Goal: Task Accomplishment & Management: Complete application form

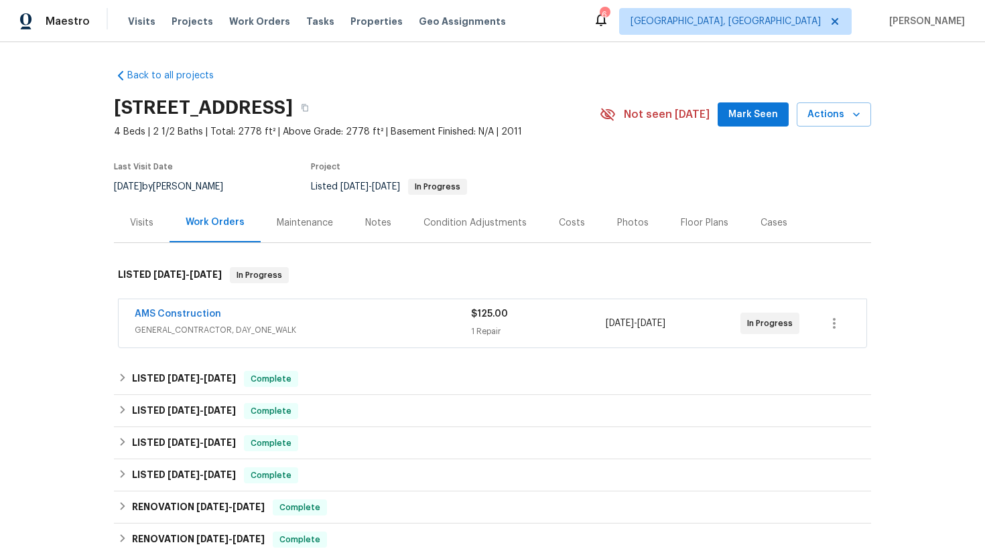
click at [360, 308] on div "AMS Construction" at bounding box center [303, 316] width 336 height 16
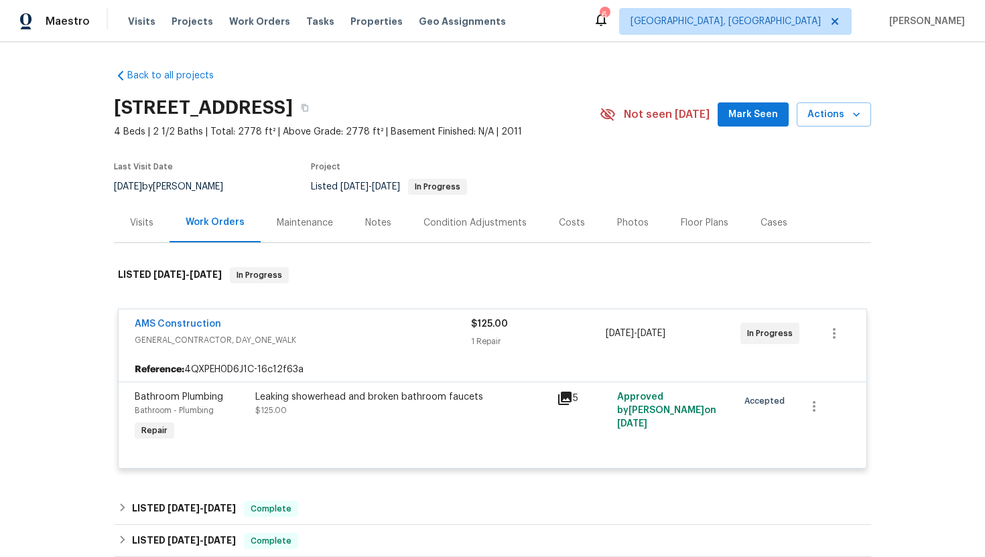
click at [154, 232] on div "Visits" at bounding box center [142, 223] width 56 height 40
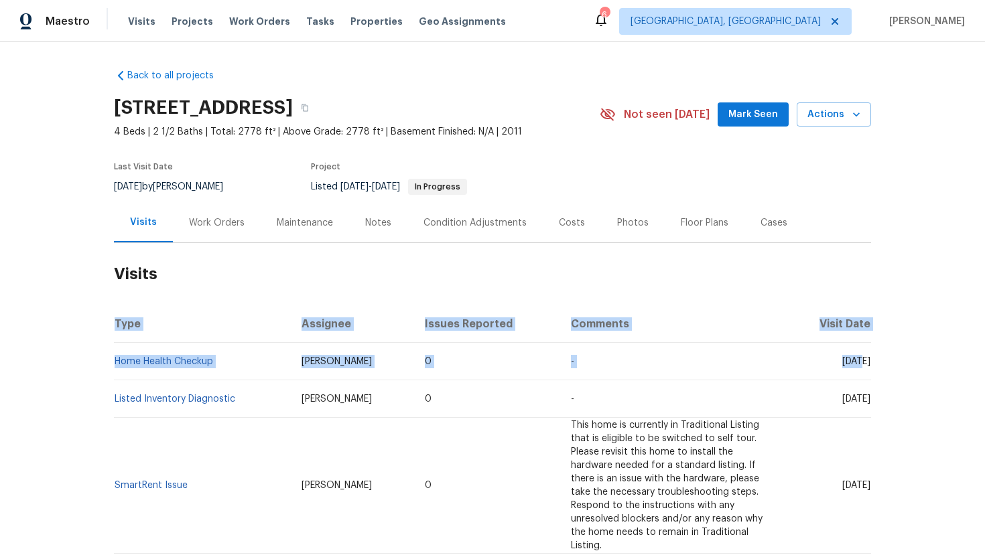
drag, startPoint x: 813, startPoint y: 362, endPoint x: 870, endPoint y: 364, distance: 57.0
click at [870, 364] on td "Wed, Aug 13 2025" at bounding box center [829, 362] width 84 height 38
copy span "Aug 13 2025"
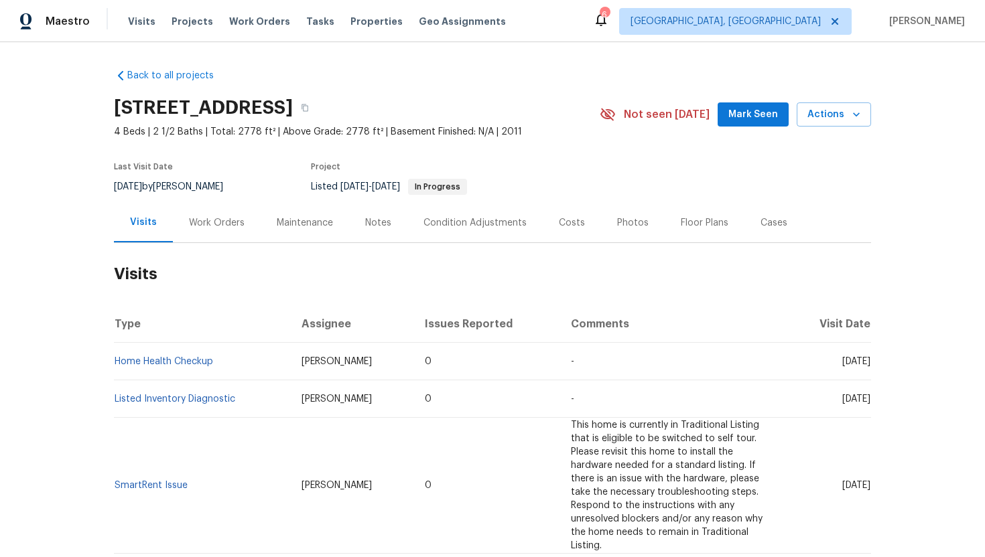
click at [202, 224] on div "Work Orders" at bounding box center [217, 222] width 56 height 13
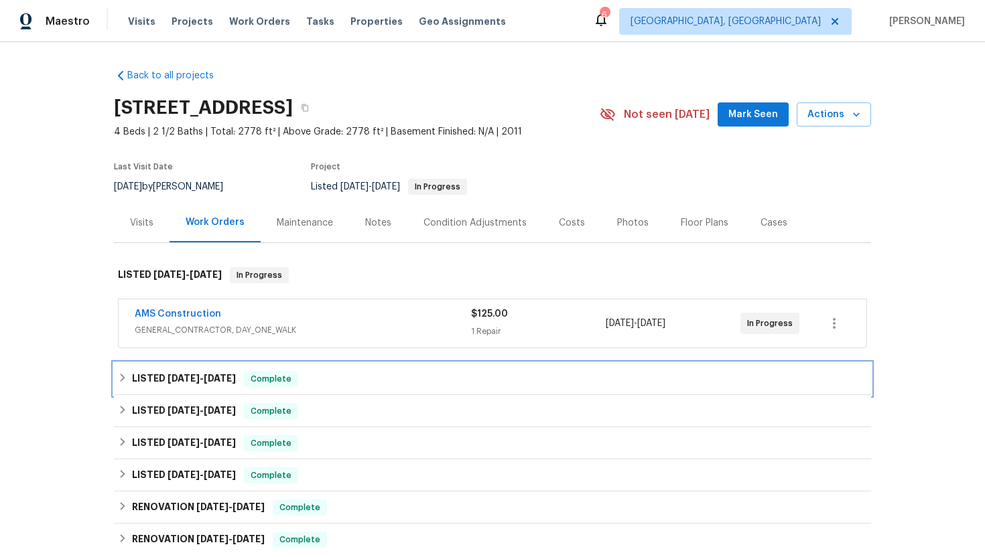
click at [238, 373] on div "LISTED 8/7/25 - 8/9/25 Complete" at bounding box center [492, 379] width 749 height 16
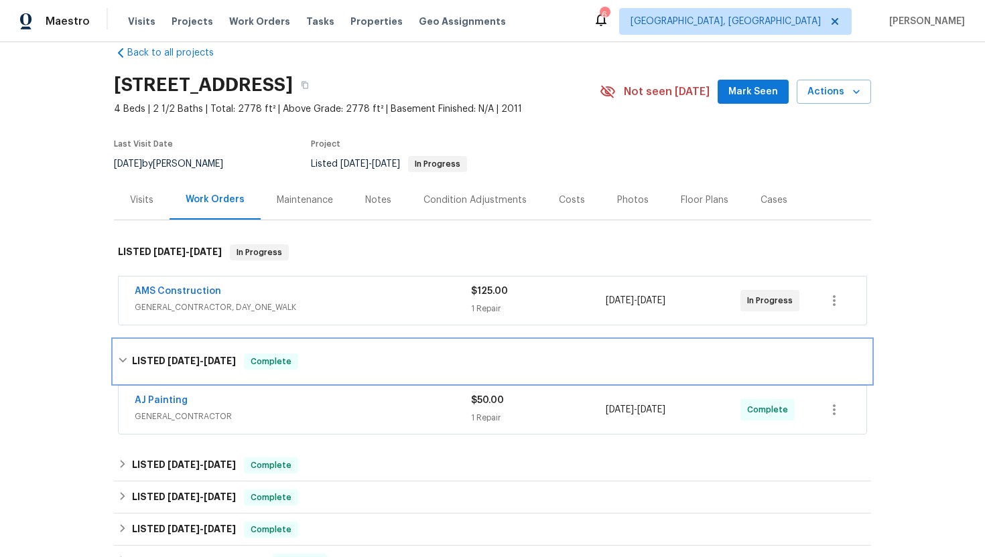
scroll to position [39, 0]
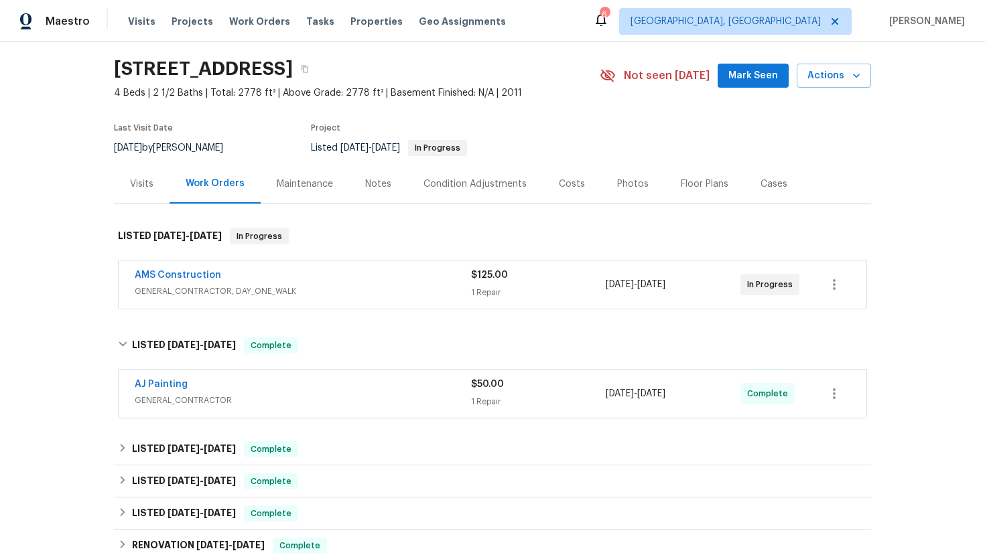
drag, startPoint x: 196, startPoint y: 383, endPoint x: 82, endPoint y: 398, distance: 114.8
click at [82, 398] on div "Back to all projects 4408 Coney Island Dr, Frisco, TX 75036 4 Beds | 2 1/2 Bath…" at bounding box center [492, 299] width 985 height 515
drag, startPoint x: 180, startPoint y: 381, endPoint x: 127, endPoint y: 384, distance: 52.3
click at [127, 384] on div "AJ Painting GENERAL_CONTRACTOR $50.00 1 Repair 8/7/2025 - 8/9/2025 Complete" at bounding box center [493, 394] width 748 height 48
copy link "AJ Painting"
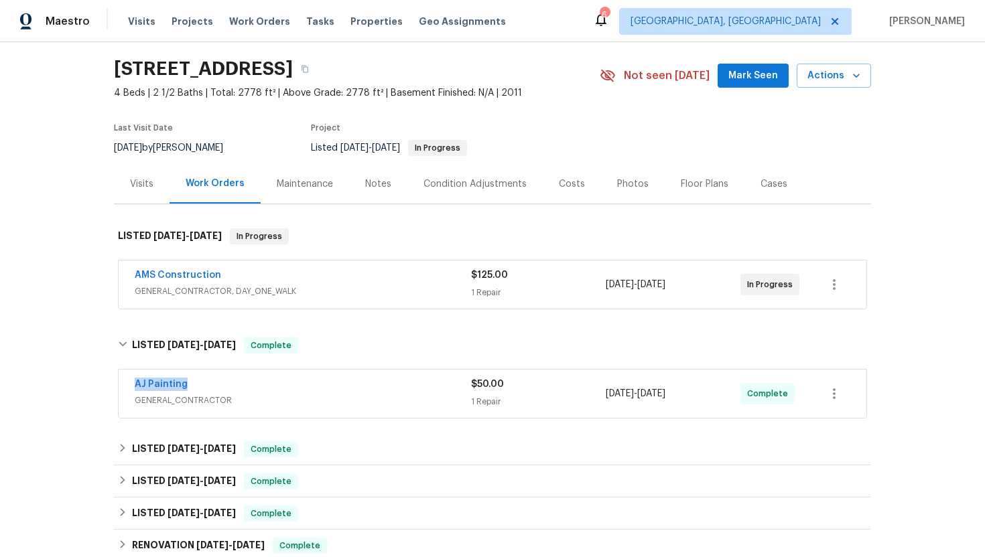
drag, startPoint x: 699, startPoint y: 395, endPoint x: 602, endPoint y: 395, distance: 97.1
click at [602, 395] on div "AJ Painting GENERAL_CONTRACTOR $50.00 1 Repair 8/7/2025 - 8/9/2025 Complete" at bounding box center [476, 394] width 683 height 32
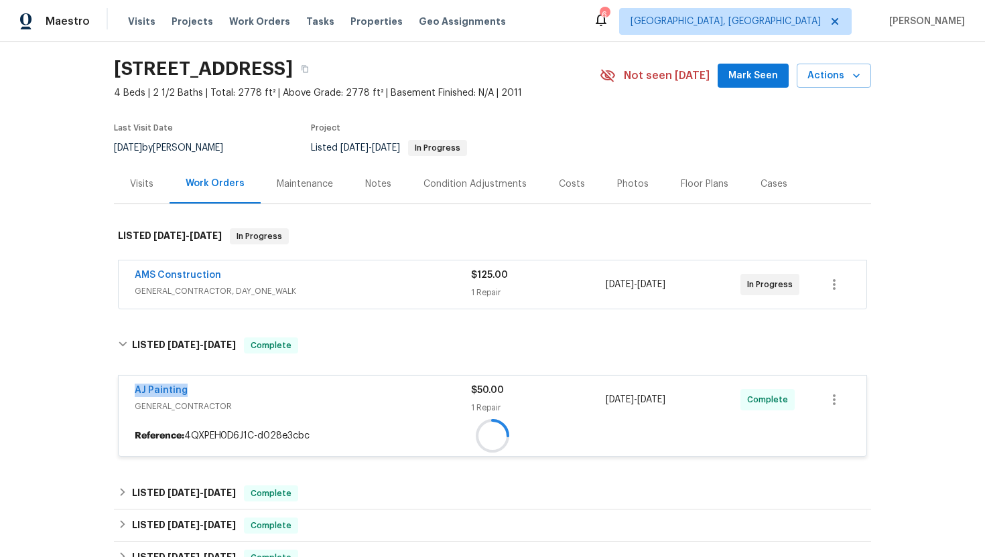
copy div "1 Repair 8/7/2025 - 8/9/2025"
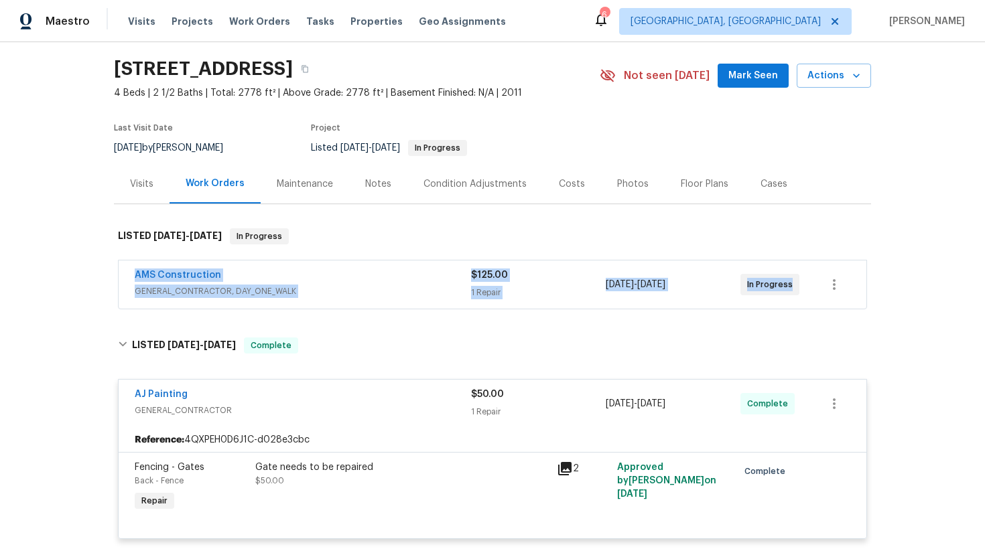
drag, startPoint x: 774, startPoint y: 292, endPoint x: 118, endPoint y: 269, distance: 656.3
click at [118, 269] on div "AMS Construction GENERAL_CONTRACTOR, DAY_ONE_WALK $125.00 1 Repair 8/13/2025 - …" at bounding box center [492, 285] width 749 height 50
copy div "AMS Construction GENERAL_CONTRACTOR, DAY_ONE_WALK $125.00 1 Repair 8/13/2025 - …"
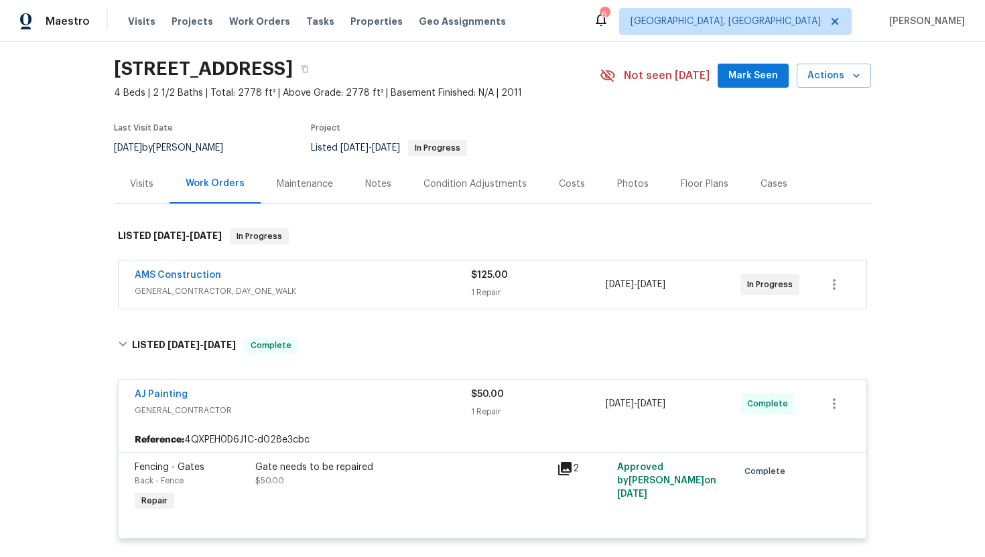
click at [129, 204] on div "Visits Work Orders Maintenance Notes Condition Adjustments Costs Photos Floor P…" at bounding box center [492, 184] width 757 height 40
click at [141, 184] on div "Visits" at bounding box center [141, 184] width 23 height 13
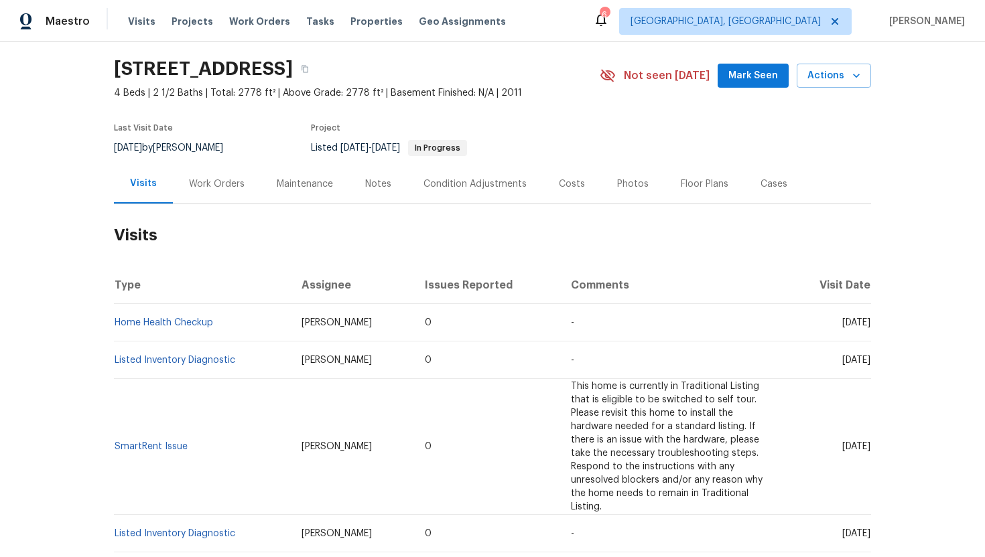
drag, startPoint x: 818, startPoint y: 324, endPoint x: 869, endPoint y: 330, distance: 51.4
click at [869, 330] on td "Wed, Aug 13 2025" at bounding box center [829, 323] width 84 height 38
copy span "Aug 13 2025"
click at [197, 187] on div "Work Orders" at bounding box center [217, 184] width 56 height 13
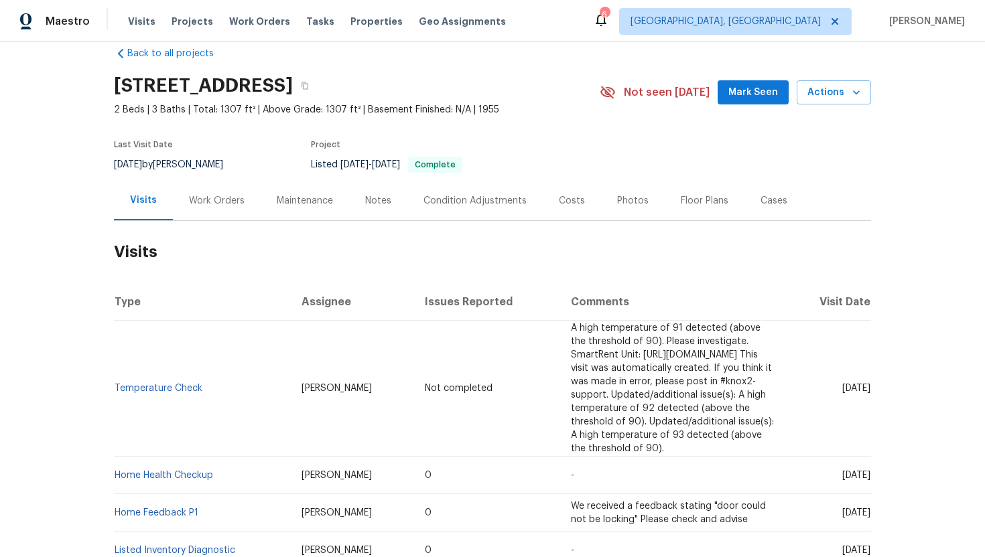
scroll to position [50, 0]
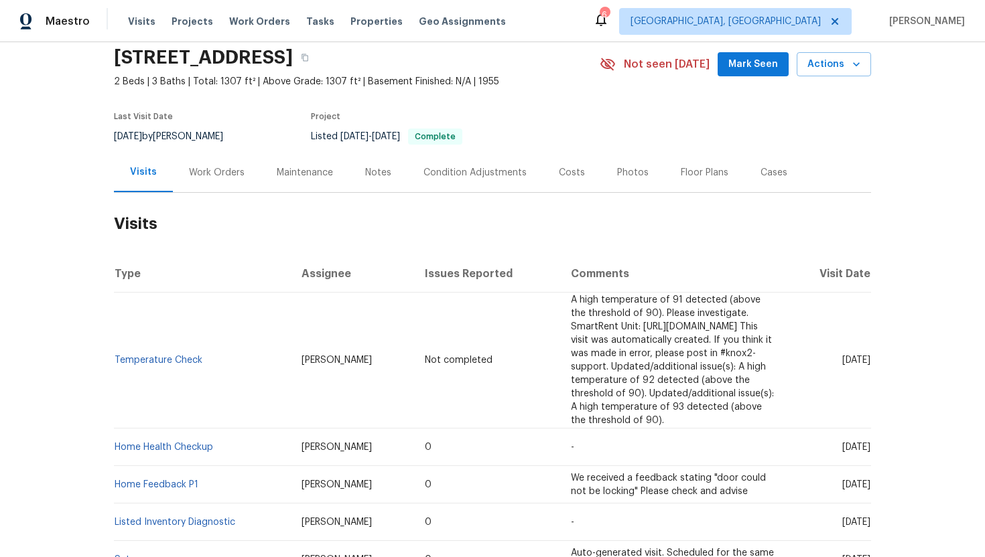
drag, startPoint x: 813, startPoint y: 423, endPoint x: 870, endPoint y: 427, distance: 56.4
click at [870, 429] on td "[DATE]" at bounding box center [829, 448] width 84 height 38
copy span "[DATE]"
click at [214, 165] on div "Work Orders" at bounding box center [217, 173] width 88 height 40
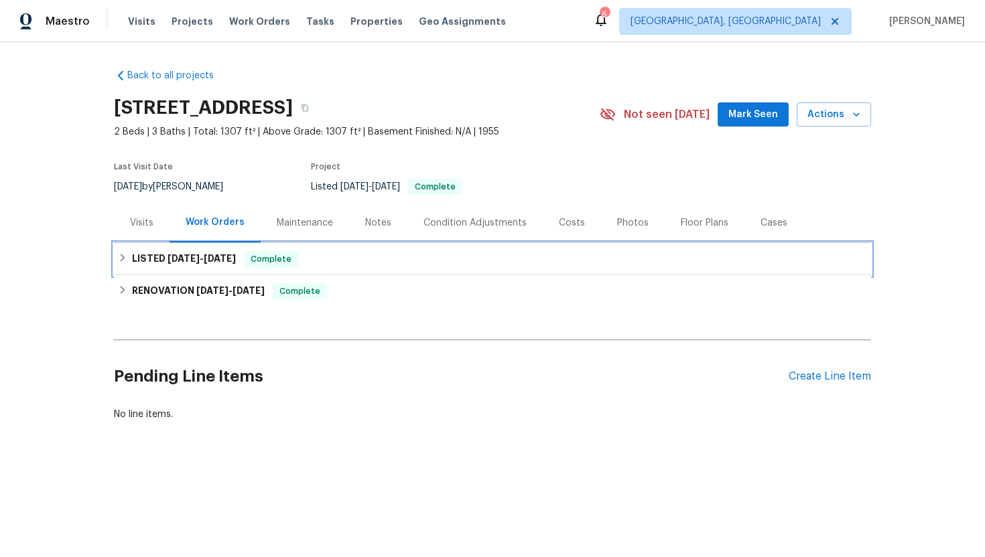
click at [220, 254] on span "7/14/25" at bounding box center [220, 258] width 32 height 9
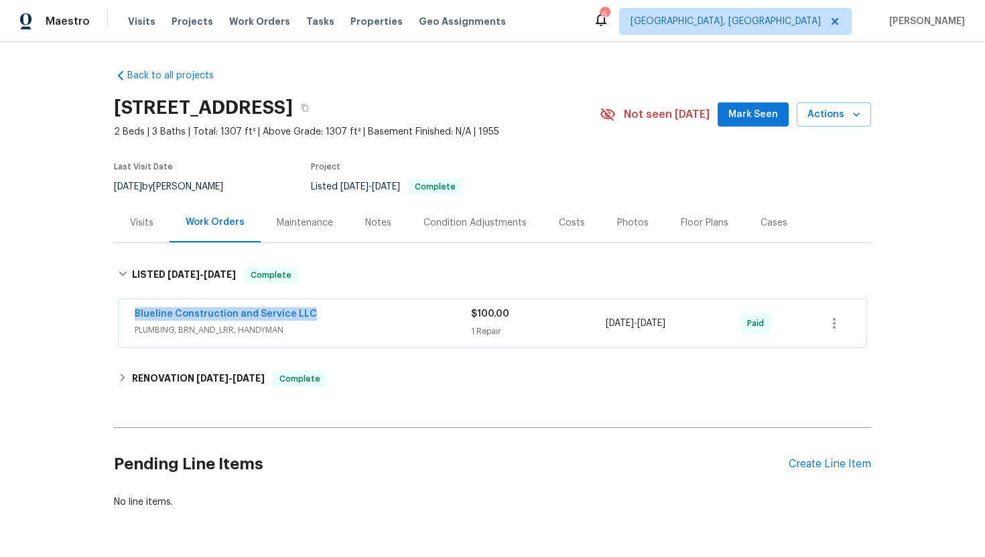
drag, startPoint x: 324, startPoint y: 313, endPoint x: 109, endPoint y: 320, distance: 215.8
click at [109, 320] on div "Back to all projects 1249 12th St, Clermont, FL 34711 2 Beds | 3 Baths | Total:…" at bounding box center [492, 299] width 985 height 515
copy link "Blueline Construction and Service LLC"
drag, startPoint x: 708, startPoint y: 329, endPoint x: 600, endPoint y: 328, distance: 107.2
click at [600, 328] on div "Blueline Construction and Service LLC PLUMBING, BRN_AND_LRR, HANDYMAN $100.00 1…" at bounding box center [476, 324] width 683 height 32
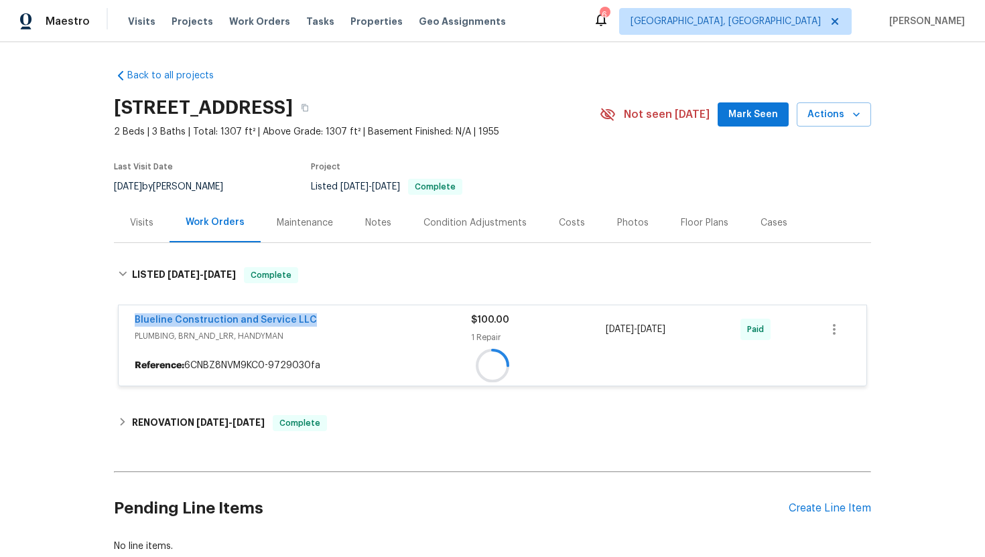
copy div "7/10/2025 - 7/14/2025"
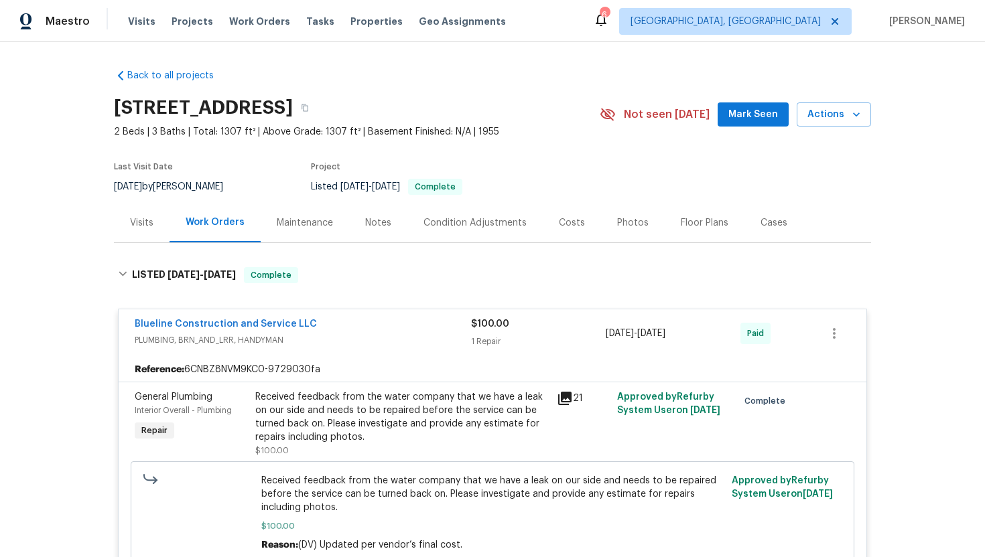
click at [157, 233] on div "Visits" at bounding box center [142, 223] width 56 height 40
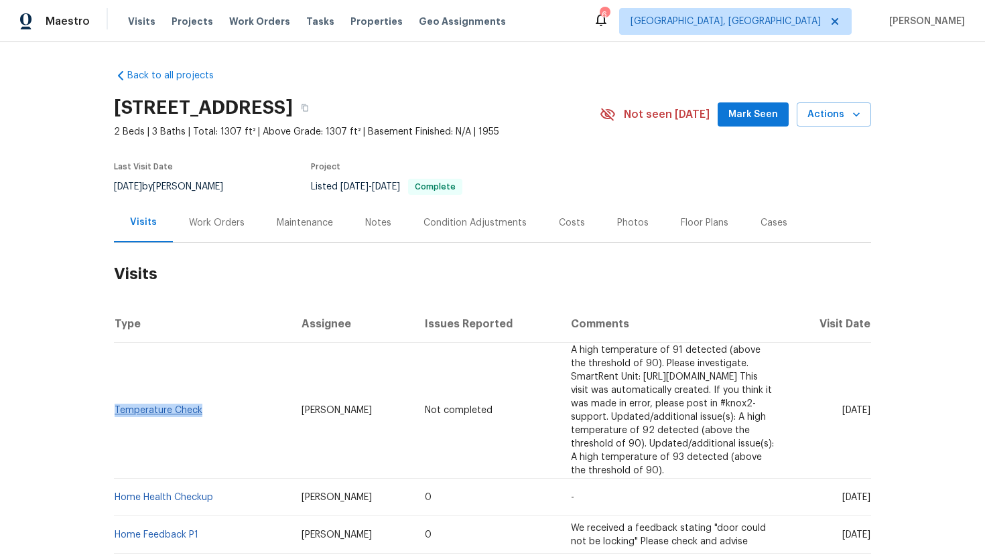
drag, startPoint x: 208, startPoint y: 402, endPoint x: 115, endPoint y: 401, distance: 93.8
click at [115, 401] on td "Temperature Check" at bounding box center [202, 411] width 177 height 136
copy link "Temperature Check"
drag, startPoint x: 817, startPoint y: 399, endPoint x: 868, endPoint y: 402, distance: 51.0
click at [868, 402] on td "Sat, Aug 16 2025" at bounding box center [829, 411] width 84 height 136
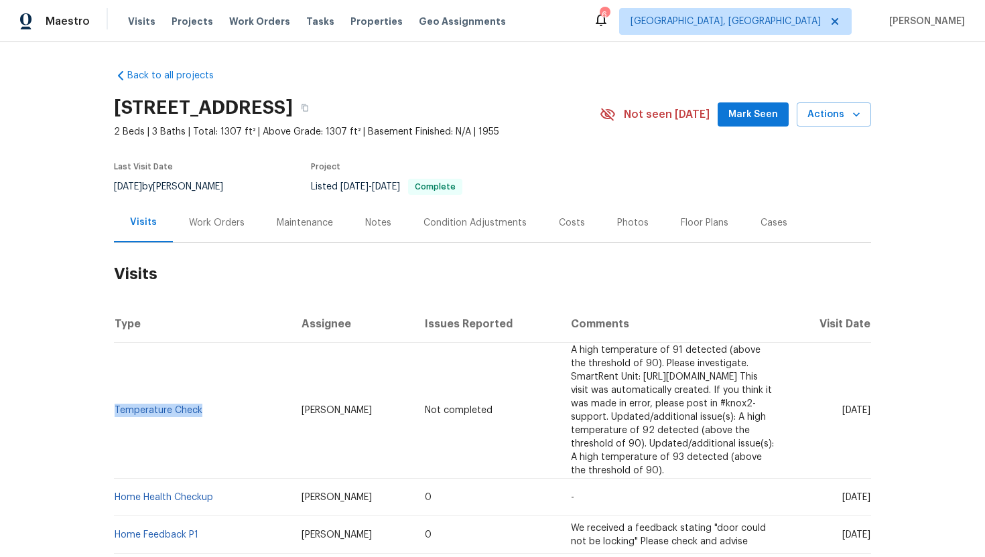
copy span "Aug 16 2025"
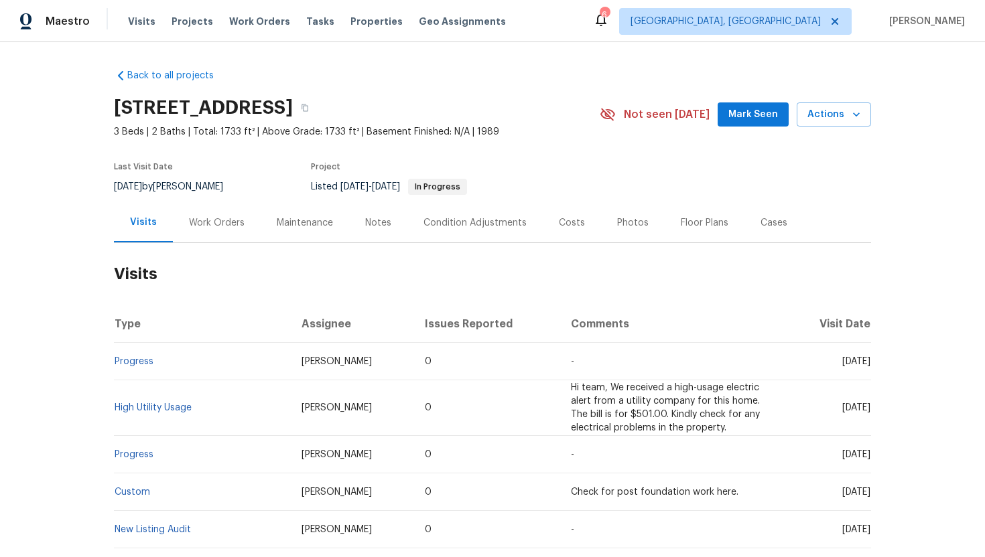
scroll to position [27, 0]
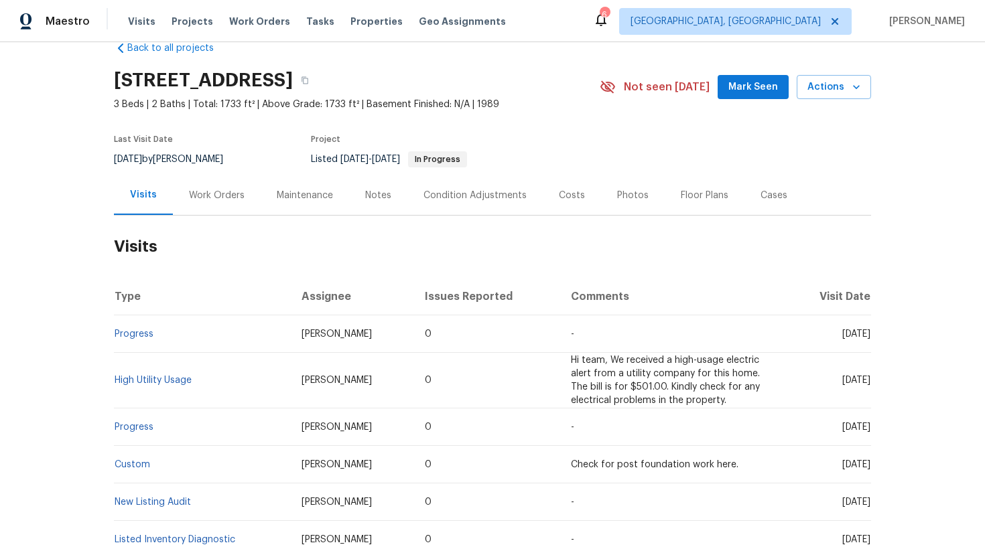
drag, startPoint x: 819, startPoint y: 335, endPoint x: 868, endPoint y: 339, distance: 49.1
click at [868, 339] on td "Mon, Aug 11 2025" at bounding box center [829, 335] width 84 height 38
copy span "Aug 11 2025"
click at [220, 193] on div "Work Orders" at bounding box center [217, 195] width 56 height 13
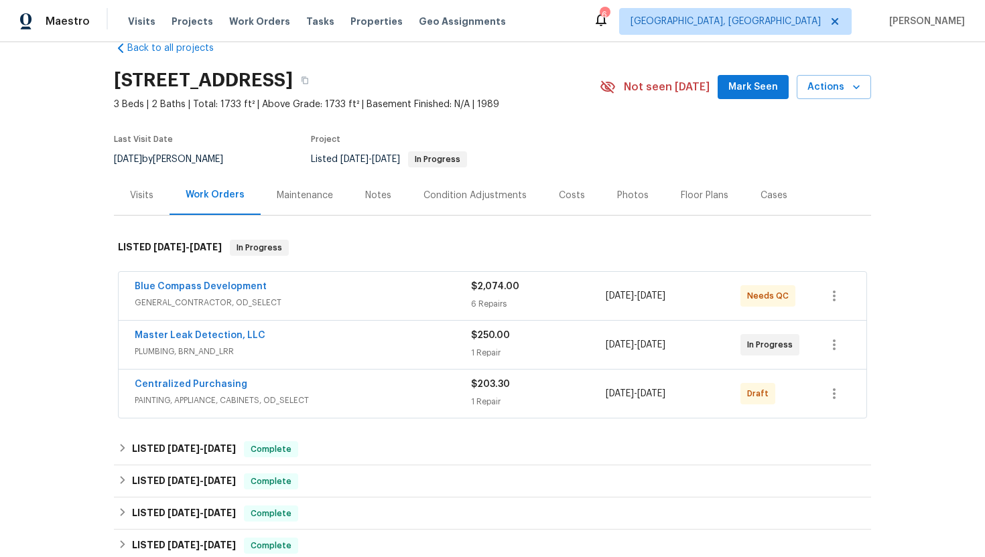
scroll to position [77, 0]
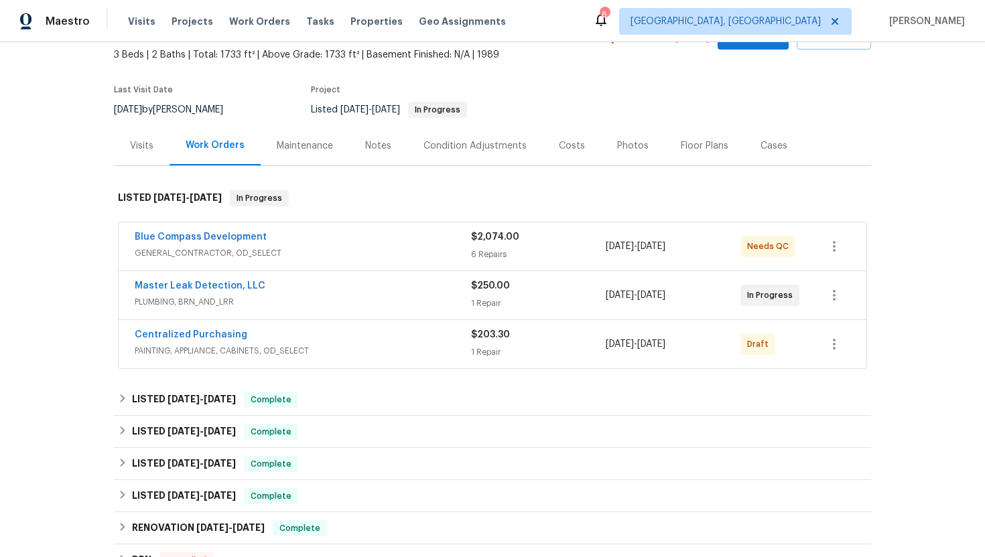
click at [265, 299] on span "PLUMBING, BRN_AND_LRR" at bounding box center [303, 301] width 336 height 13
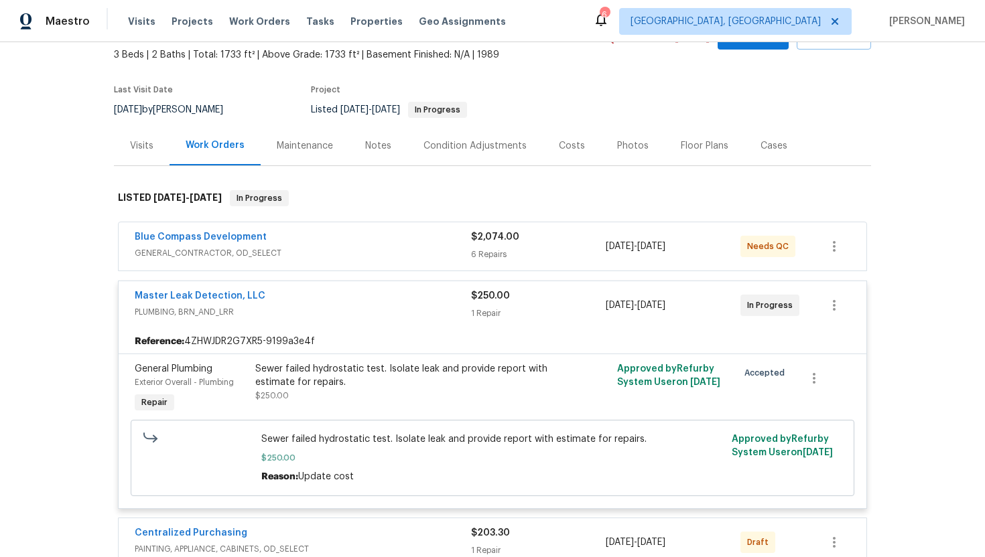
click at [317, 252] on span "GENERAL_CONTRACTOR, OD_SELECT" at bounding box center [303, 253] width 336 height 13
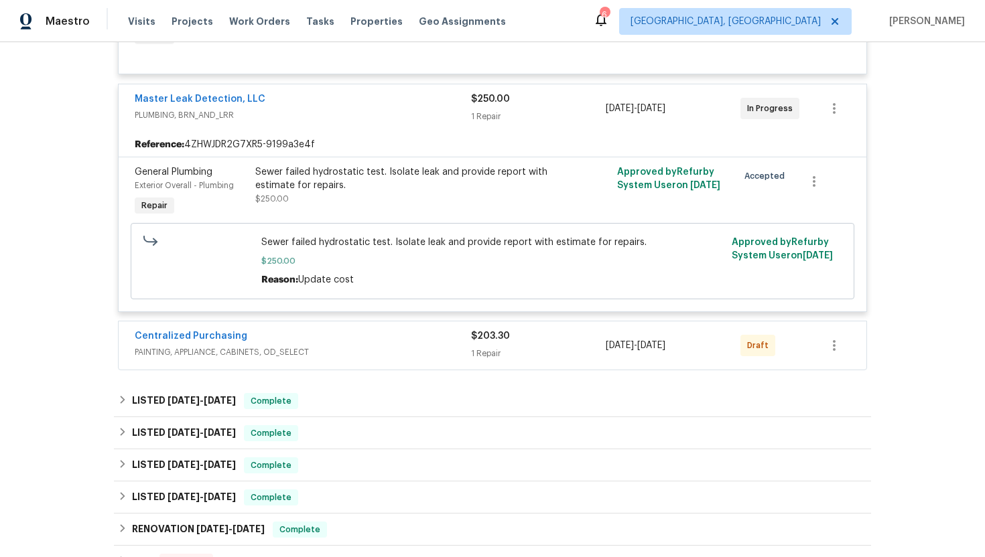
scroll to position [1182, 0]
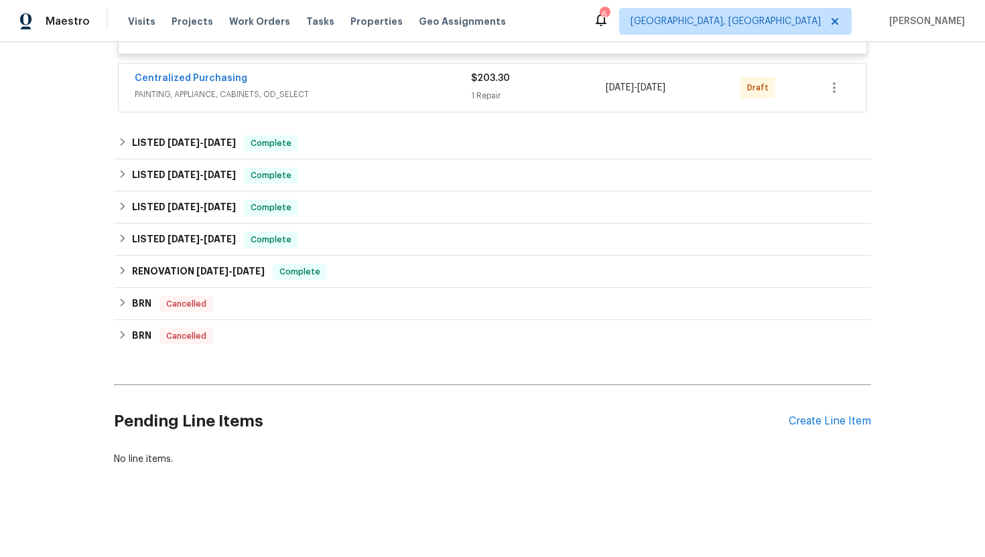
click at [338, 98] on span "PAINTING, APPLIANCE, CABINETS, OD_SELECT" at bounding box center [303, 94] width 336 height 13
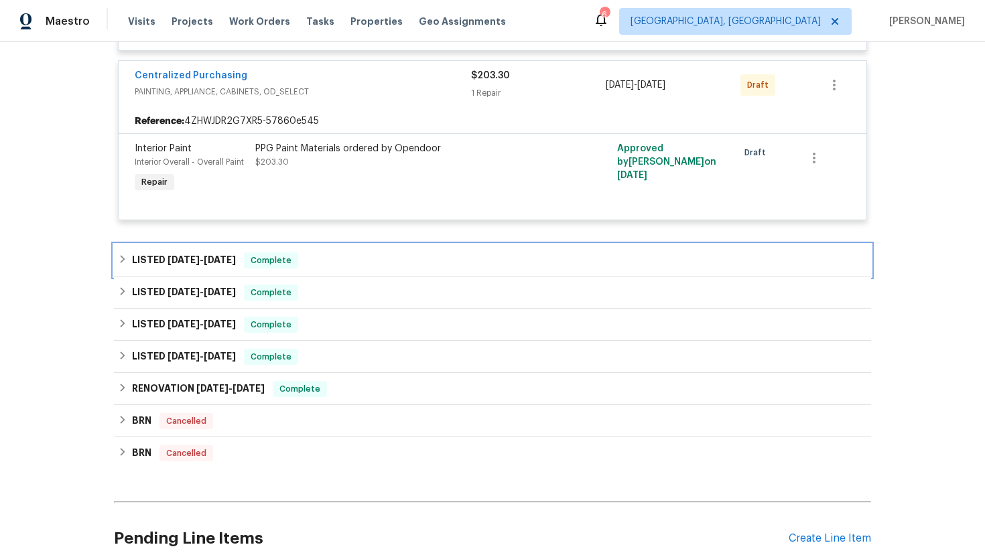
click at [287, 269] on div "Complete" at bounding box center [271, 261] width 54 height 16
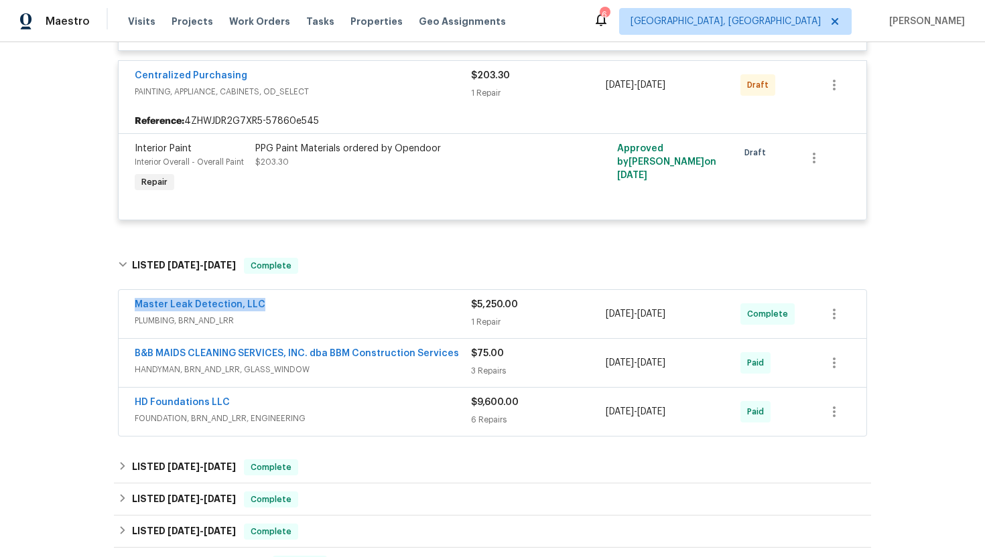
drag, startPoint x: 280, startPoint y: 309, endPoint x: 124, endPoint y: 306, distance: 156.1
click at [123, 306] on div "Master Leak Detection, LLC PLUMBING, BRN_AND_LRR $5,250.00 1 Repair 7/22/2025 -…" at bounding box center [493, 314] width 748 height 48
copy link "Master Leak Detection, LLC"
drag, startPoint x: 697, startPoint y: 320, endPoint x: 602, endPoint y: 318, distance: 95.2
click at [601, 318] on div "Master Leak Detection, LLC PLUMBING, BRN_AND_LRR $5,250.00 1 Repair 7/22/2025 -…" at bounding box center [476, 314] width 683 height 32
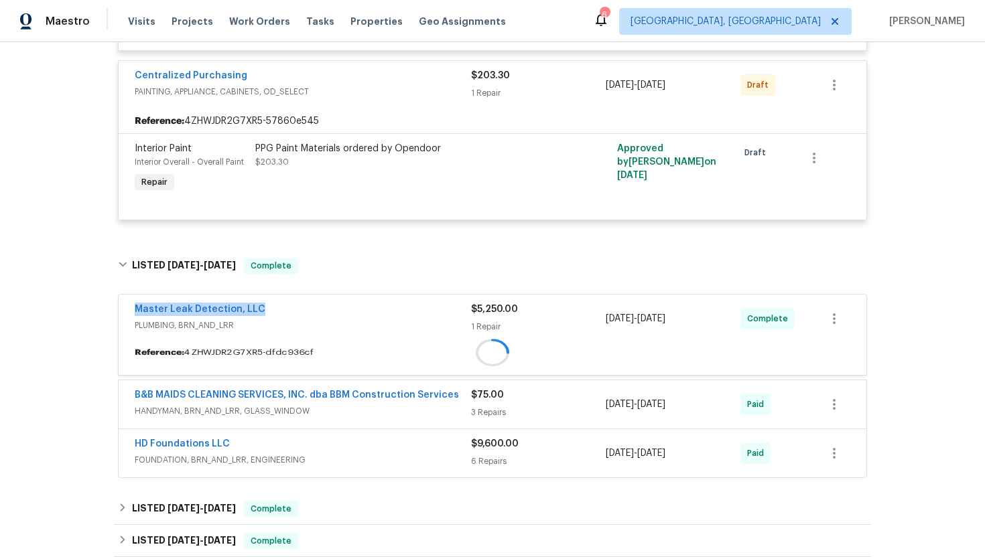
copy div "1 Repair 7/22/2025 - 8/7/2025"
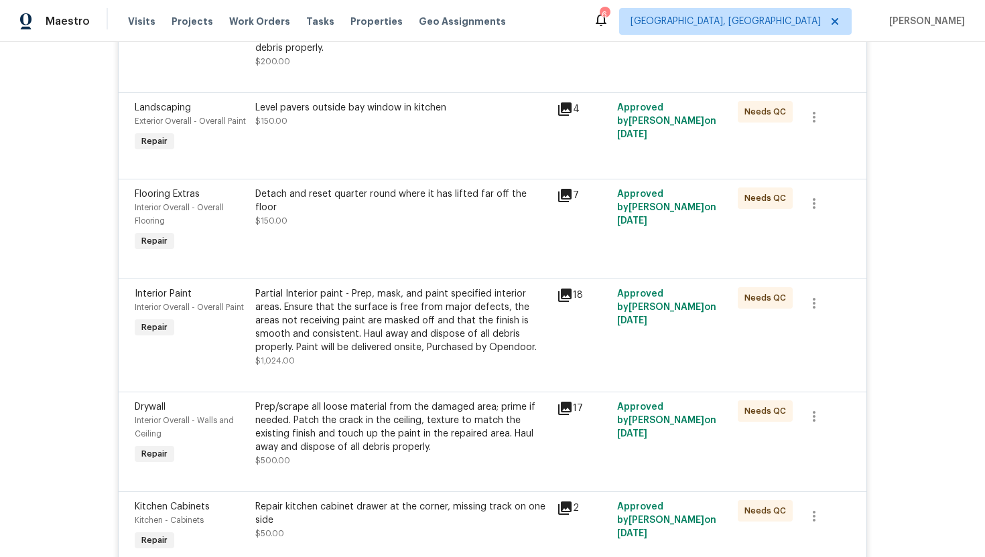
scroll to position [0, 0]
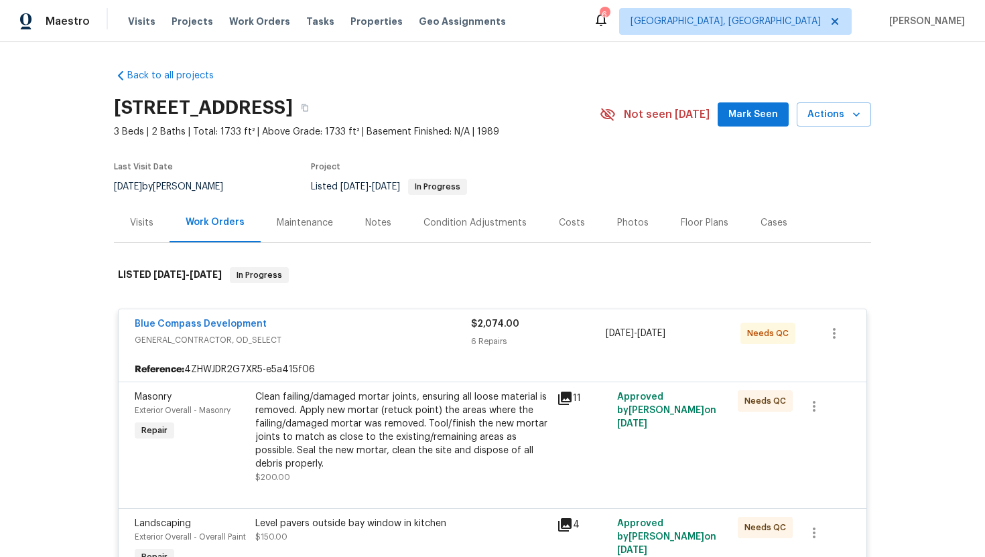
click at [149, 221] on div "Visits" at bounding box center [141, 222] width 23 height 13
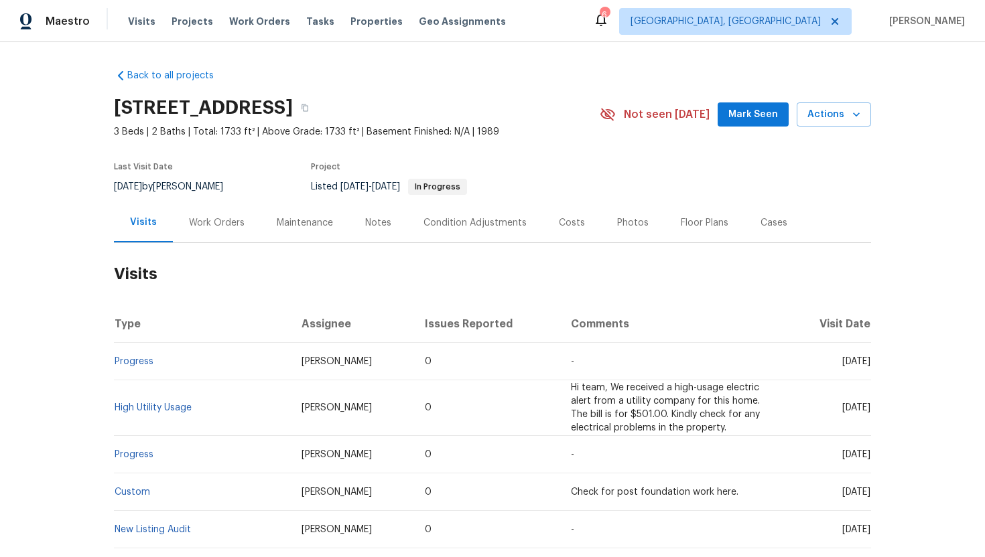
click at [772, 226] on div "Cases" at bounding box center [773, 222] width 27 height 13
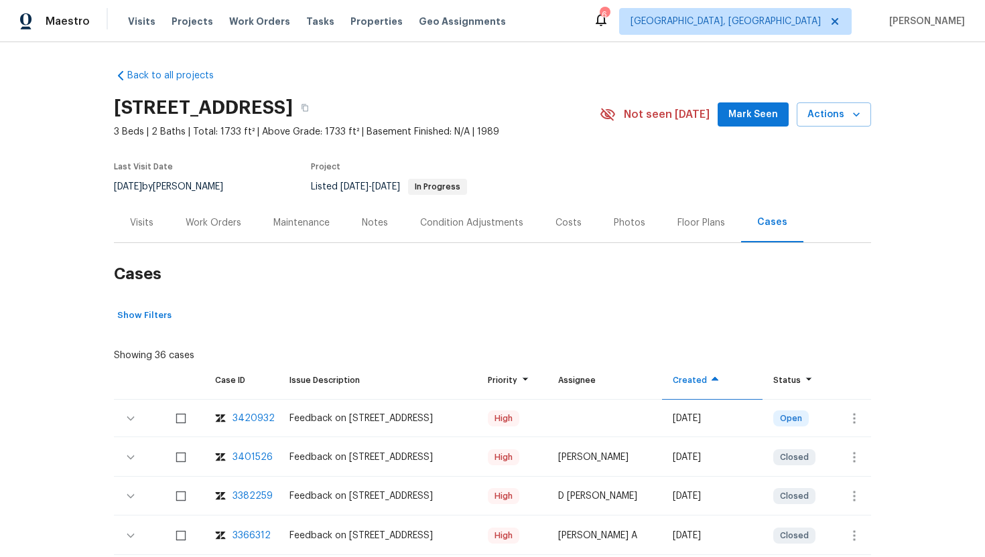
scroll to position [134, 0]
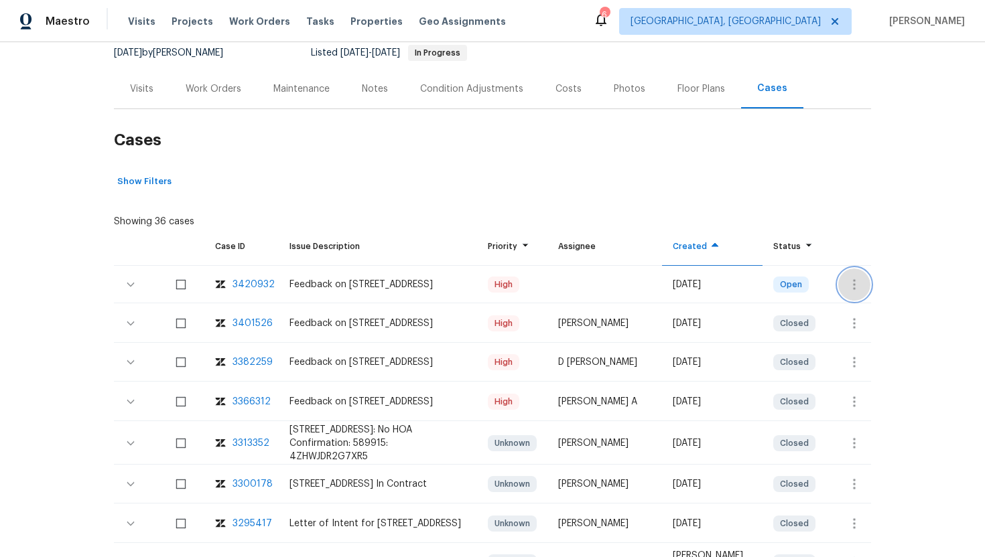
click at [859, 282] on icon "button" at bounding box center [854, 285] width 16 height 16
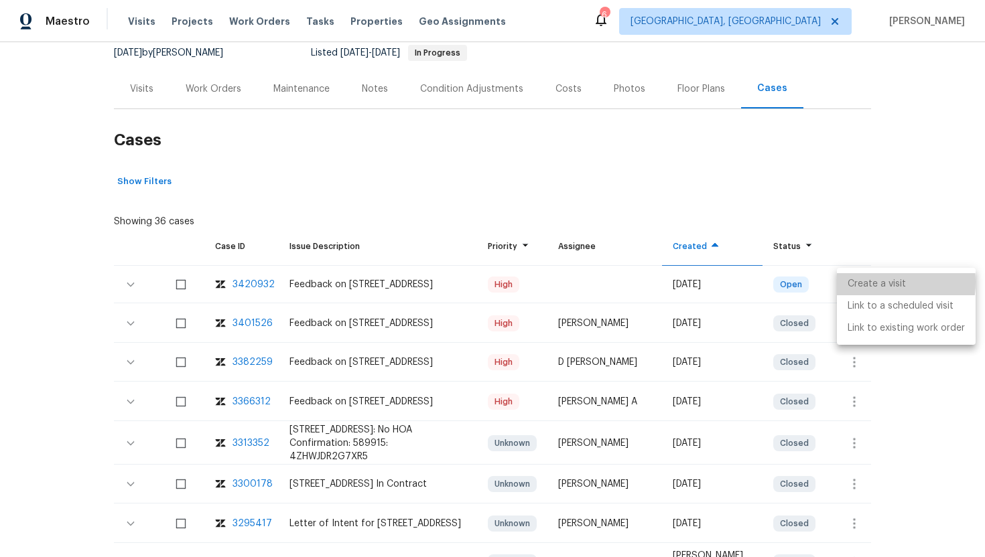
click at [861, 282] on li "Create a visit" at bounding box center [906, 284] width 139 height 22
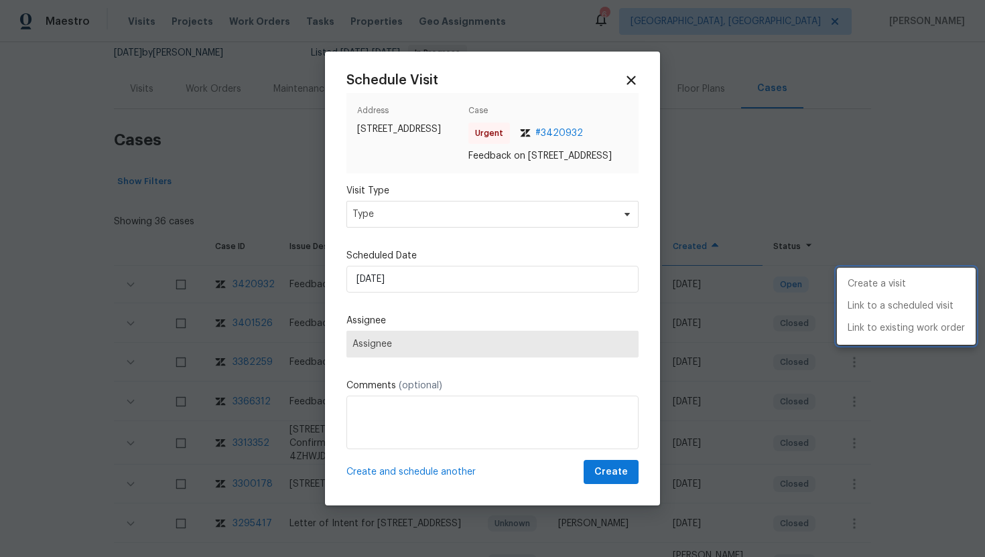
click at [442, 216] on div at bounding box center [492, 278] width 985 height 557
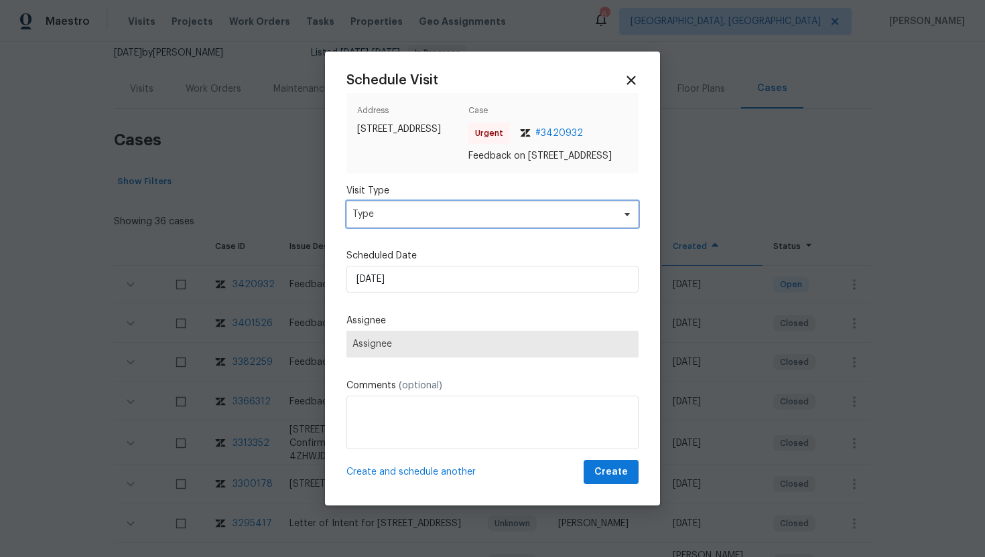
click at [441, 216] on span "Type" at bounding box center [482, 214] width 261 height 13
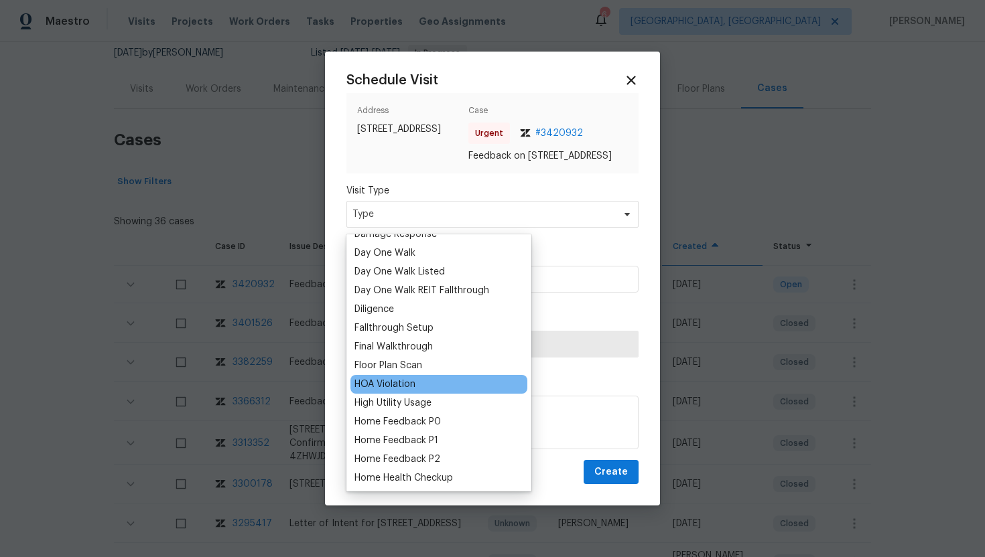
scroll to position [287, 0]
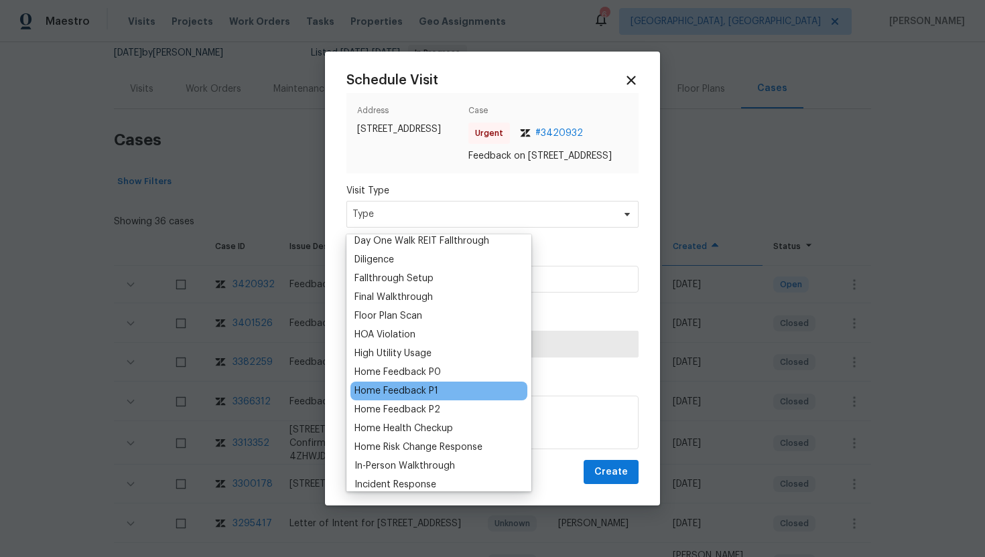
click at [413, 393] on div "Home Feedback P1" at bounding box center [396, 391] width 84 height 13
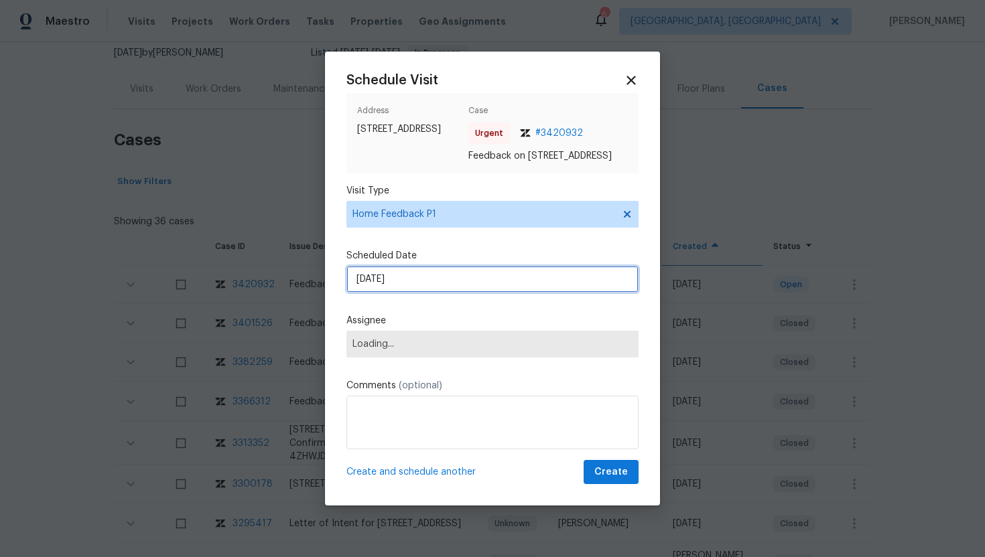
click at [433, 285] on input "[DATE]" at bounding box center [492, 279] width 292 height 27
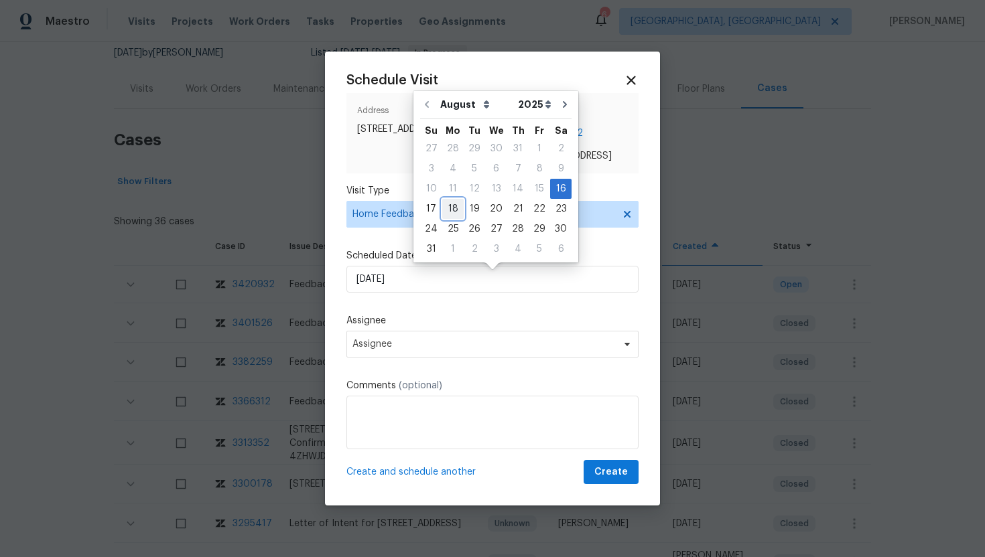
click at [444, 206] on div "18" at bounding box center [452, 209] width 21 height 19
type input "8/18/2025"
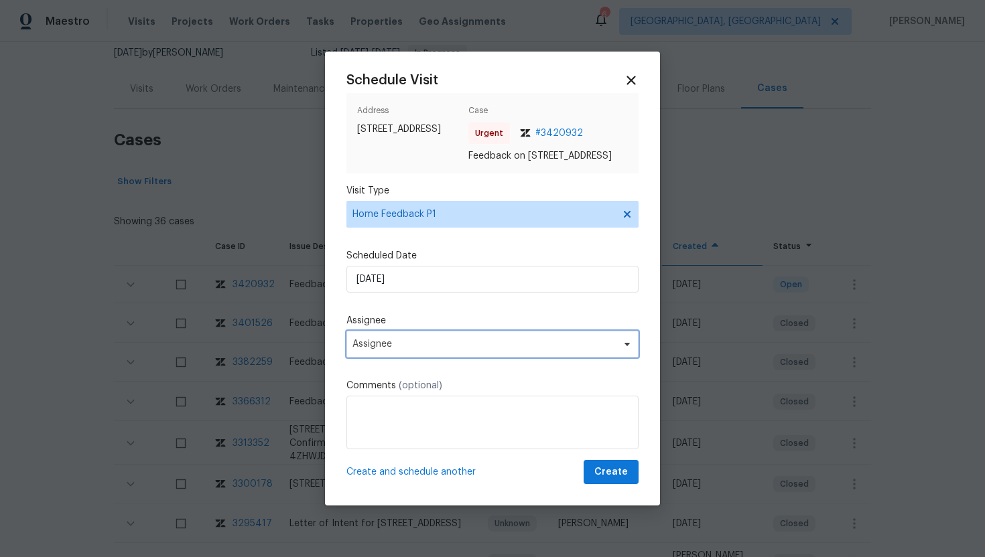
click at [396, 350] on span "Assignee" at bounding box center [483, 344] width 263 height 11
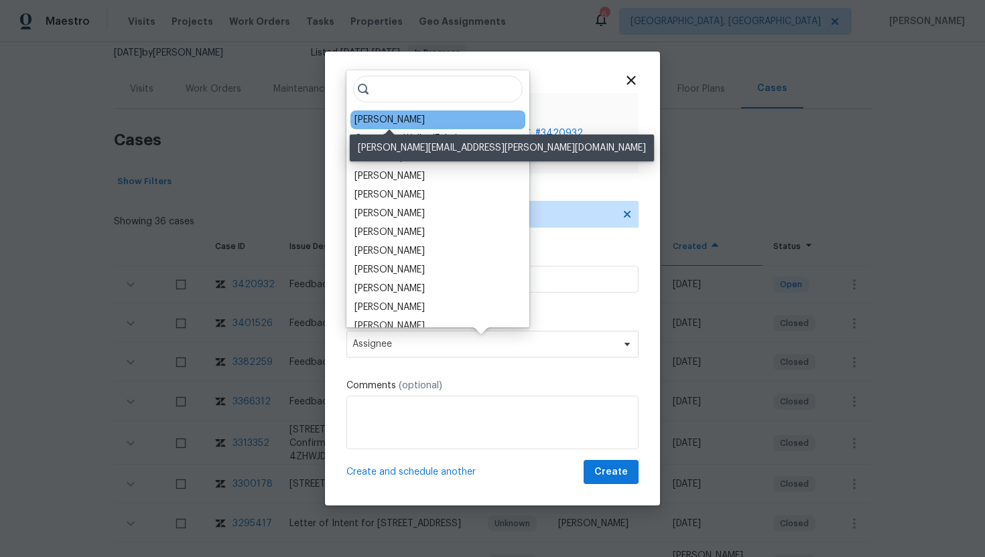
click at [403, 121] on div "Todd Jorgenson" at bounding box center [389, 119] width 70 height 13
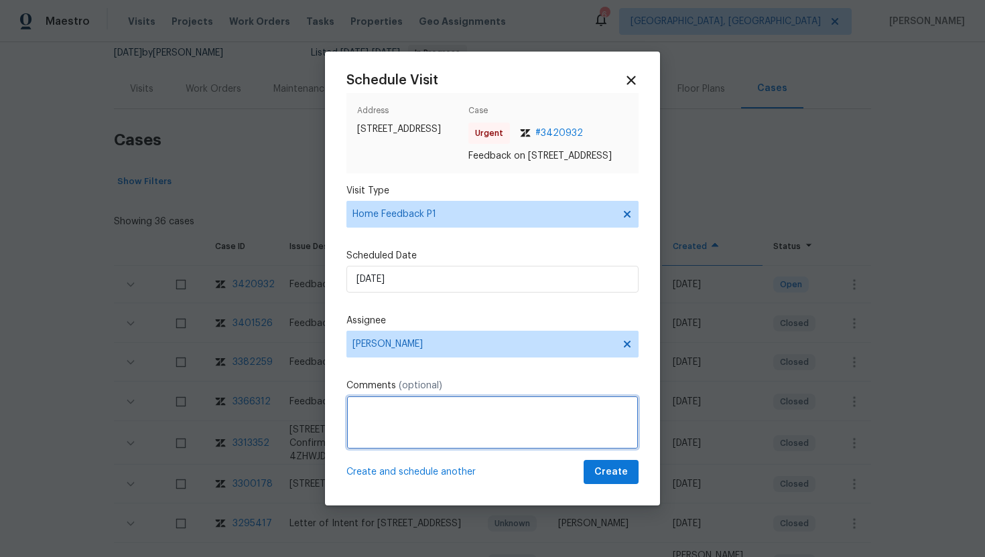
click at [381, 438] on textarea at bounding box center [492, 423] width 292 height 54
paste textarea "Feedback Message: remote access doesn't work"
type textarea "Feedback Message: remote access doesn't work"
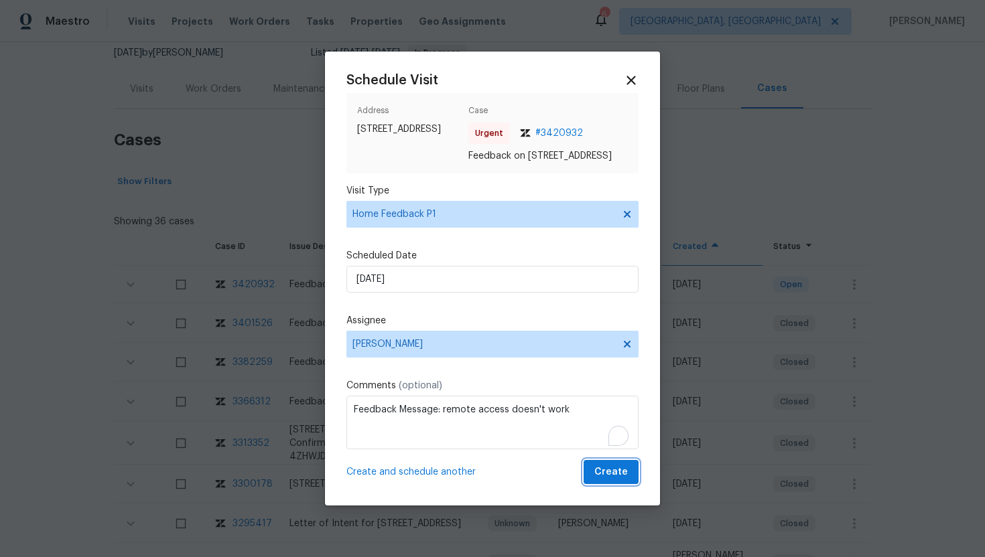
click at [618, 472] on span "Create" at bounding box center [610, 472] width 33 height 17
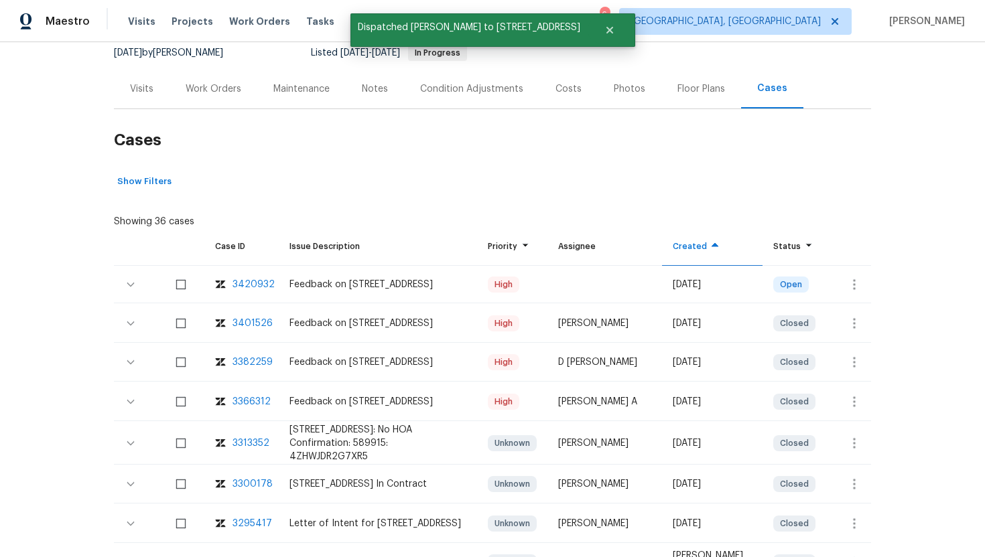
click at [143, 90] on div "Visits" at bounding box center [141, 88] width 23 height 13
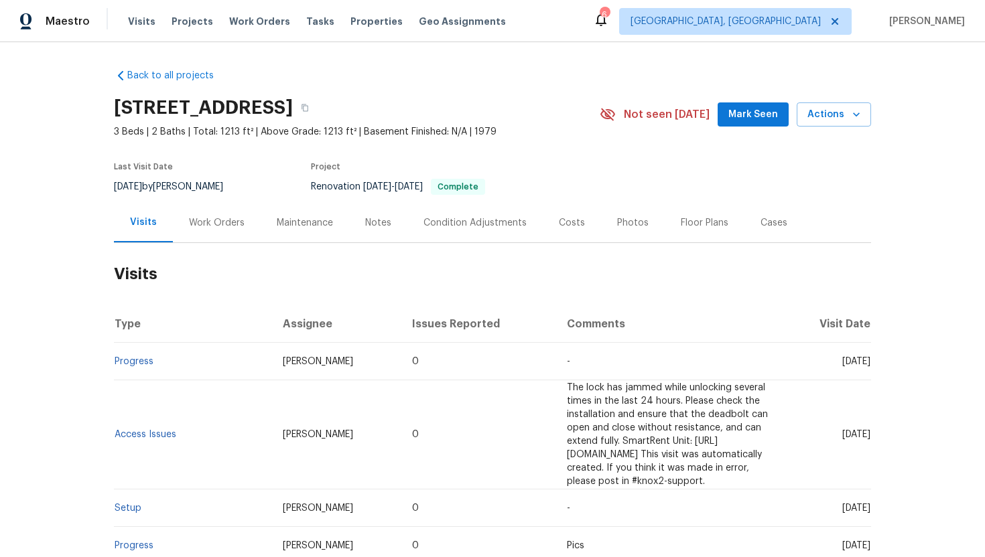
click at [227, 225] on div "Work Orders" at bounding box center [217, 222] width 56 height 13
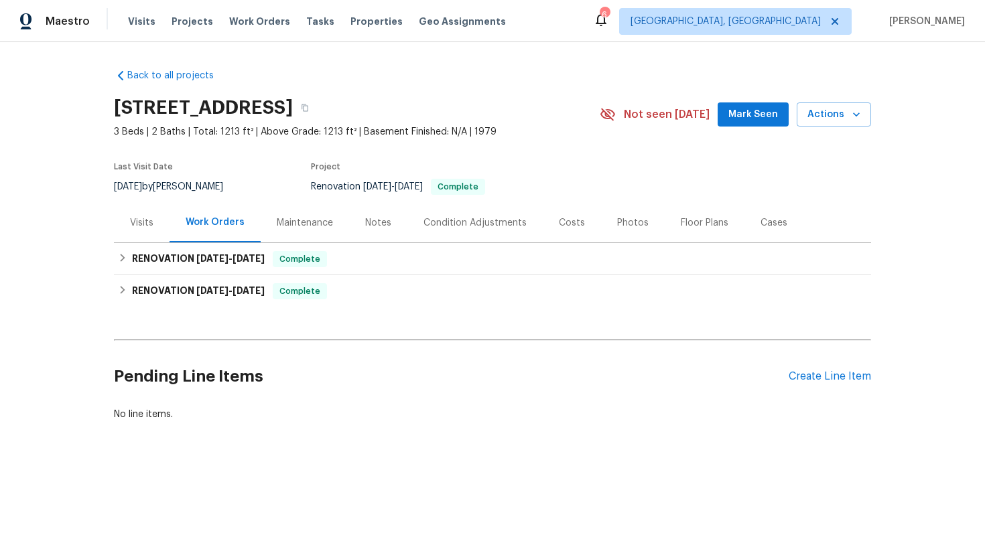
click at [146, 227] on div "Visits" at bounding box center [141, 222] width 23 height 13
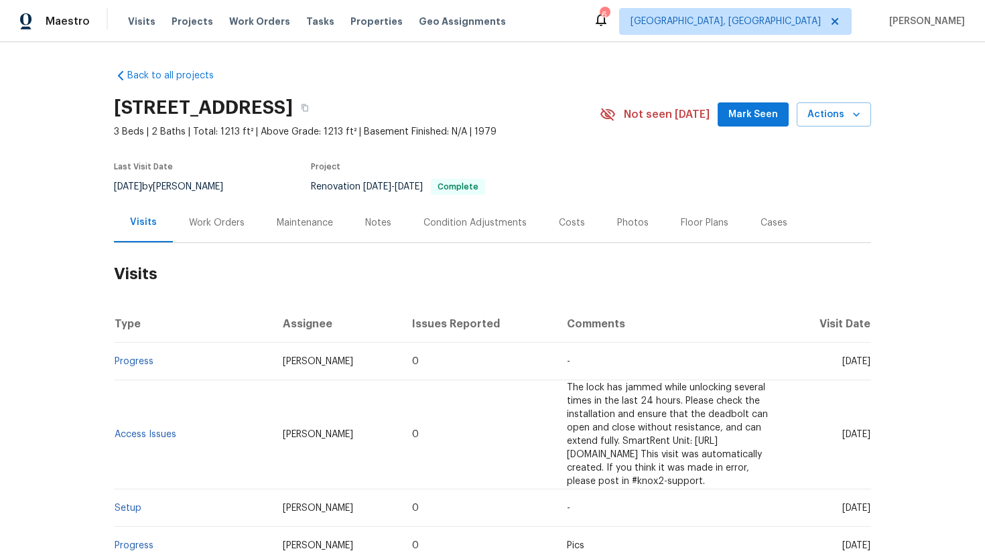
drag, startPoint x: 818, startPoint y: 364, endPoint x: 870, endPoint y: 366, distance: 51.6
click at [870, 366] on td "[DATE]" at bounding box center [827, 362] width 88 height 38
copy span "[DATE]"
click at [230, 216] on div "Work Orders" at bounding box center [217, 222] width 56 height 13
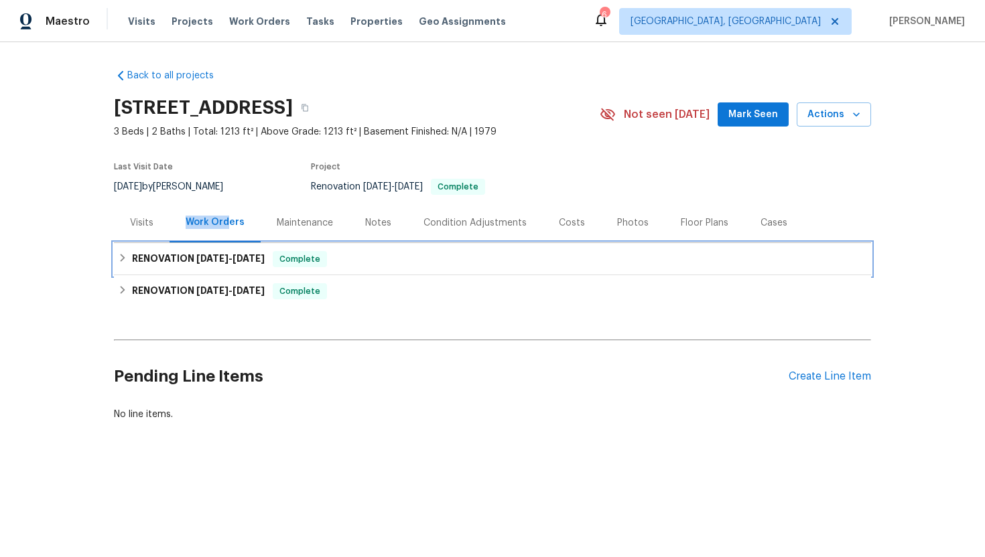
click at [253, 262] on span "7/11/25" at bounding box center [248, 258] width 32 height 9
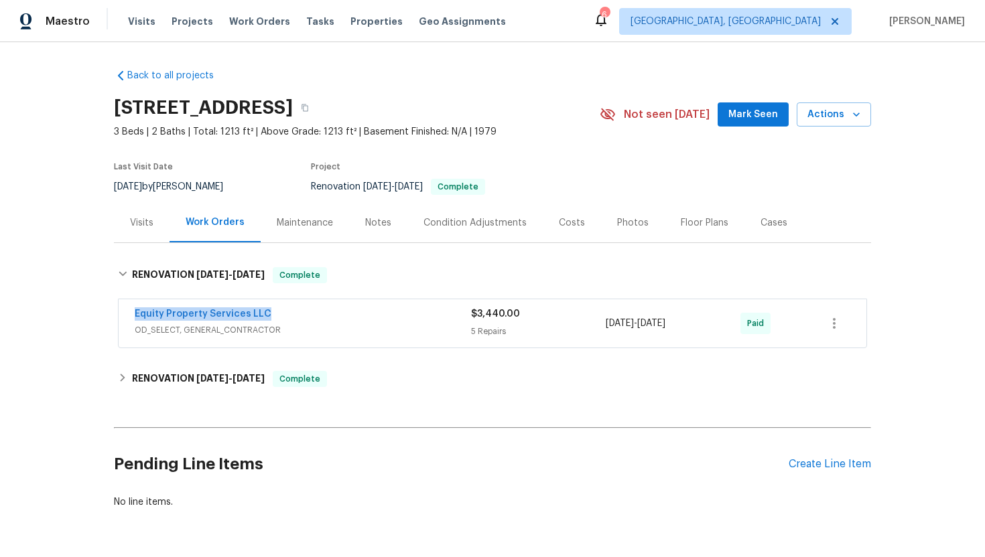
drag, startPoint x: 276, startPoint y: 314, endPoint x: 119, endPoint y: 312, distance: 156.8
click at [119, 312] on div "Equity Property Services LLC OD_SELECT, GENERAL_CONTRACTOR $3,440.00 5 Repairs …" at bounding box center [493, 323] width 748 height 48
copy link "Equity Property Services LLC"
drag, startPoint x: 699, startPoint y: 320, endPoint x: 574, endPoint y: 320, distance: 126.0
click at [574, 320] on div "Equity Property Services LLC OD_SELECT, GENERAL_CONTRACTOR $3,440.00 5 Repairs …" at bounding box center [476, 324] width 683 height 32
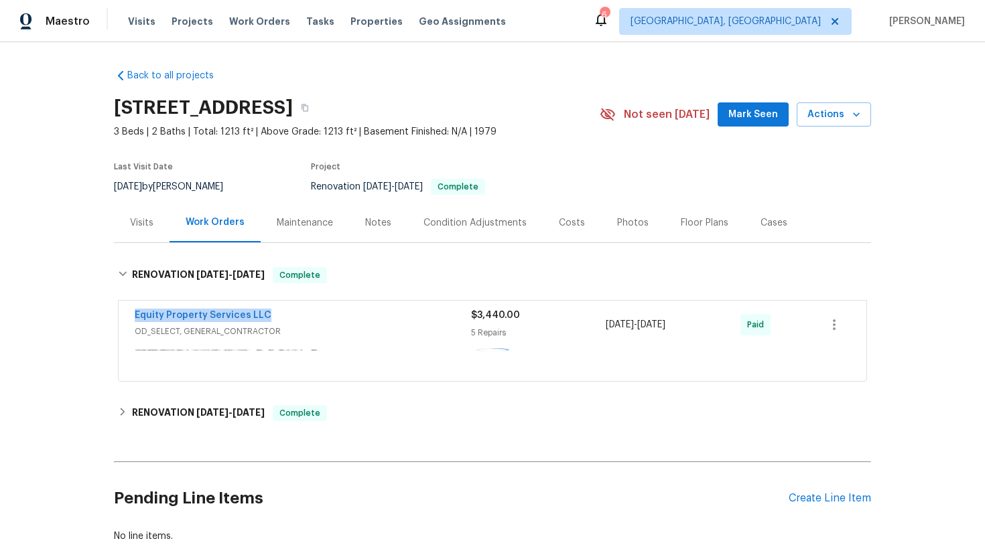
copy div "5 Repairs 7/2/2025 - 7/11/2025"
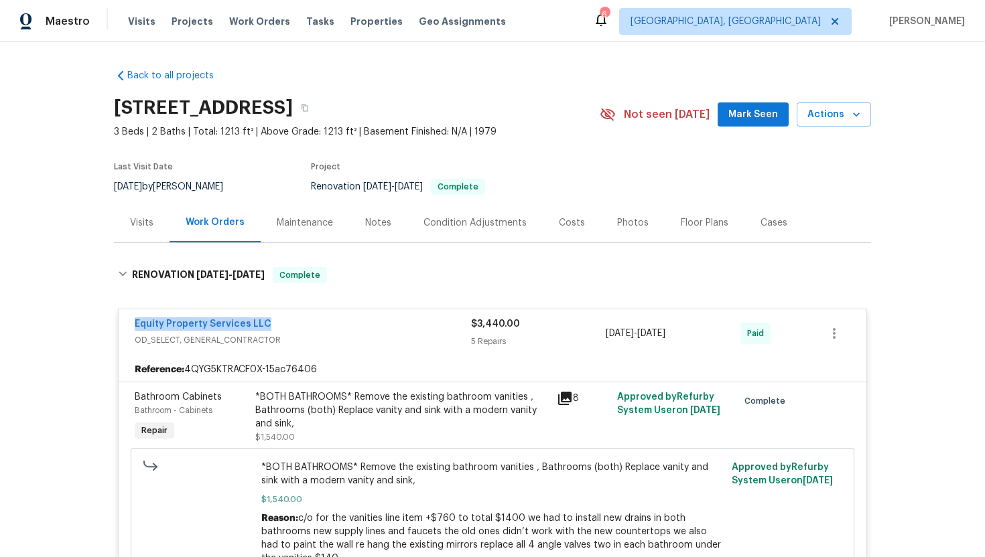
scroll to position [66, 0]
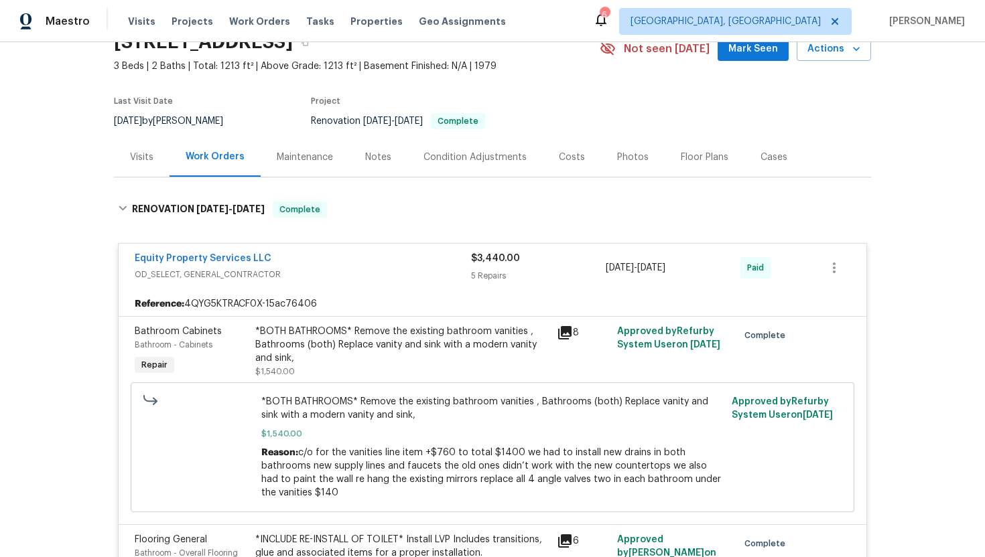
click at [144, 163] on div "Visits" at bounding box center [142, 157] width 56 height 40
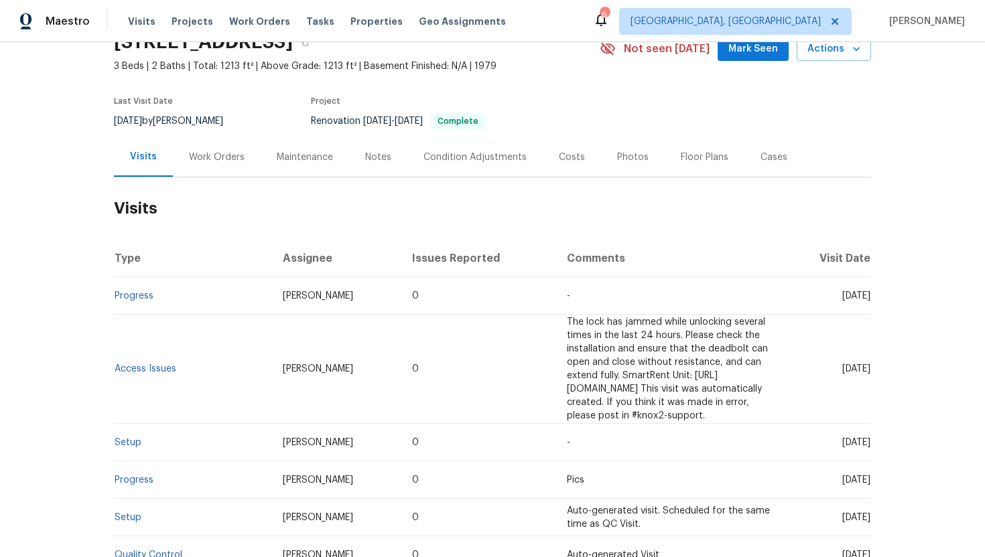
click at [209, 165] on div "Work Orders" at bounding box center [217, 157] width 88 height 40
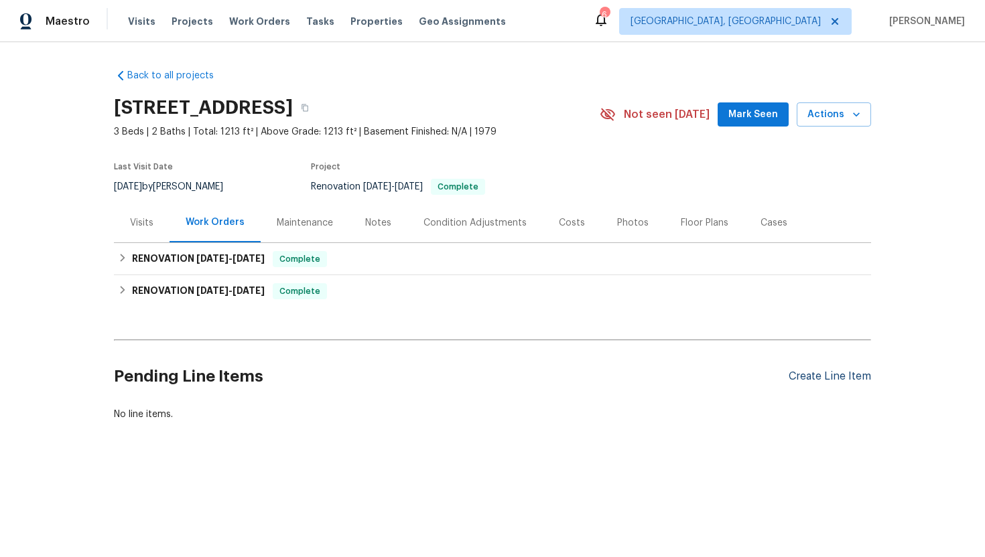
click at [817, 375] on div "Create Line Item" at bounding box center [830, 377] width 82 height 13
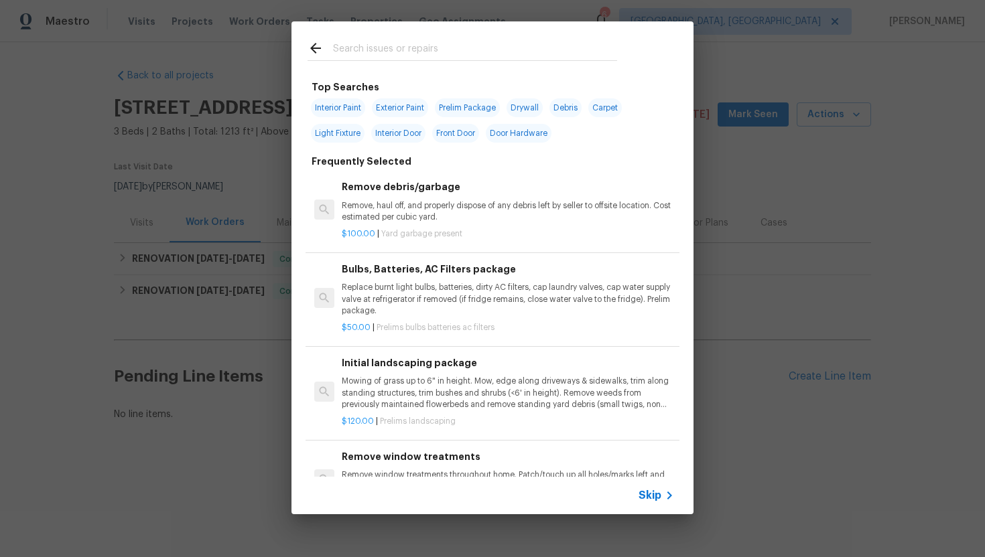
click at [645, 495] on span "Skip" at bounding box center [650, 495] width 23 height 13
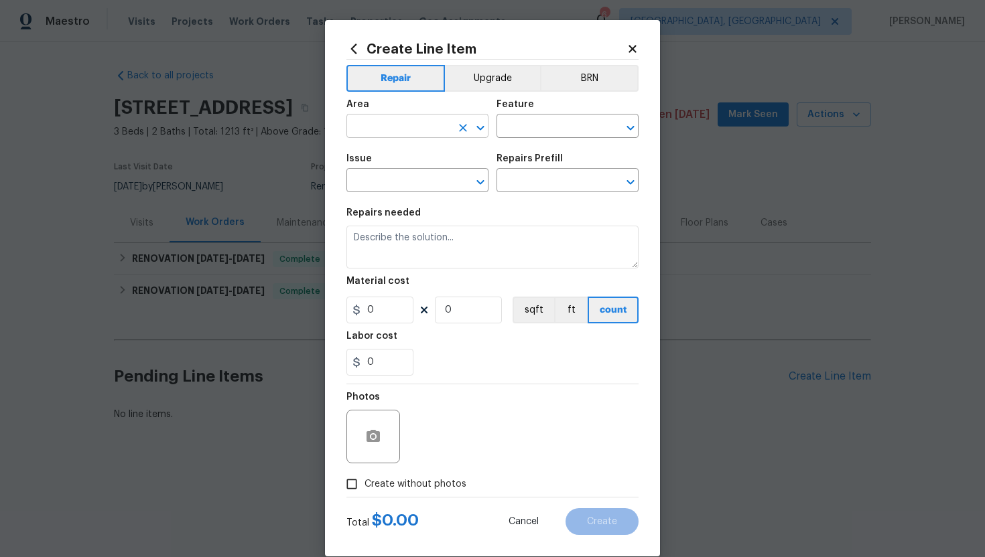
click at [383, 129] on input "text" at bounding box center [398, 127] width 105 height 21
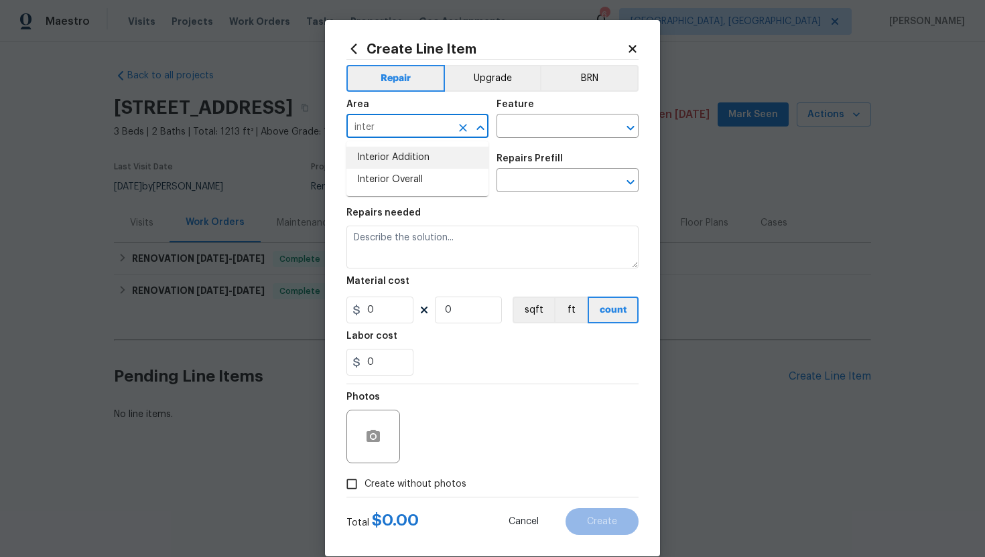
click at [449, 185] on li "Interior Overall" at bounding box center [417, 180] width 142 height 22
type input "Interior Overall"
click at [519, 126] on input "text" at bounding box center [548, 127] width 105 height 21
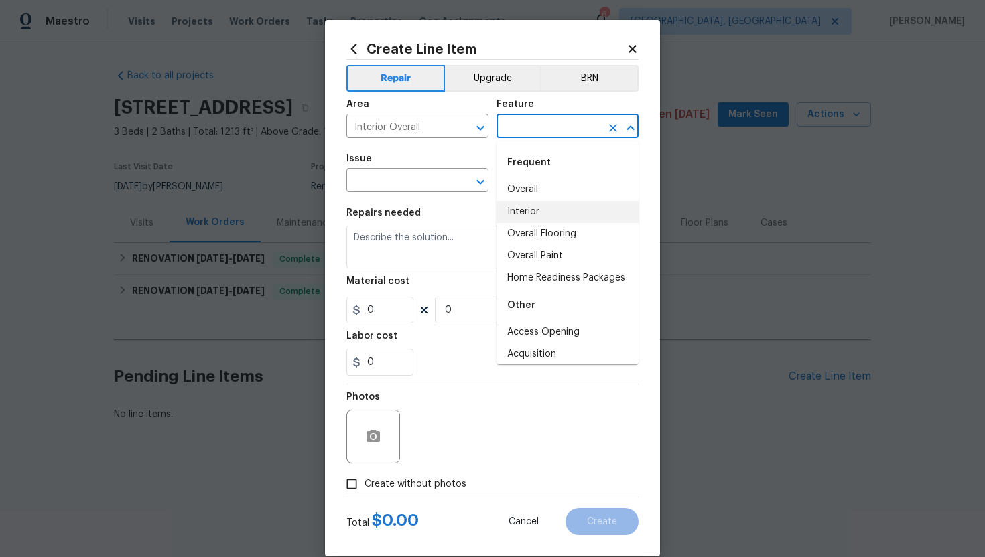
click at [531, 215] on li "Interior" at bounding box center [567, 212] width 142 height 22
type input "Interior"
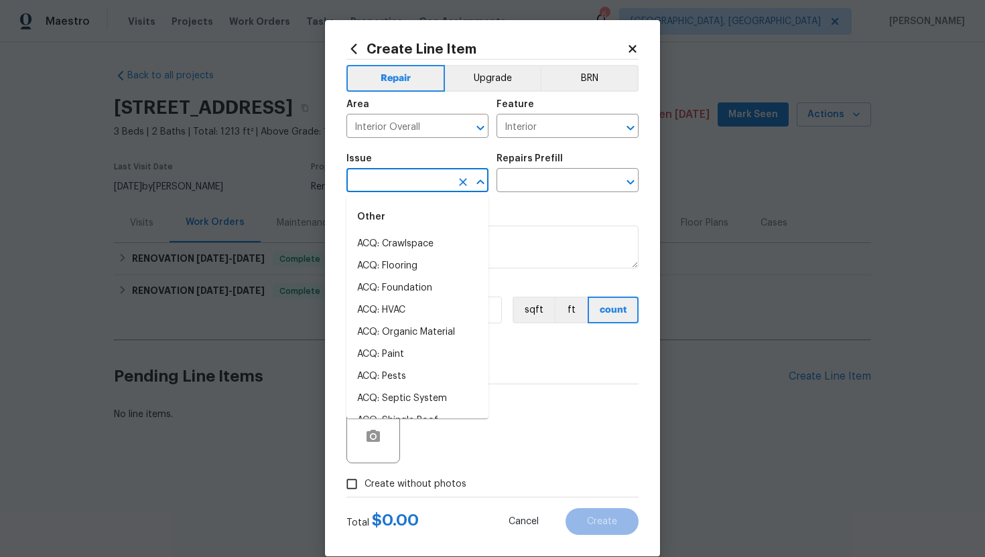
click at [438, 185] on input "text" at bounding box center [398, 182] width 105 height 21
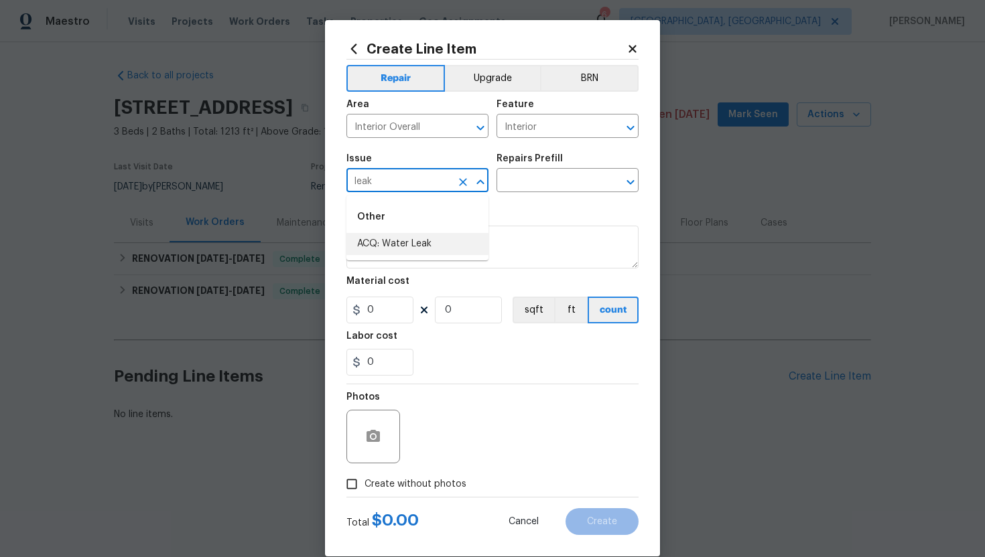
click at [429, 245] on li "ACQ: Water Leak" at bounding box center [417, 244] width 142 height 22
type input "ACQ: Water Leak"
click at [526, 182] on input "text" at bounding box center [548, 182] width 105 height 21
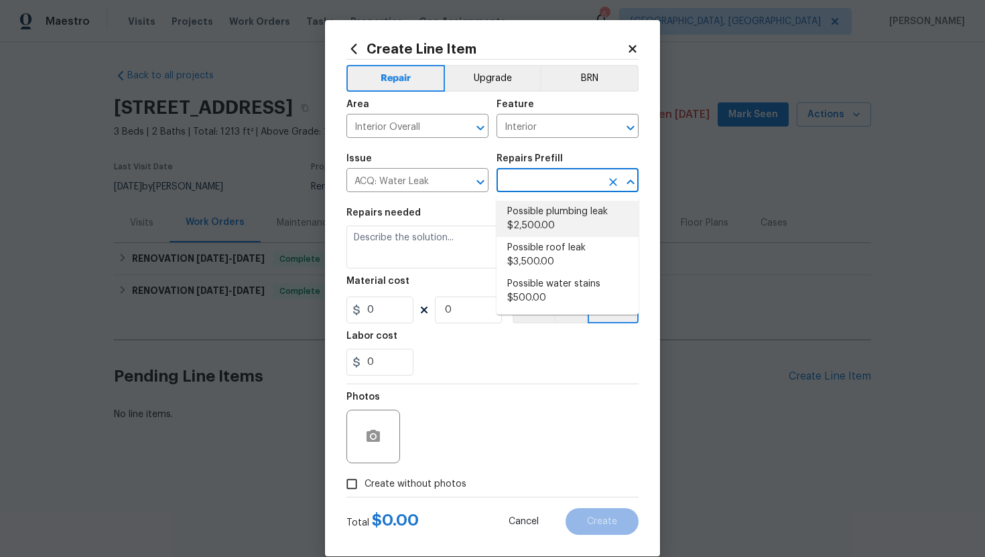
click at [570, 218] on li "Possible plumbing leak $2,500.00" at bounding box center [567, 219] width 142 height 36
type input "Acquisition"
type input "Possible plumbing leak $2,500.00"
type textarea "Acquisition Scope: Possible plumbing leak"
type input "2500"
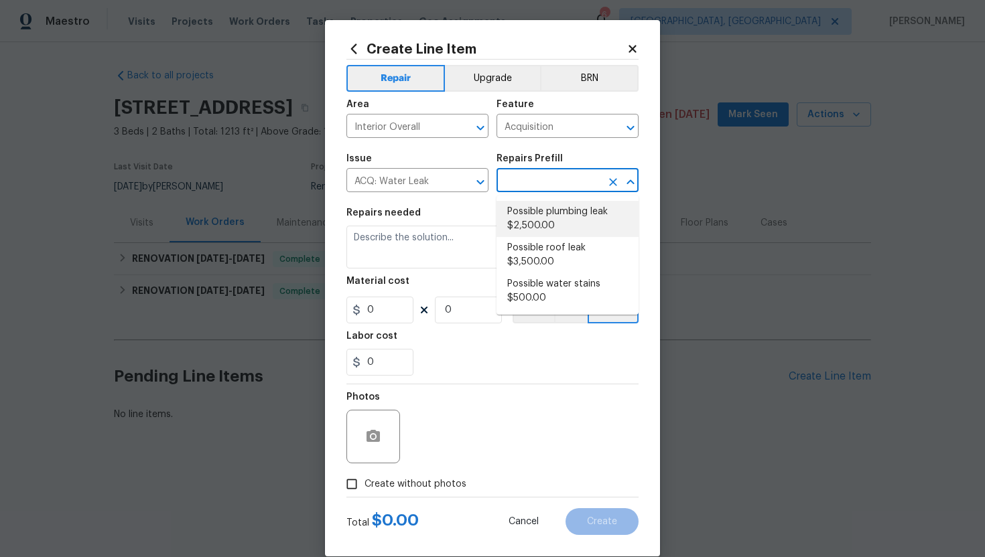
type input "1"
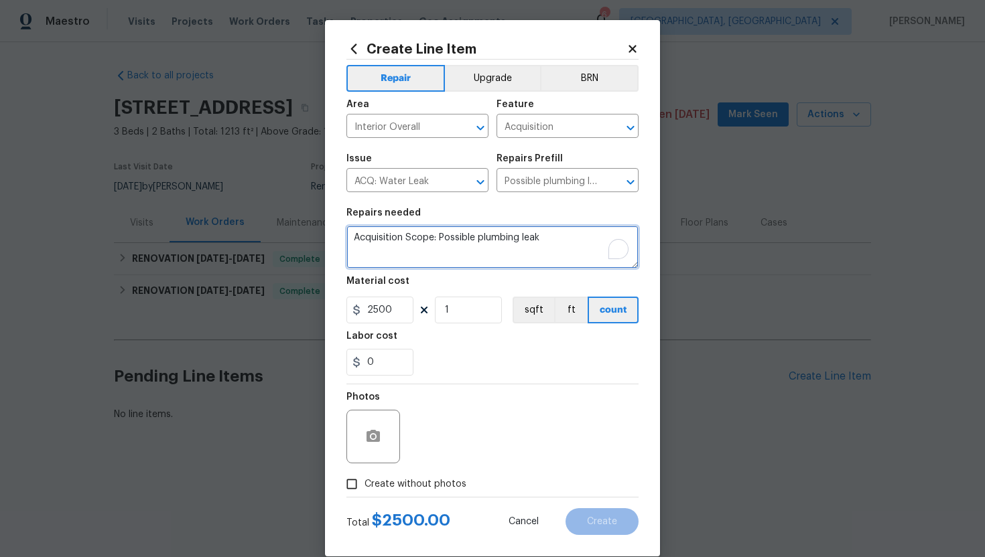
drag, startPoint x: 462, startPoint y: 239, endPoint x: 350, endPoint y: 236, distance: 112.6
click at [350, 236] on textarea "Acquisition Scope: Possible plumbing leak" at bounding box center [492, 247] width 292 height 43
paste textarea "she found a leak on the wall where the refrigerator was located."
drag, startPoint x: 370, startPoint y: 241, endPoint x: 348, endPoint y: 241, distance: 22.1
click at [348, 241] on textarea "she found a leak on the wall where the refrigerator was located." at bounding box center [492, 247] width 292 height 43
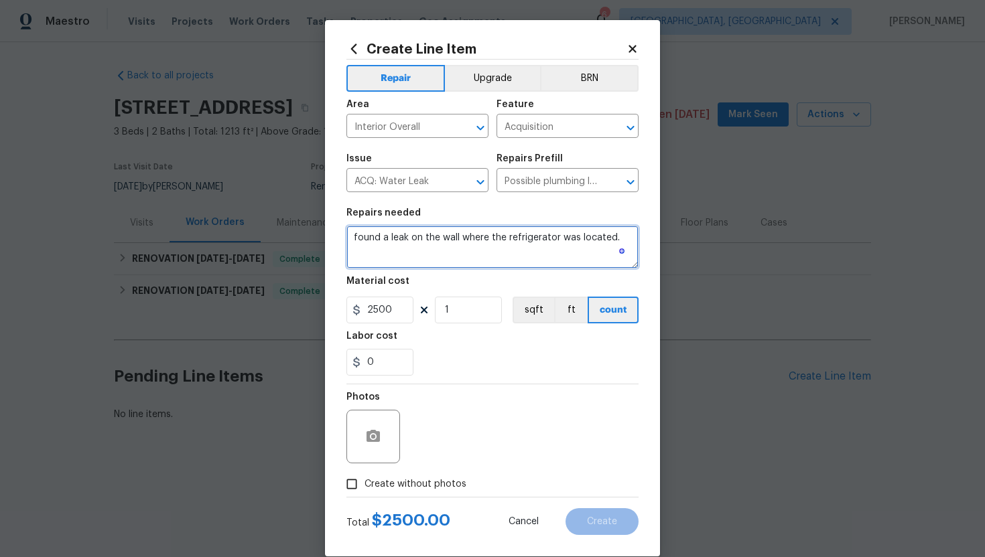
click at [614, 240] on textarea "found a leak on the wall where the refrigerator was located." at bounding box center [492, 247] width 292 height 43
paste textarea "base of the toilet."
click at [374, 241] on textarea "found a leak on the wall where the refrigerator was located and base of the toi…" at bounding box center [492, 247] width 292 height 43
click at [380, 249] on textarea "found a leak on the wall where the refrigerator was located and base of the toi…" at bounding box center [492, 247] width 292 height 43
click at [370, 237] on textarea "found a leak on the wall where the refrigerator was located and the base of the…" at bounding box center [492, 247] width 292 height 43
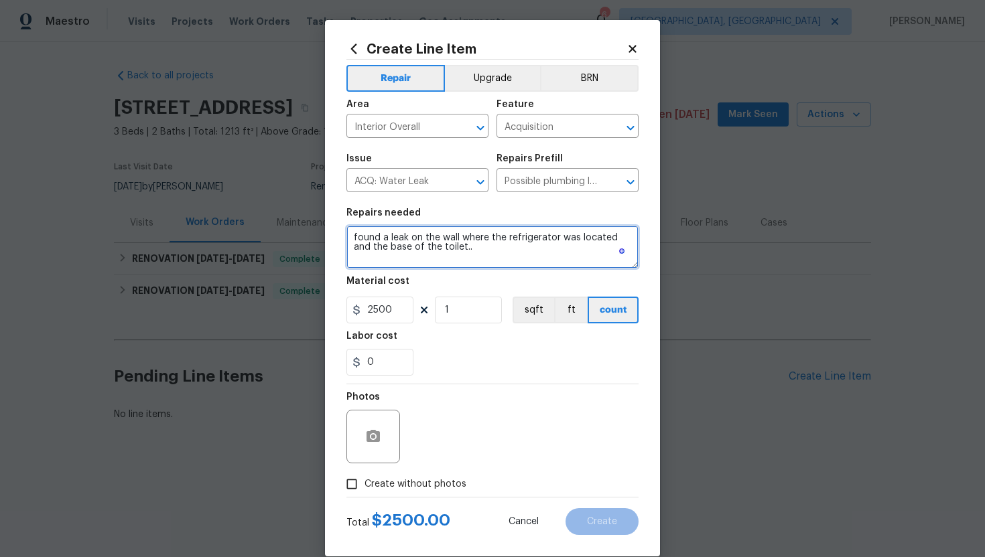
click at [359, 238] on textarea "found a leak on the wall where the refrigerator was located and the base of the…" at bounding box center [492, 247] width 292 height 43
click at [489, 251] on textarea "Found a leak on the wall where the refrigerator was located and the base of the…" at bounding box center [492, 247] width 292 height 43
paste textarea "(Remove and paste feedback message here) Please prioritize this WO due to a lea…"
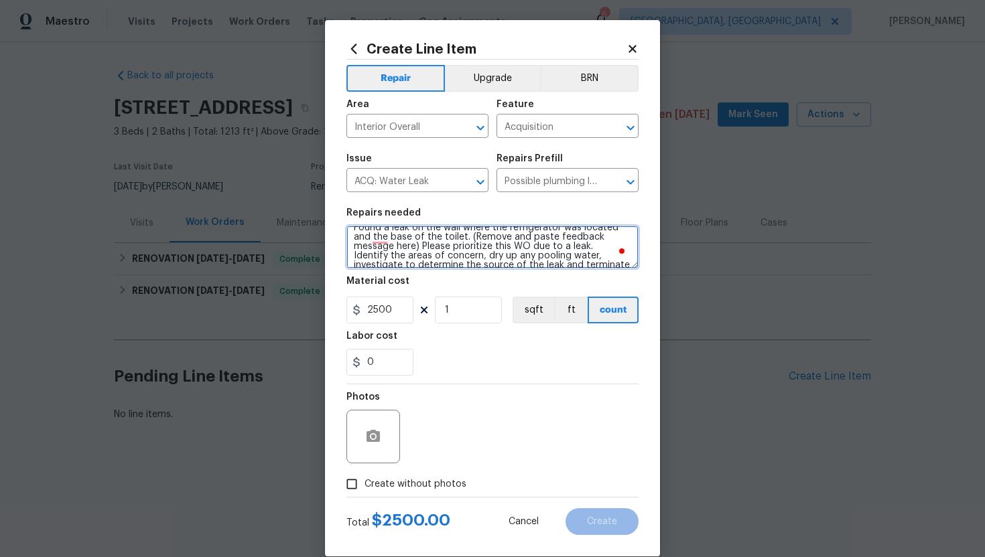
scroll to position [11, 0]
drag, startPoint x: 417, startPoint y: 249, endPoint x: 467, endPoint y: 237, distance: 50.9
click at [467, 238] on textarea "Found a leak on the wall where the refrigerator was located and the base of the…" at bounding box center [492, 247] width 292 height 43
type textarea "Found a leak on the wall where the refrigerator was located and the base of the…"
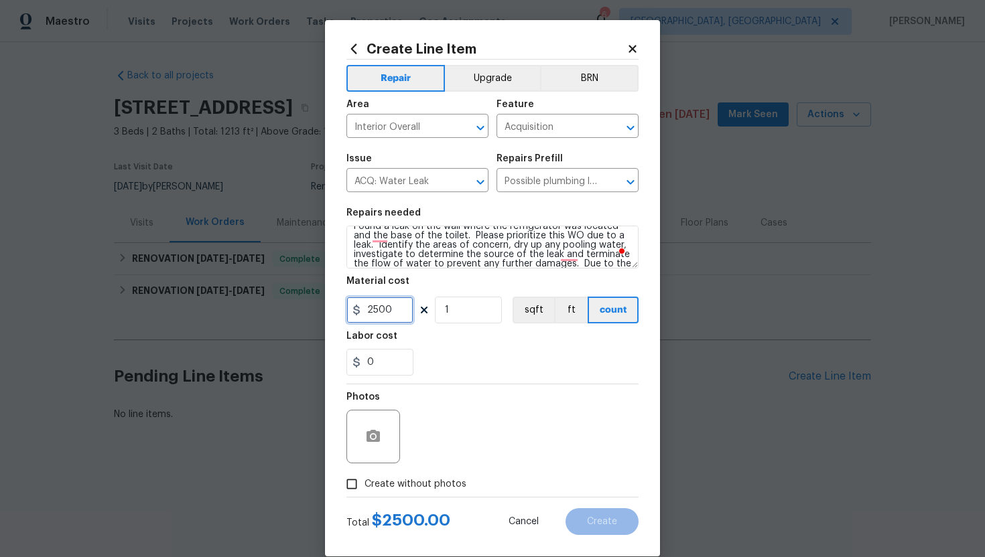
drag, startPoint x: 395, startPoint y: 313, endPoint x: 341, endPoint y: 311, distance: 53.6
click at [341, 313] on div "Create Line Item Repair Upgrade BRN Area Interior Overall ​ Feature Acquisition…" at bounding box center [492, 288] width 335 height 537
type input "75"
click at [360, 486] on input "Create without photos" at bounding box center [351, 484] width 25 height 25
checkbox input "true"
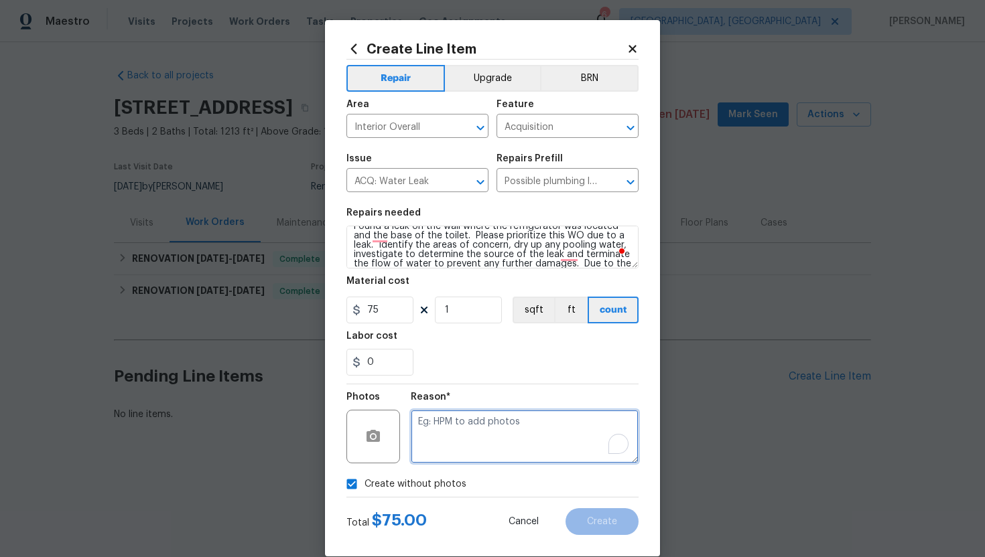
click at [465, 435] on textarea "To enrich screen reader interactions, please activate Accessibility in Grammarl…" at bounding box center [525, 437] width 228 height 54
type textarea "N/A"
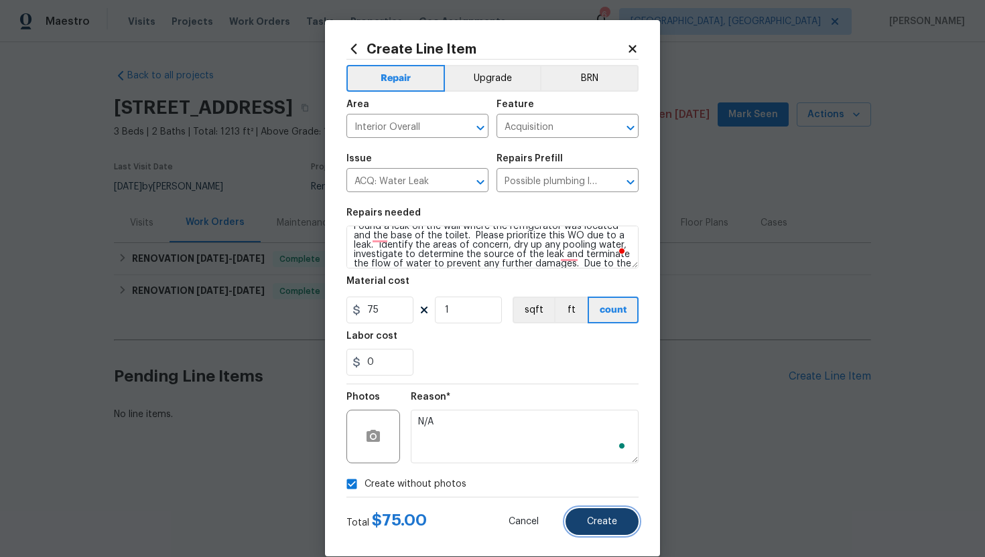
click at [598, 518] on span "Create" at bounding box center [602, 522] width 30 height 10
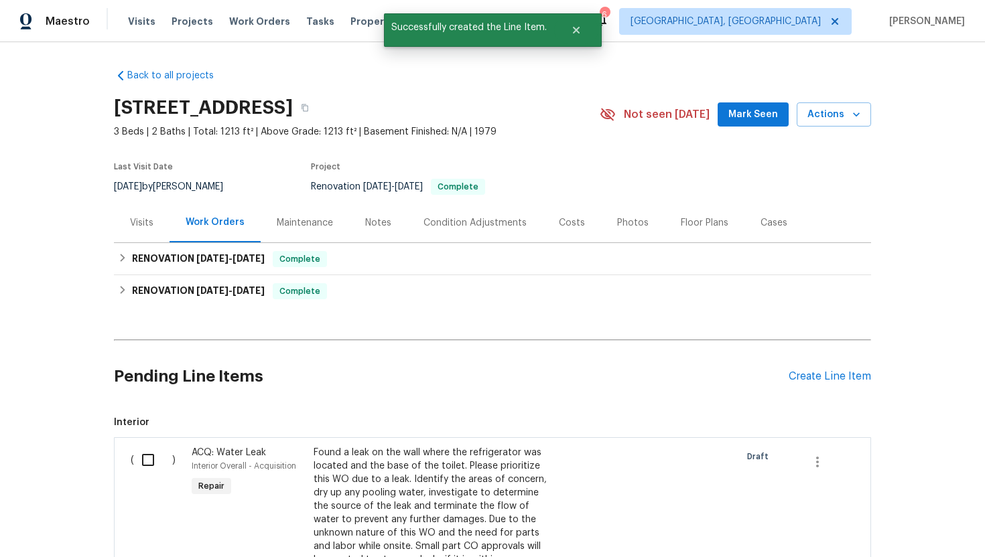
click at [148, 462] on input "checkbox" at bounding box center [153, 460] width 38 height 28
checkbox input "true"
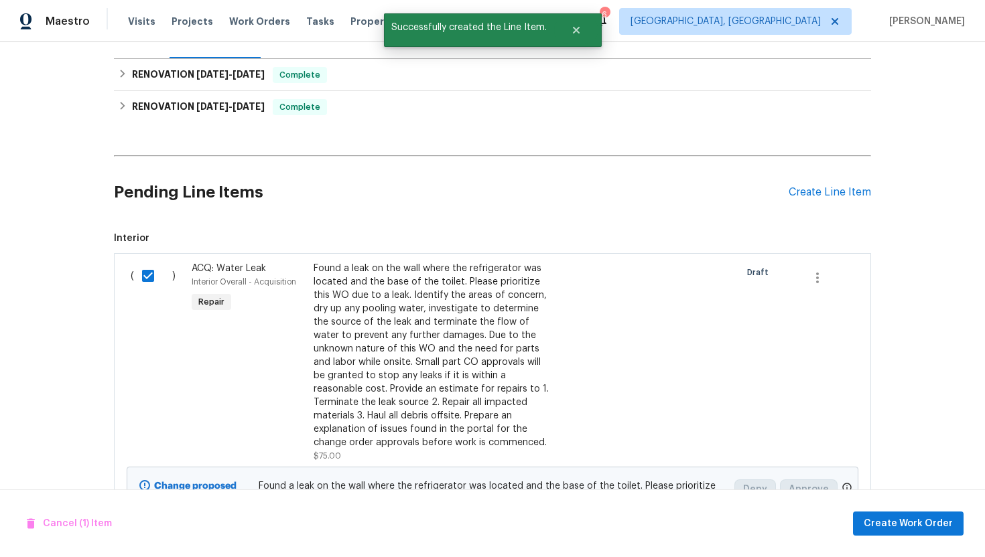
scroll to position [336, 0]
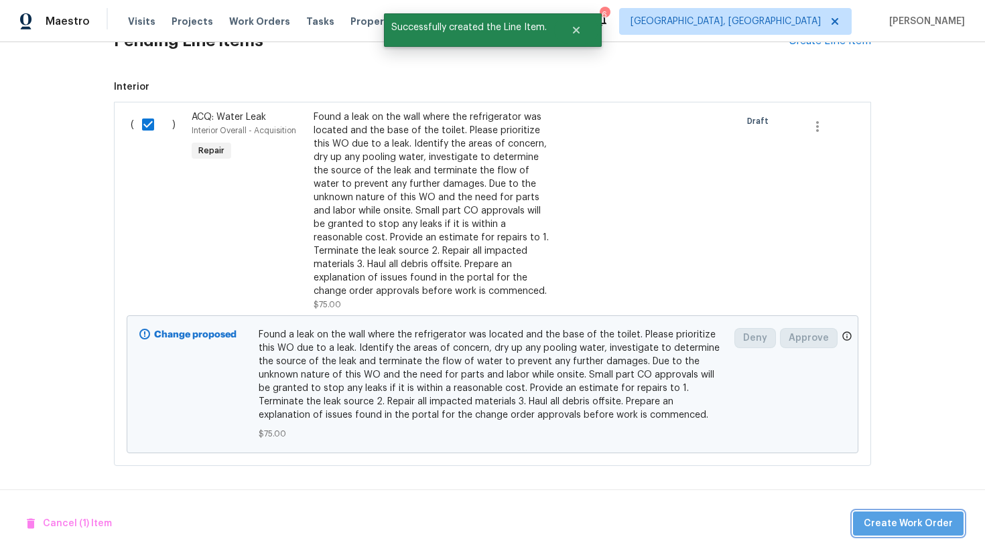
click at [918, 525] on span "Create Work Order" at bounding box center [908, 524] width 89 height 17
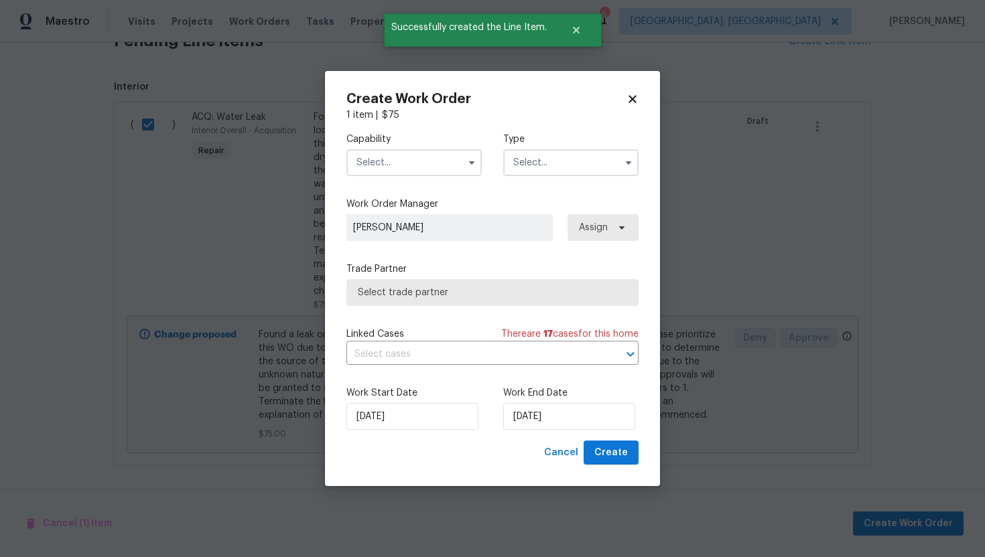
click at [419, 163] on input "text" at bounding box center [413, 162] width 135 height 27
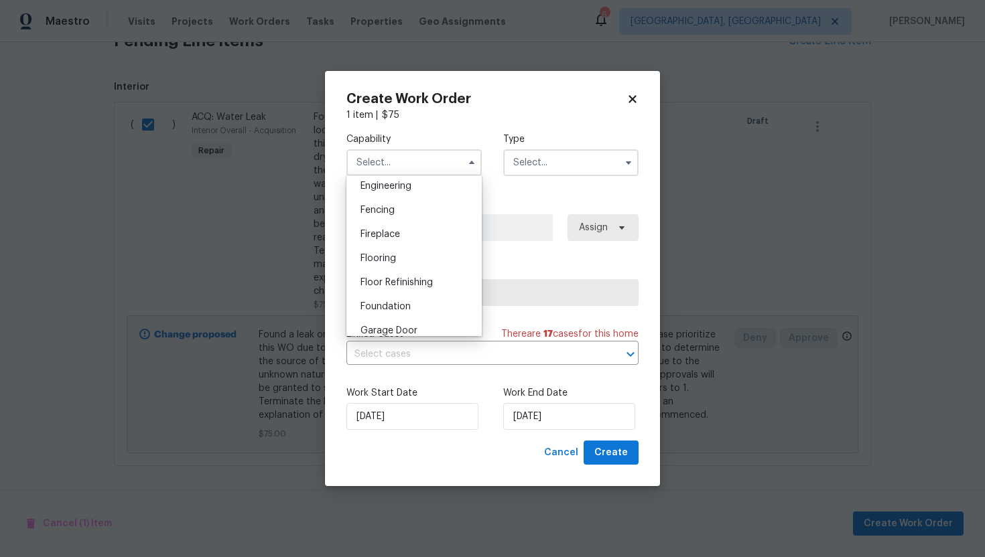
scroll to position [579, 0]
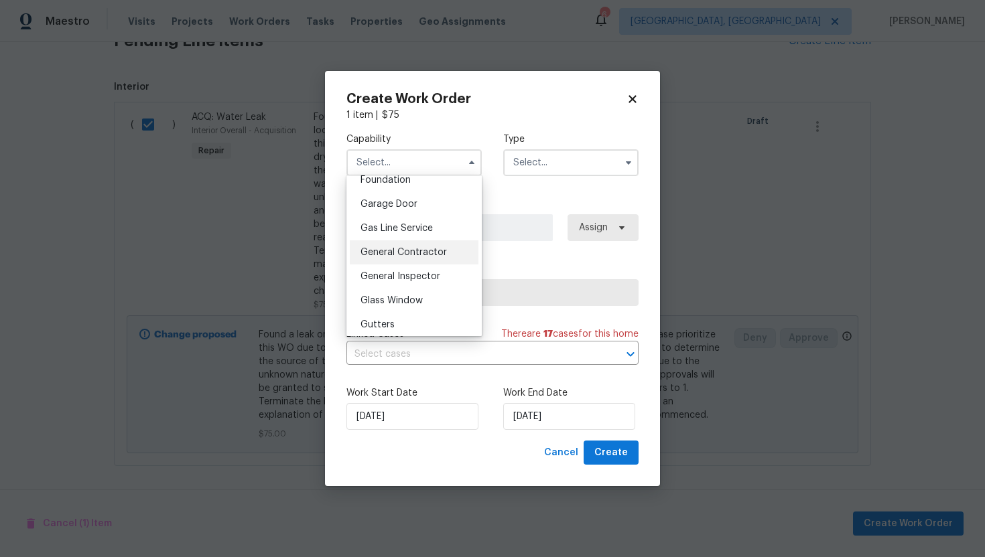
click at [423, 255] on span "General Contractor" at bounding box center [403, 252] width 86 height 9
type input "General Contractor"
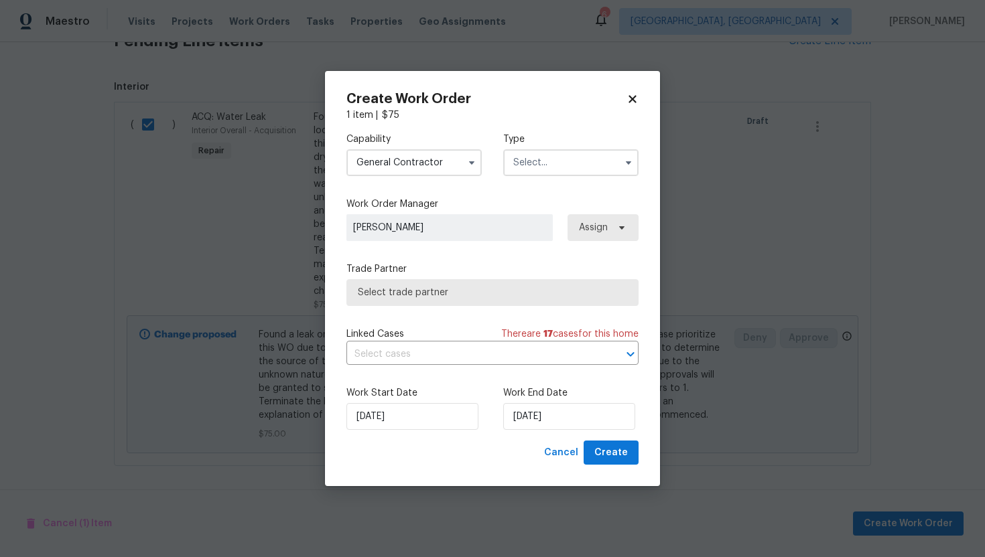
click at [537, 161] on input "text" at bounding box center [570, 162] width 135 height 27
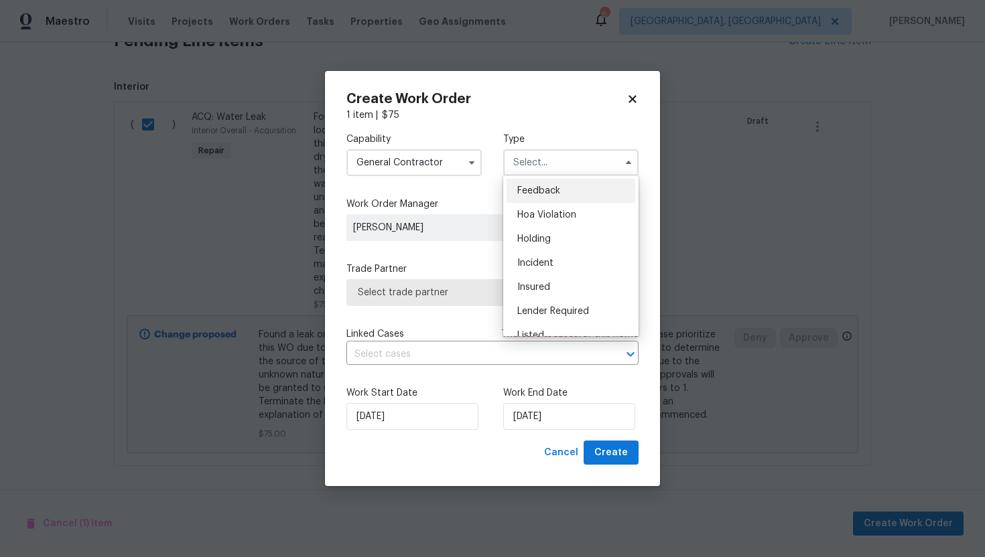
click at [549, 196] on div "Feedback" at bounding box center [571, 191] width 129 height 24
type input "Feedback"
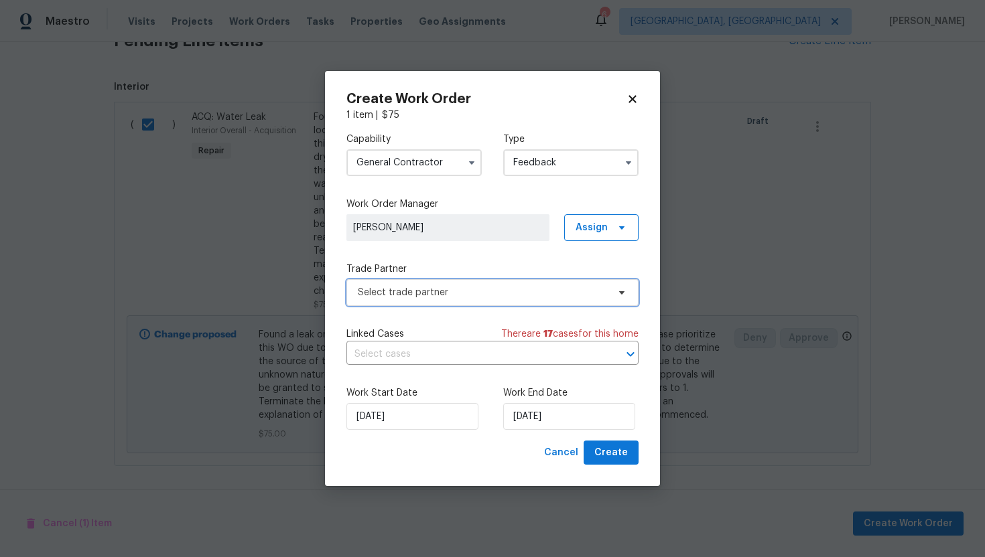
click at [485, 290] on span "Select trade partner" at bounding box center [483, 292] width 250 height 13
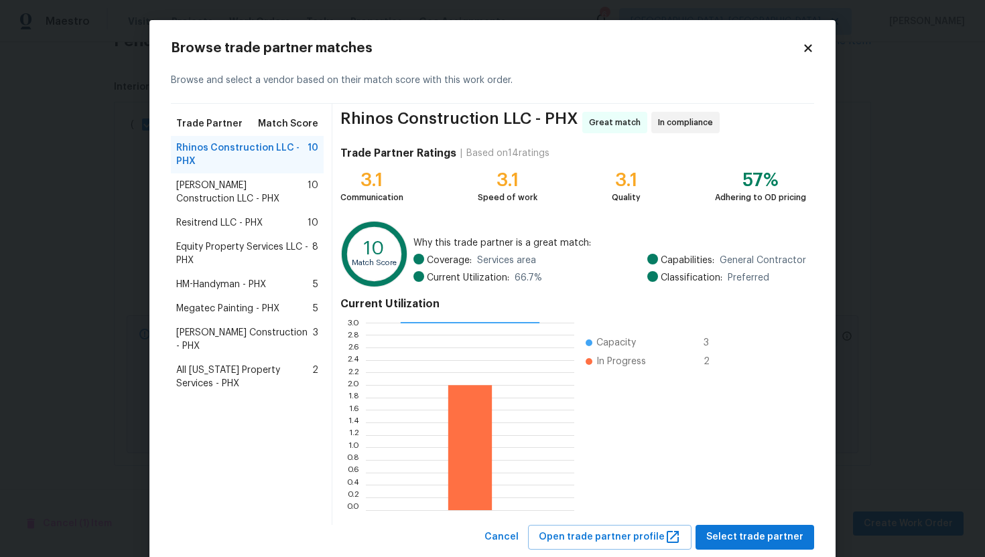
scroll to position [33, 0]
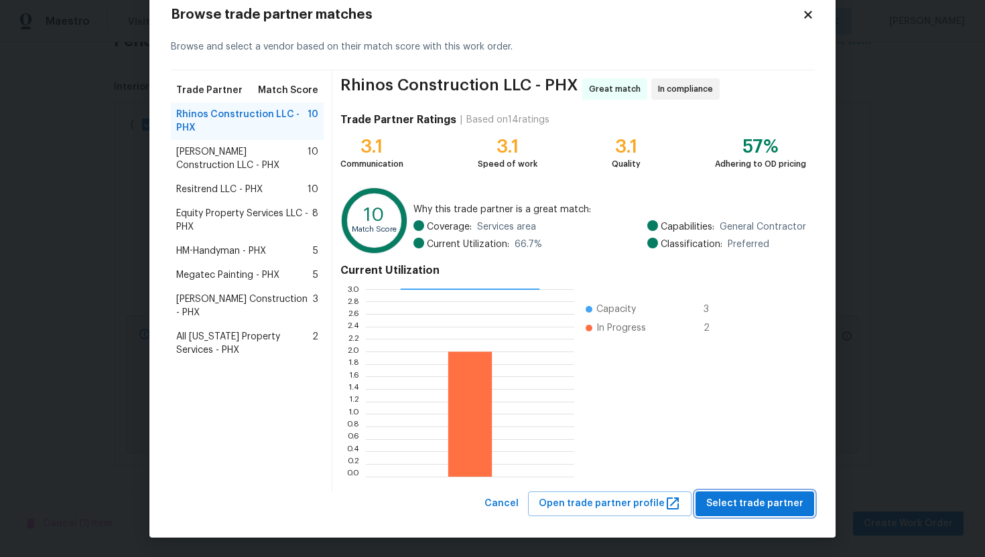
click at [744, 503] on span "Select trade partner" at bounding box center [754, 504] width 97 height 17
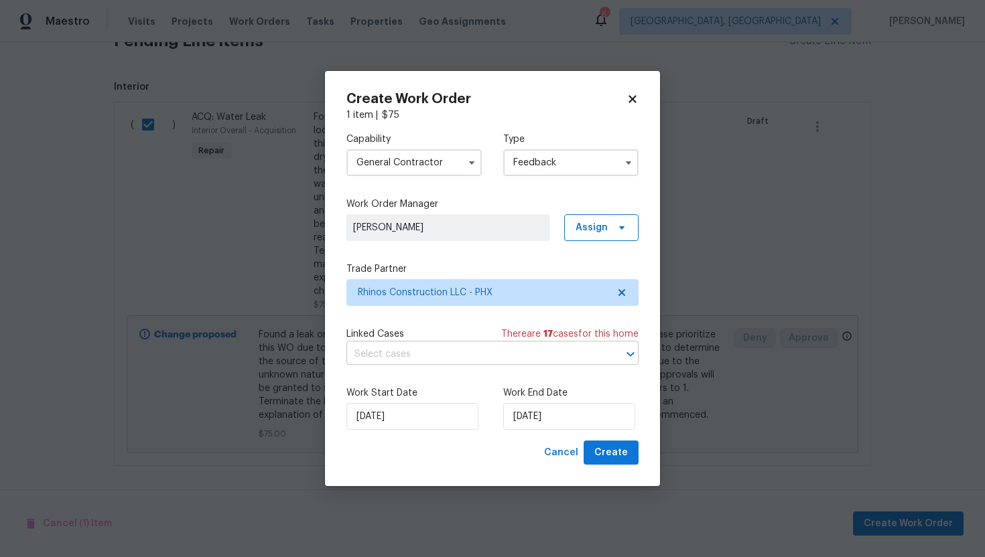
click at [440, 352] on input "text" at bounding box center [473, 354] width 255 height 21
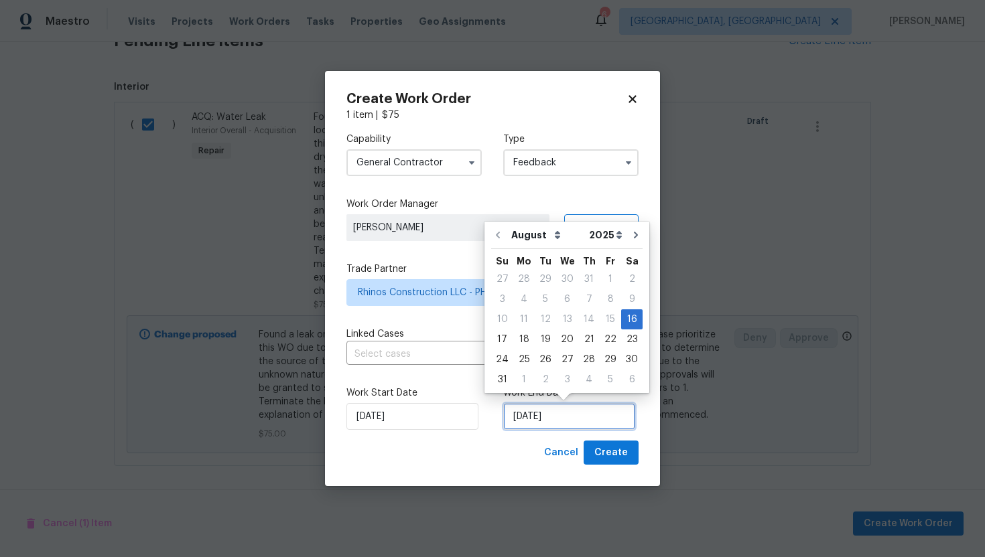
click at [586, 421] on input "[DATE]" at bounding box center [569, 416] width 132 height 27
click at [567, 342] on div "20" at bounding box center [567, 339] width 22 height 19
type input "[DATE]"
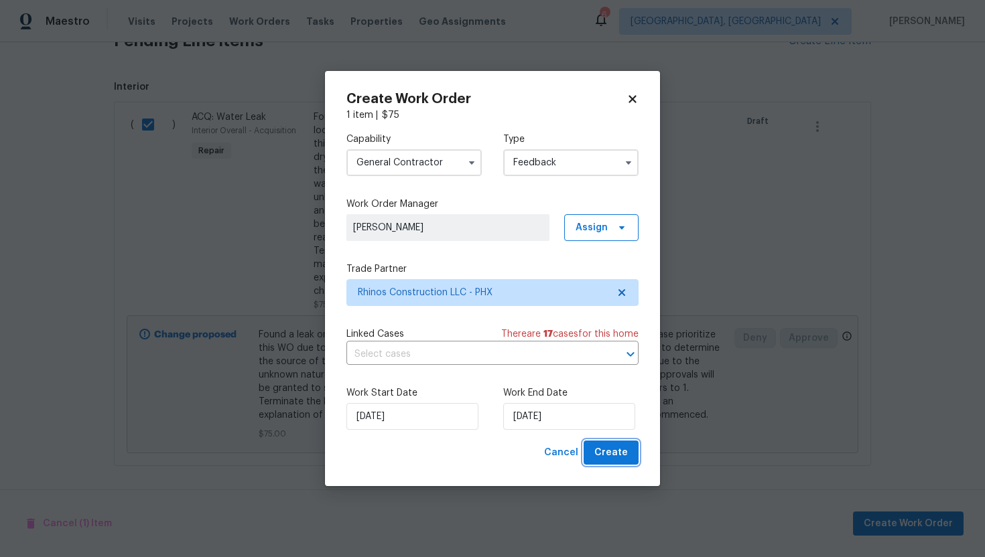
click at [612, 454] on span "Create" at bounding box center [610, 453] width 33 height 17
checkbox input "false"
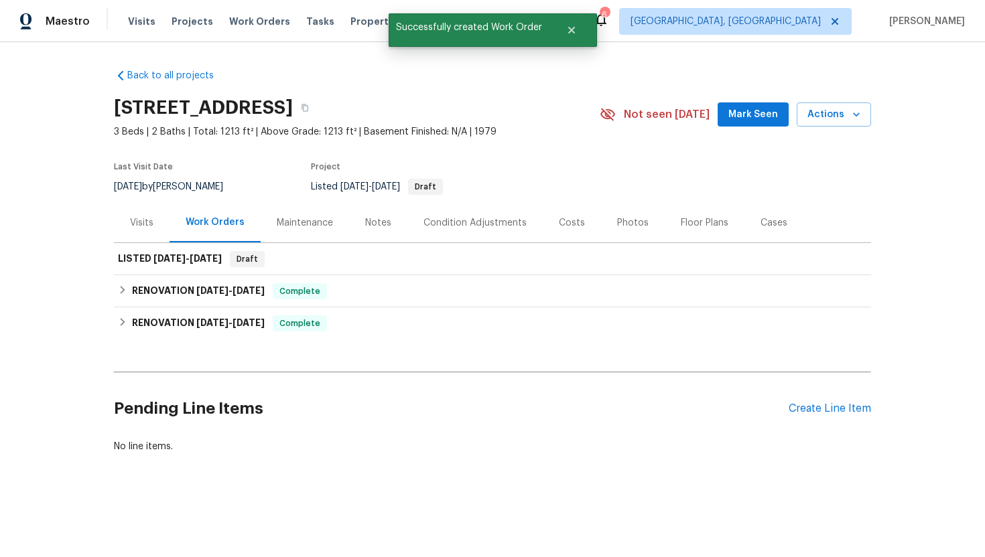
click at [147, 226] on div "Visits" at bounding box center [141, 222] width 23 height 13
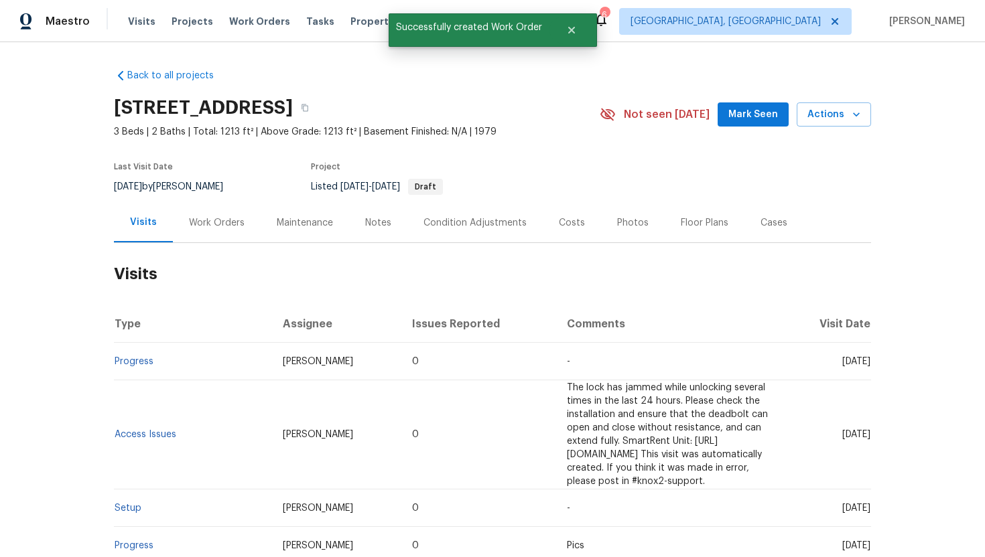
click at [223, 224] on div "Work Orders" at bounding box center [217, 222] width 56 height 13
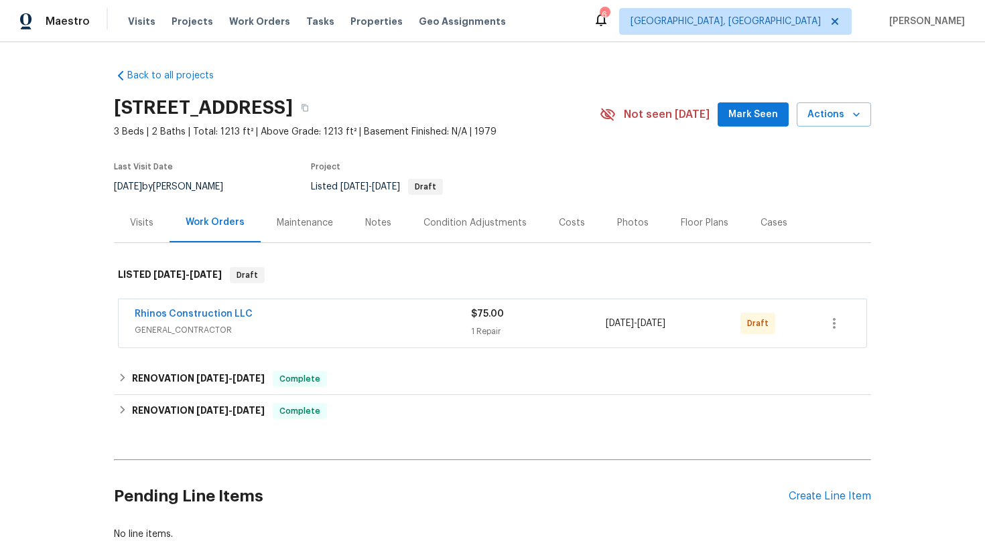
click at [265, 320] on div "Rhinos Construction LLC" at bounding box center [303, 316] width 336 height 16
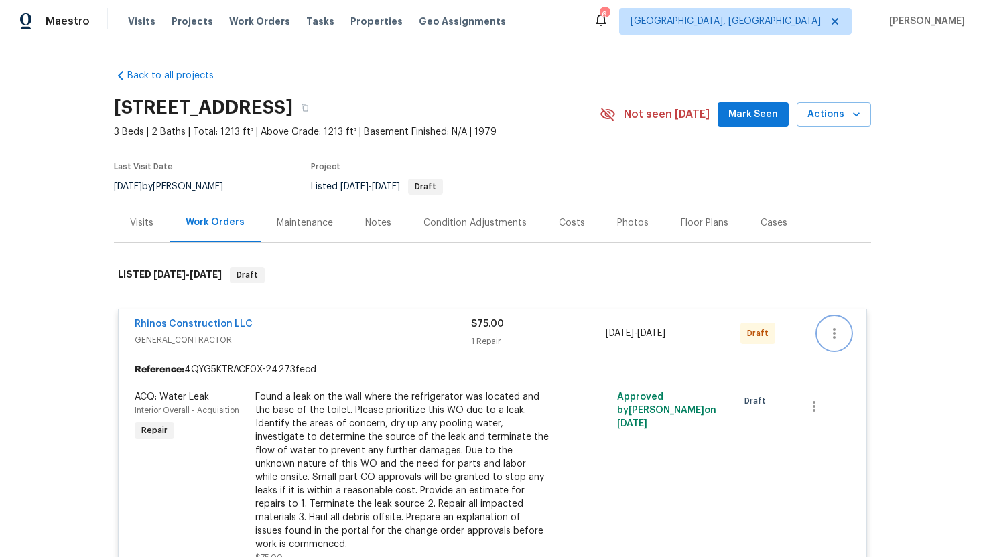
click at [839, 330] on icon "button" at bounding box center [834, 334] width 16 height 16
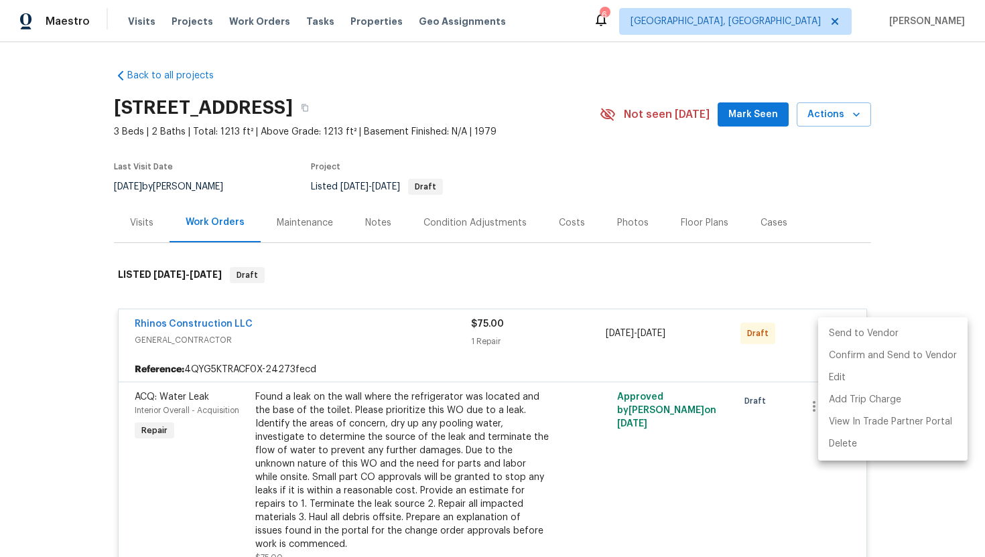
click at [839, 334] on li "Send to Vendor" at bounding box center [892, 334] width 149 height 22
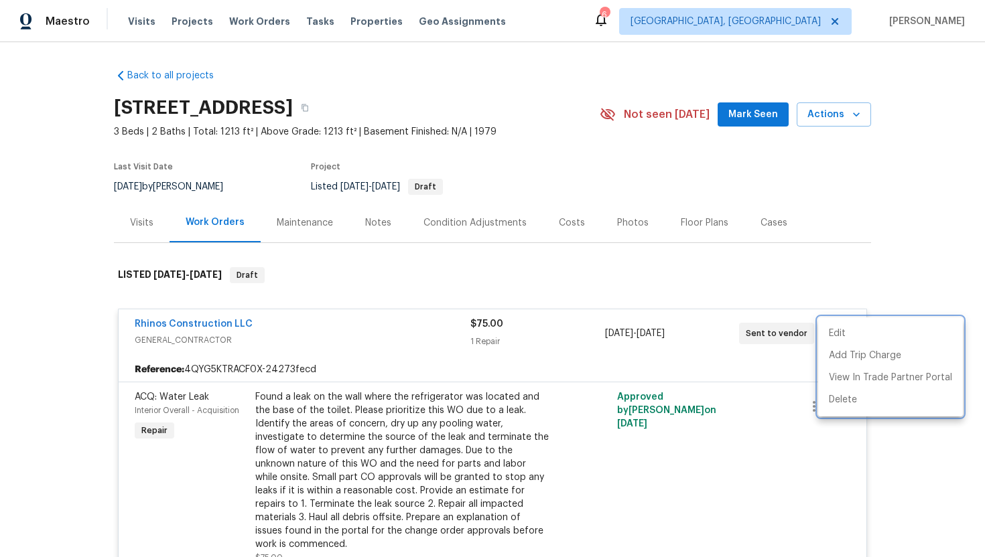
click at [719, 372] on div at bounding box center [492, 278] width 985 height 557
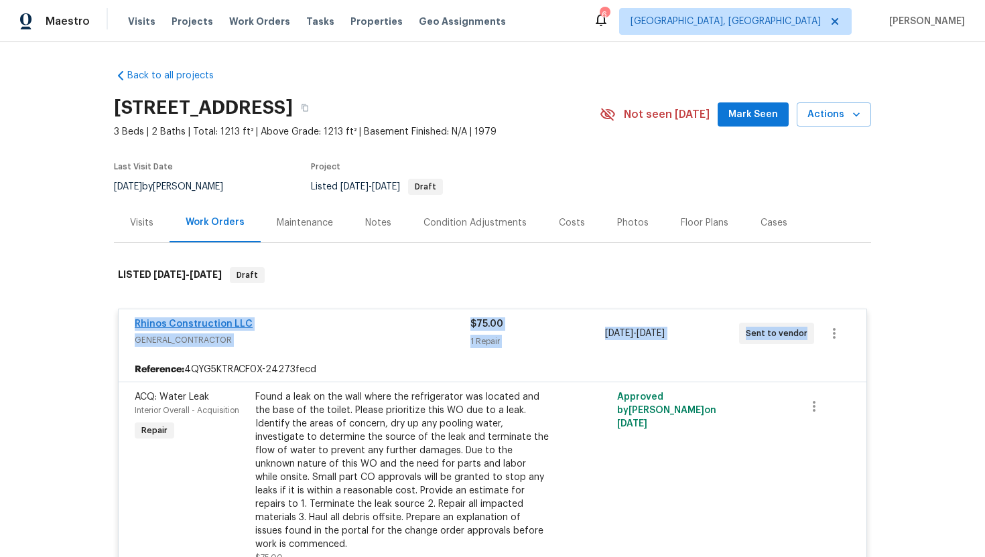
drag, startPoint x: 804, startPoint y: 333, endPoint x: 135, endPoint y: 328, distance: 669.3
click at [135, 328] on div "Rhinos Construction LLC GENERAL_CONTRACTOR $75.00 1 Repair 8/16/2025 - 8/20/202…" at bounding box center [476, 334] width 683 height 32
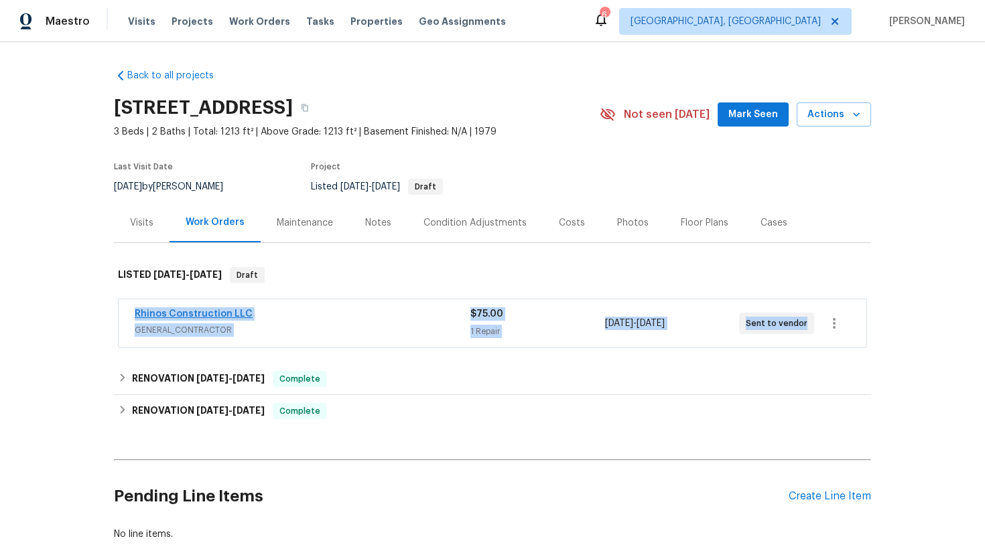
copy div "Rhinos Construction LLC GENERAL_CONTRACTOR $75.00 1 Repair 8/16/2025 - 8/20/202…"
click at [308, 332] on span "GENERAL_CONTRACTOR" at bounding box center [303, 330] width 336 height 13
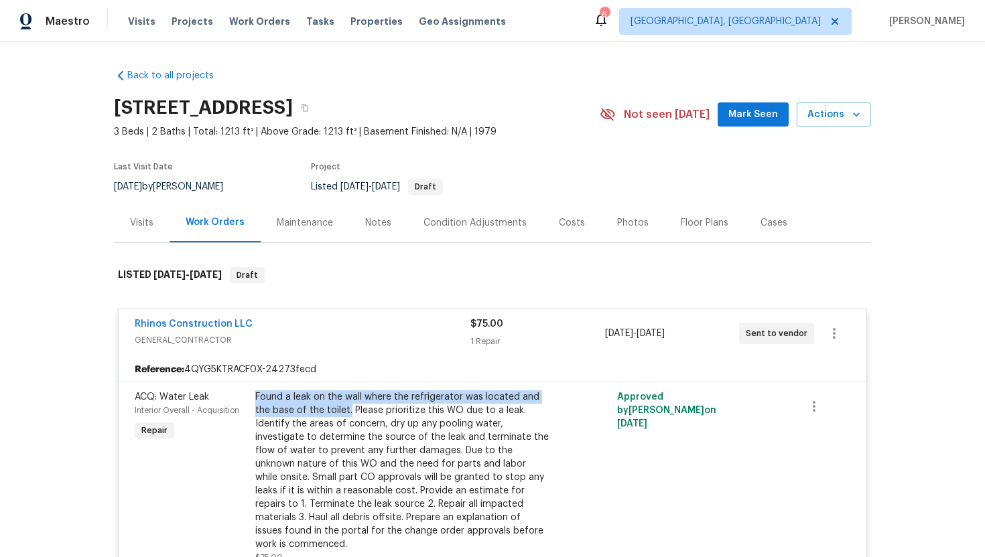
drag, startPoint x: 348, startPoint y: 410, endPoint x: 251, endPoint y: 400, distance: 97.7
click at [251, 400] on div "Found a leak on the wall where the refrigerator was located and the base of the…" at bounding box center [401, 478] width 301 height 182
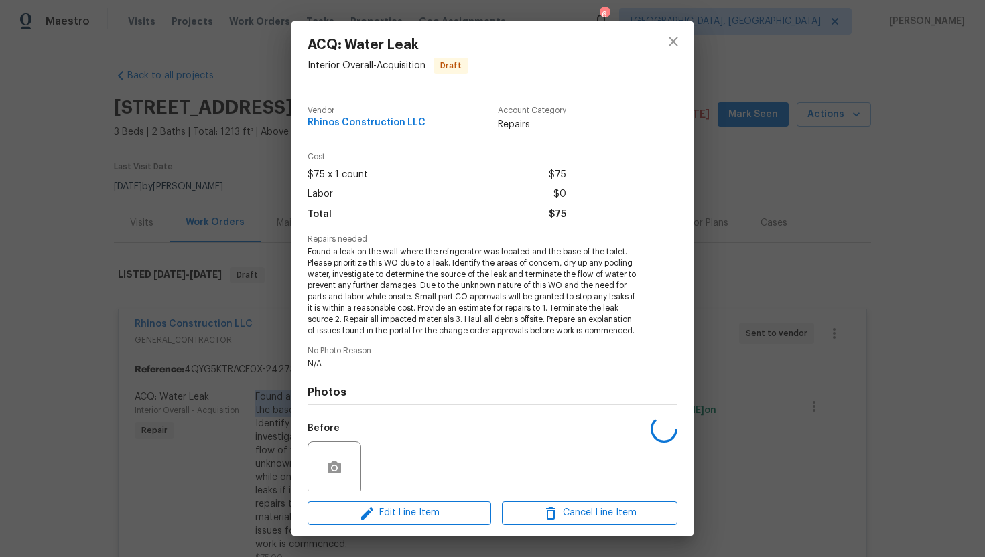
copy div "Found a leak on the wall where the refrigerator was located and the base of the…"
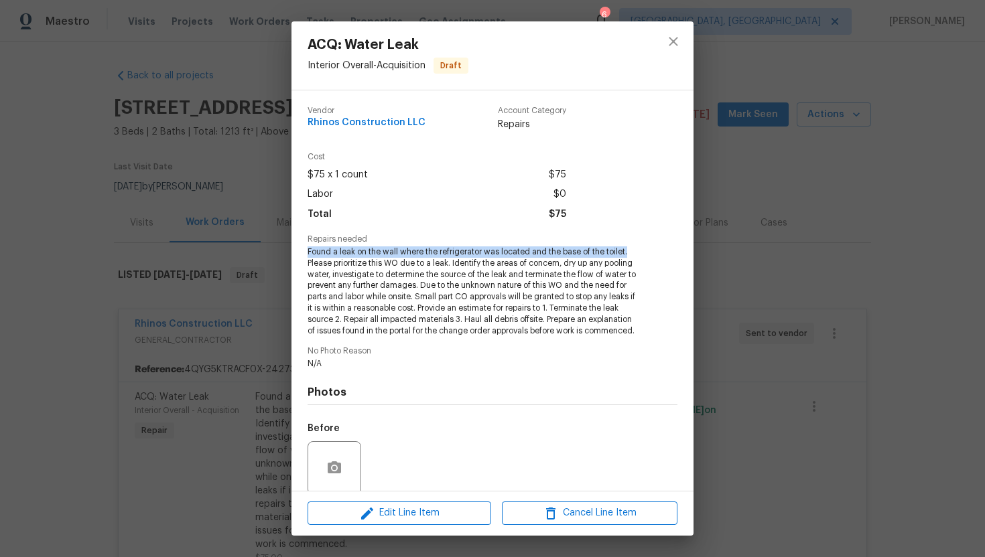
drag, startPoint x: 557, startPoint y: 252, endPoint x: 294, endPoint y: 255, distance: 263.3
click at [294, 255] on div "Vendor Rhinos Construction LLC Account Category Repairs Cost $75 x 1 count $75 …" at bounding box center [492, 290] width 402 height 401
copy span "Found a leak on the wall where the refrigerator was located and the base of the…"
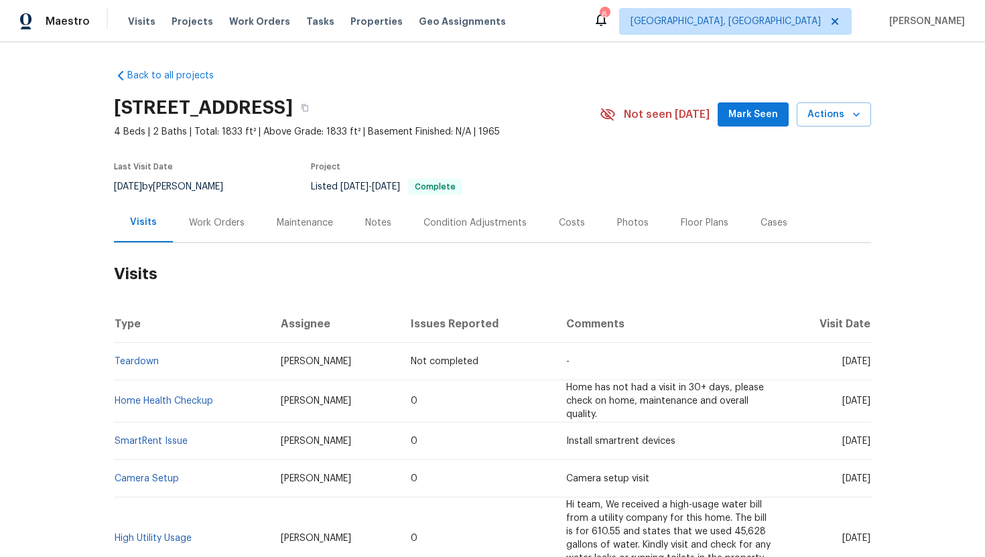
click at [762, 226] on div "Cases" at bounding box center [773, 222] width 27 height 13
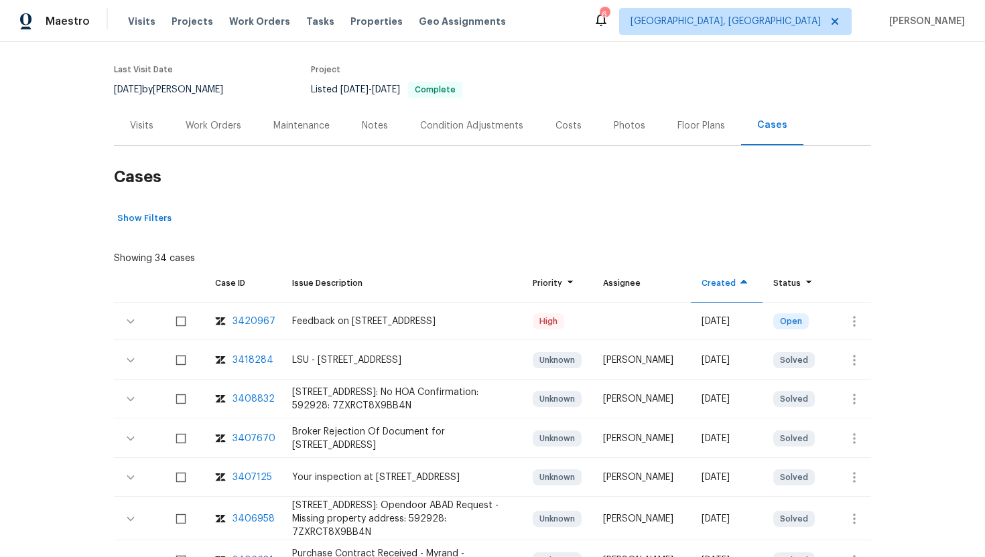
scroll to position [103, 0]
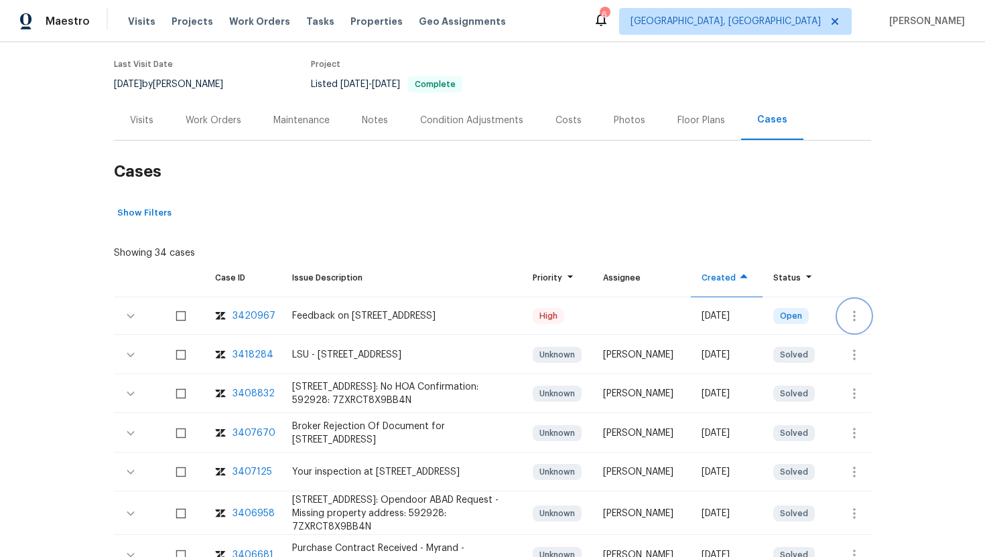
click at [850, 314] on icon "button" at bounding box center [854, 316] width 16 height 16
click at [868, 316] on li "Create a visit" at bounding box center [906, 316] width 139 height 22
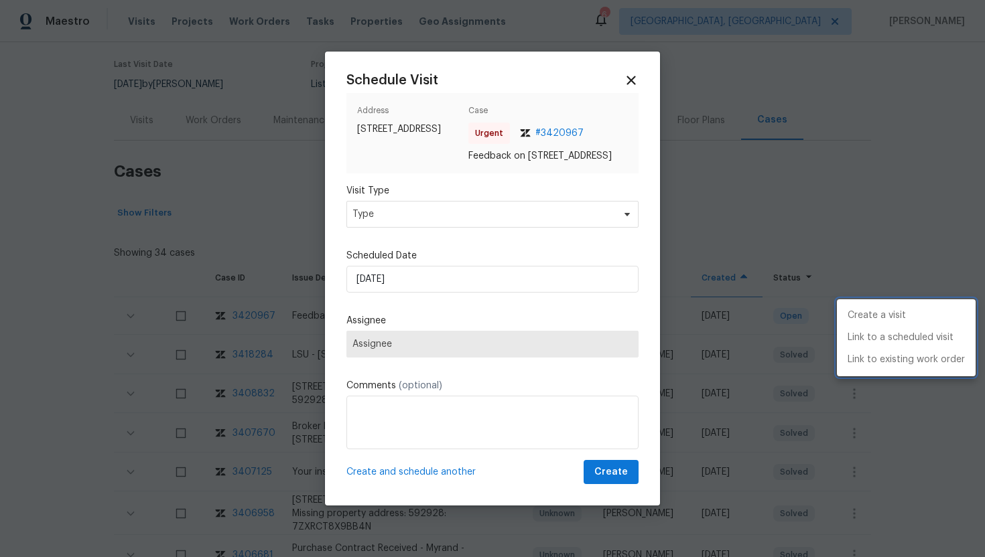
click at [457, 221] on div at bounding box center [492, 278] width 985 height 557
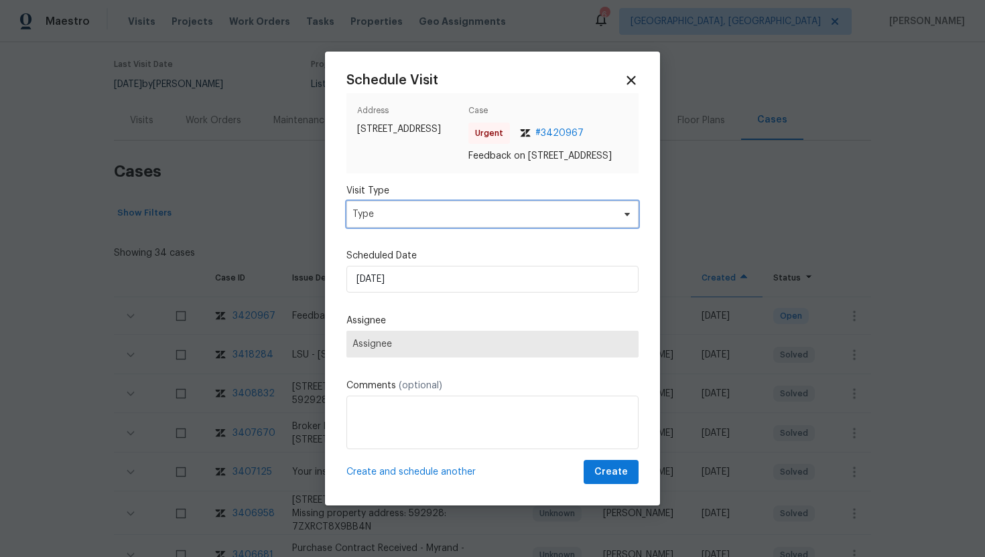
click at [457, 221] on span "Type" at bounding box center [482, 214] width 261 height 13
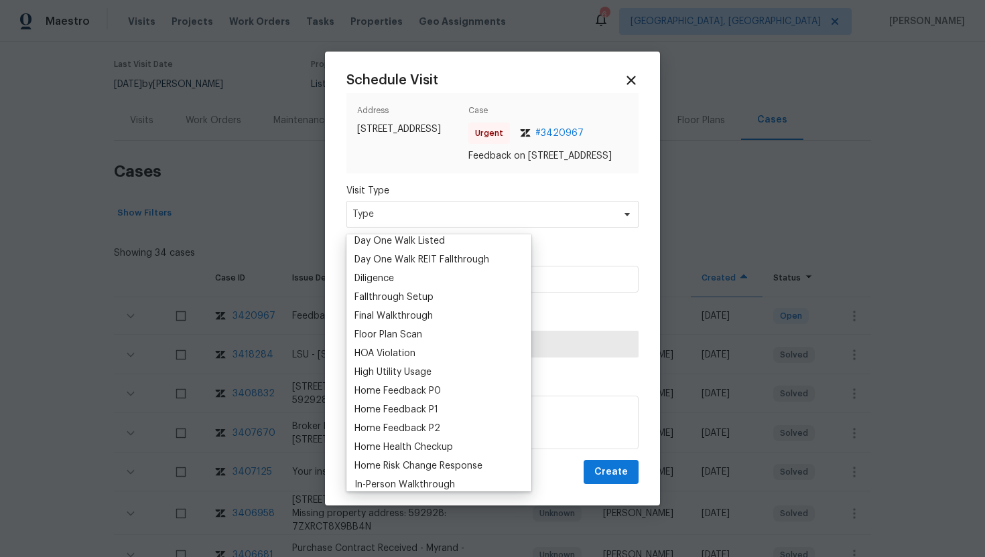
scroll to position [308, 0]
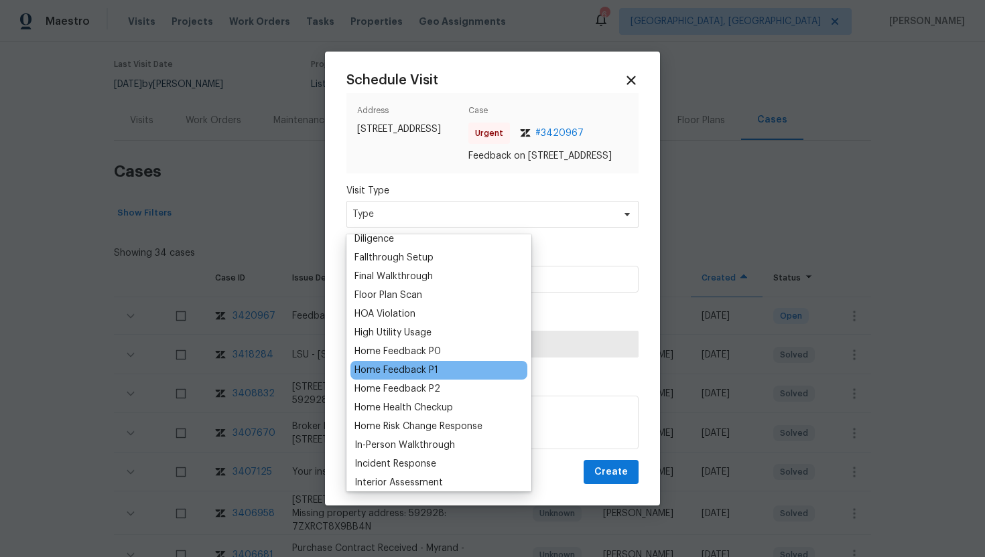
click at [417, 376] on div "Home Feedback P1" at bounding box center [396, 370] width 84 height 13
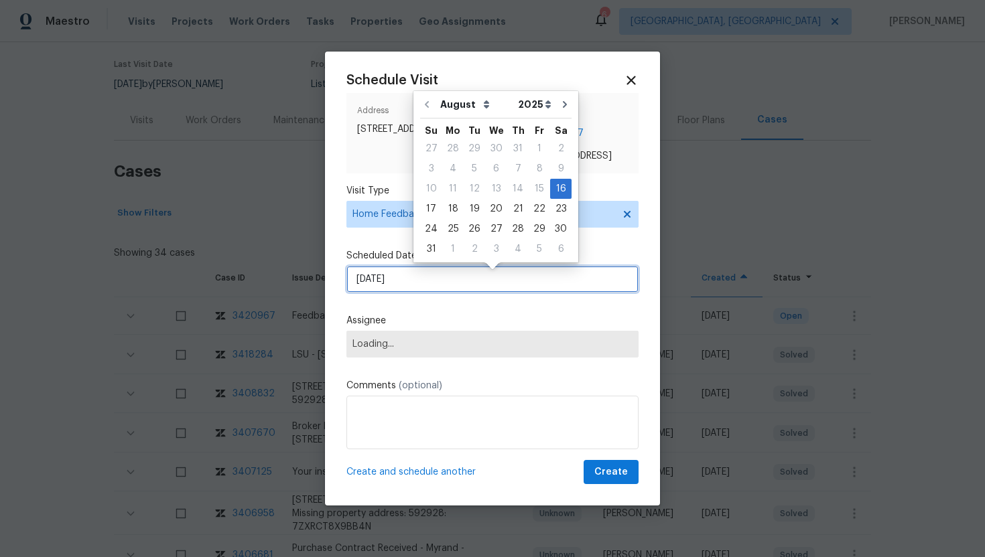
click at [418, 287] on input "[DATE]" at bounding box center [492, 279] width 292 height 27
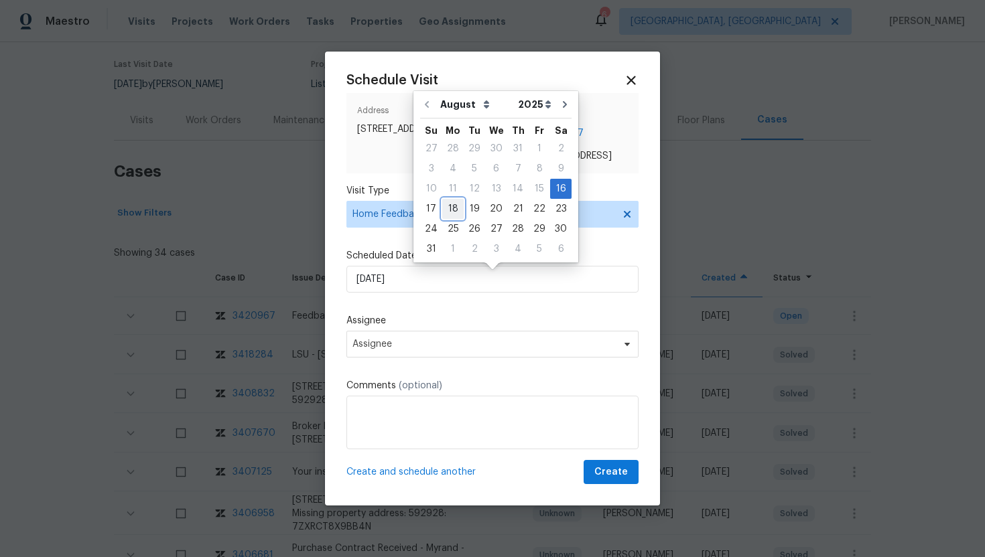
click at [449, 210] on div "18" at bounding box center [452, 209] width 21 height 19
type input "[DATE]"
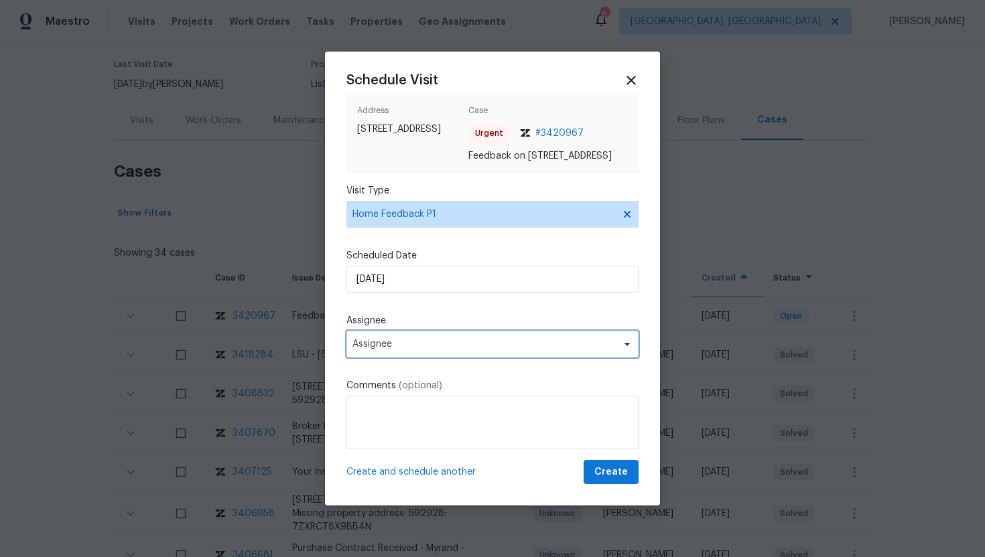
click at [421, 350] on span "Assignee" at bounding box center [483, 344] width 263 height 11
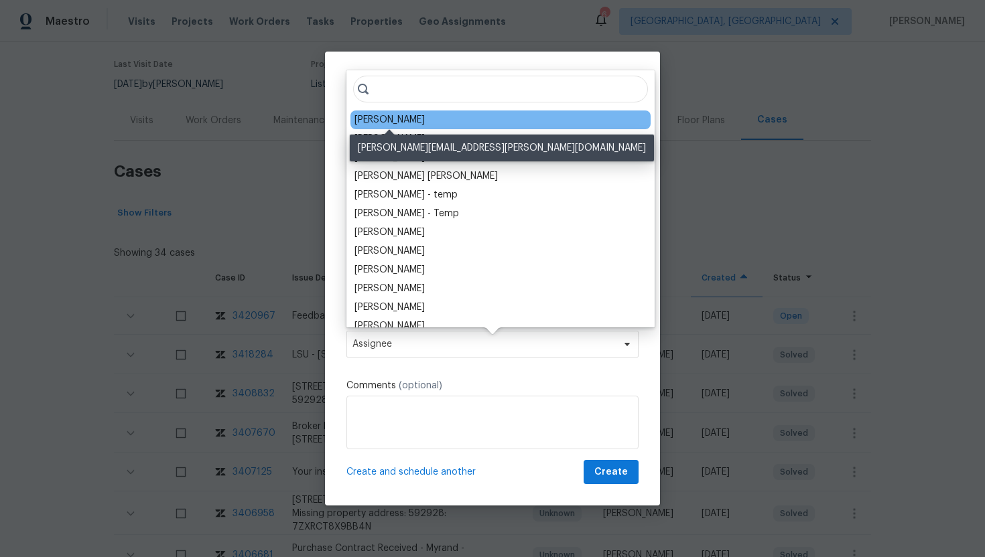
click at [399, 115] on div "[PERSON_NAME]" at bounding box center [389, 119] width 70 height 13
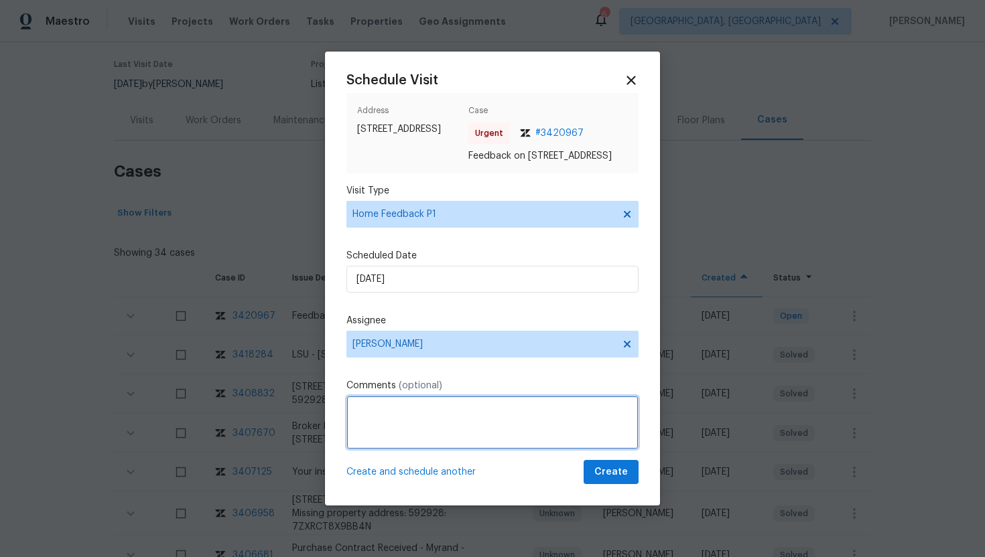
click at [368, 438] on textarea at bounding box center [492, 423] width 292 height 54
paste textarea "Feedback Message: Inspector refers that hose bibs are locked. Asked me for a th…"
type textarea "Feedback Message: Inspector refers that hose bibs are locked. Asked me for a th…"
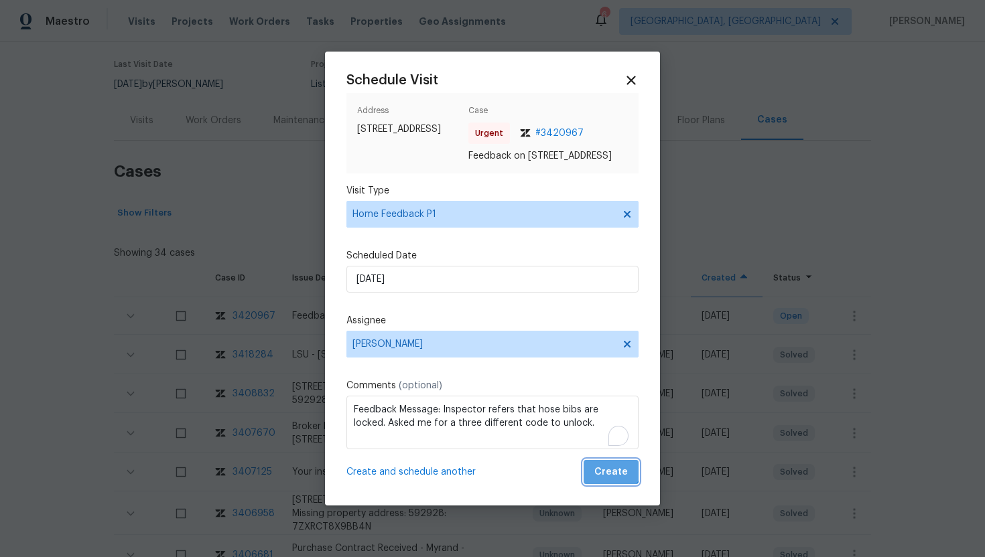
click at [610, 471] on span "Create" at bounding box center [610, 472] width 33 height 17
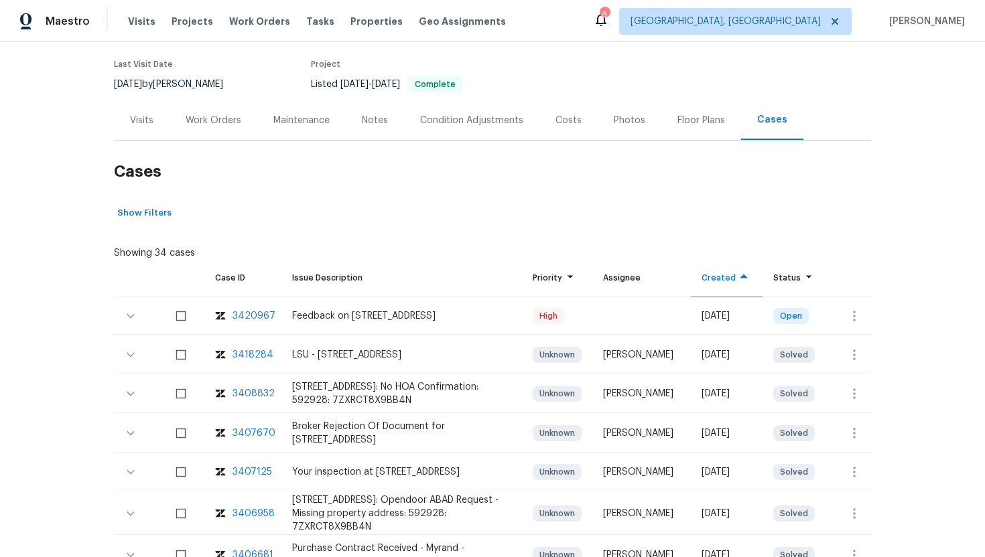
click at [203, 119] on div "Work Orders" at bounding box center [214, 120] width 56 height 13
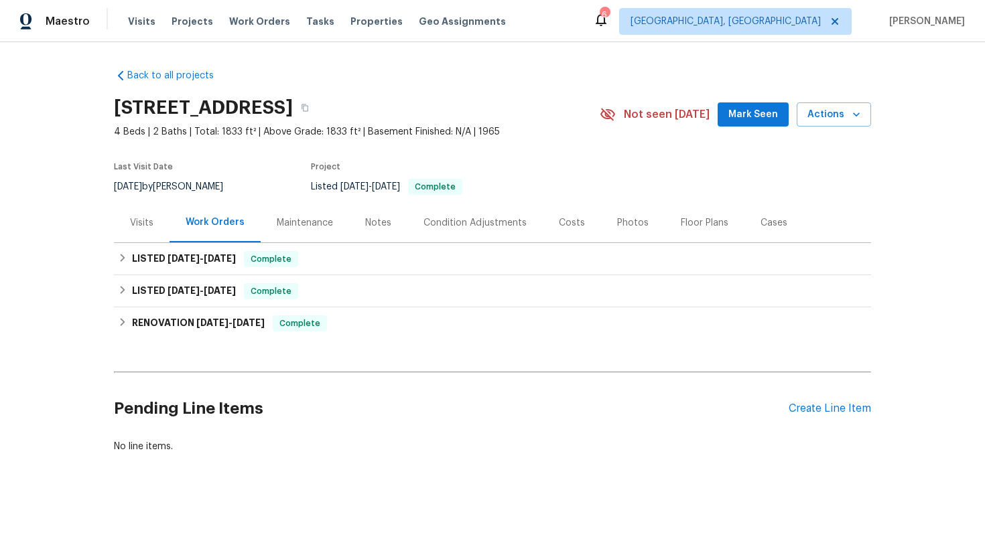
click at [145, 224] on div "Visits" at bounding box center [141, 222] width 23 height 13
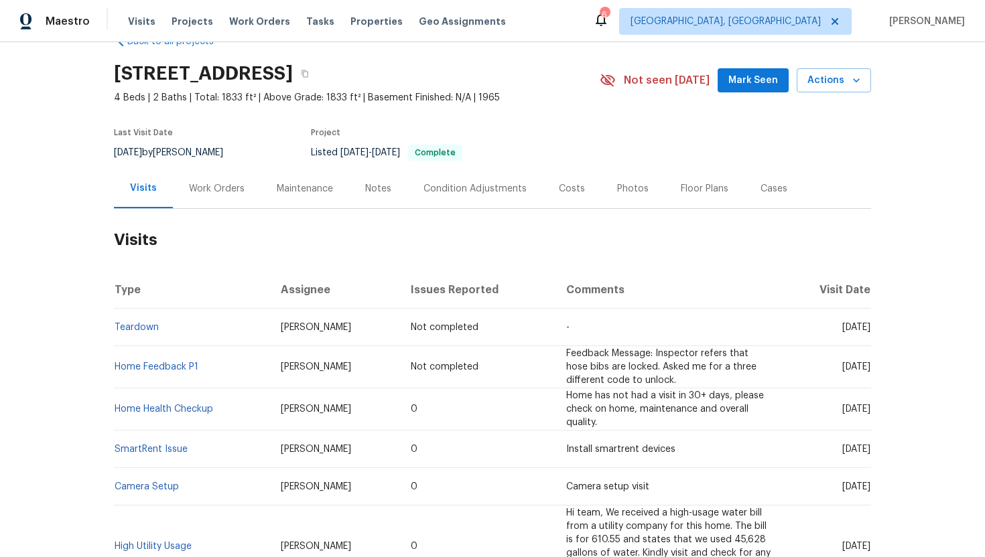
scroll to position [51, 0]
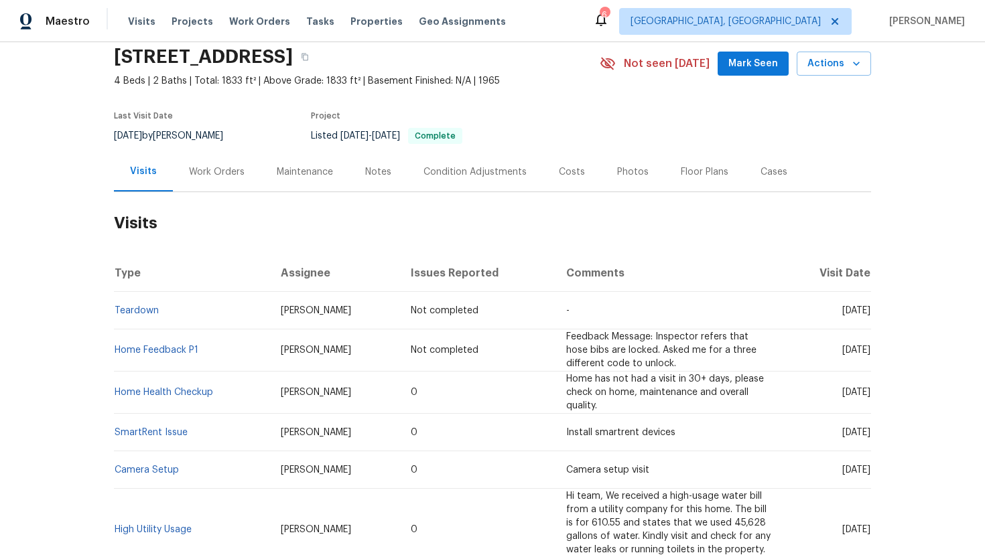
click at [842, 394] on span "[DATE]" at bounding box center [856, 392] width 28 height 9
drag, startPoint x: 817, startPoint y: 393, endPoint x: 868, endPoint y: 395, distance: 50.9
click at [868, 395] on span "[DATE]" at bounding box center [856, 392] width 28 height 9
copy span "[DATE]"
click at [212, 177] on div "Work Orders" at bounding box center [217, 171] width 56 height 13
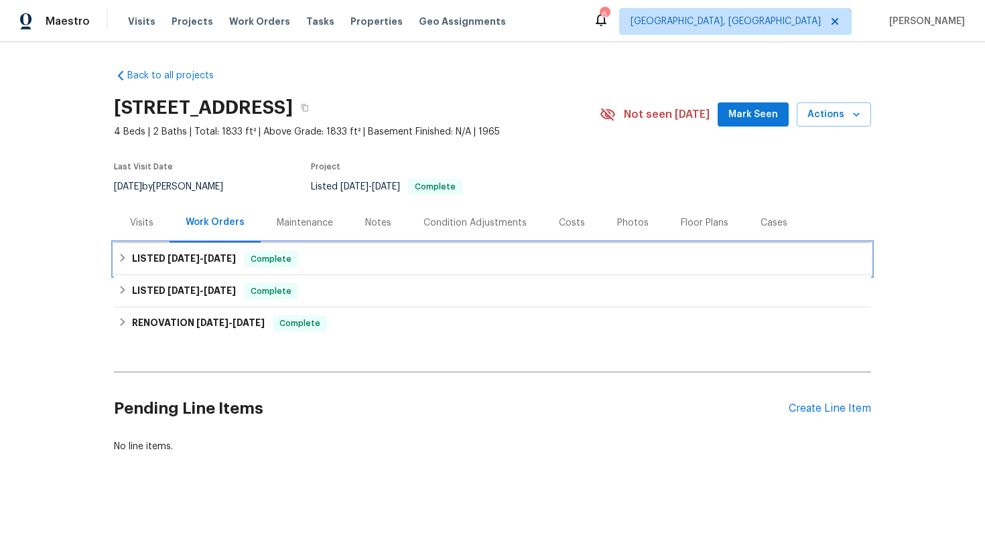
click at [243, 251] on div "LISTED [DATE] - [DATE] Complete" at bounding box center [492, 259] width 749 height 16
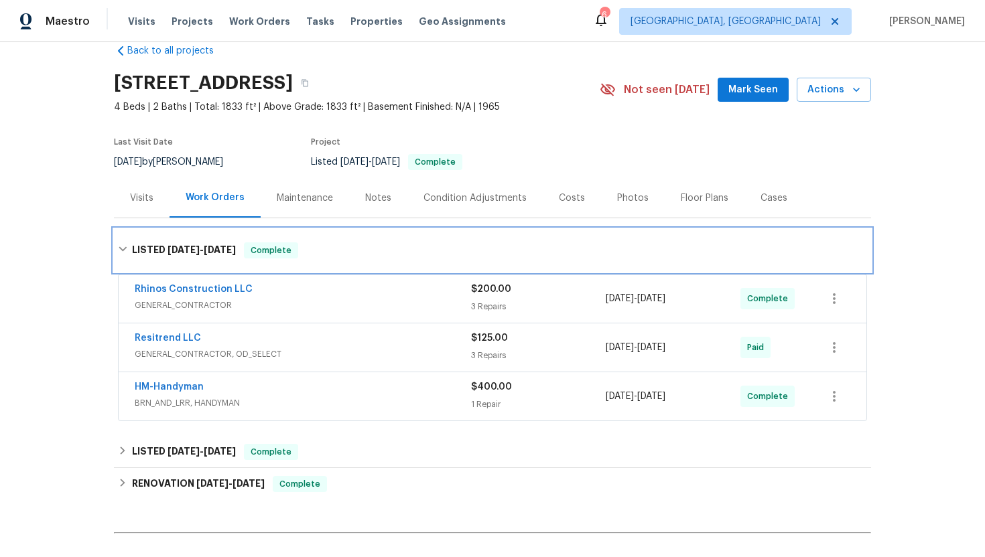
scroll to position [27, 0]
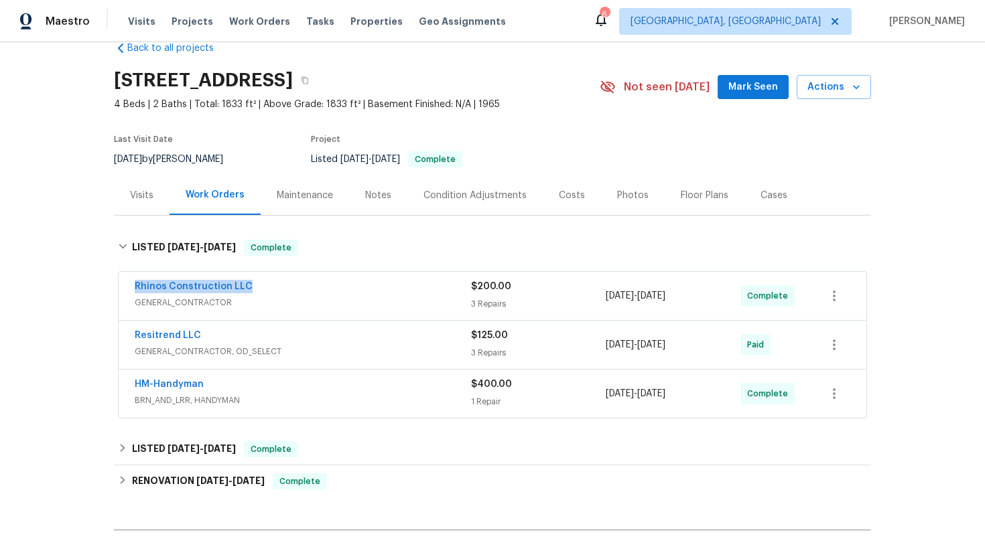
drag, startPoint x: 257, startPoint y: 287, endPoint x: 98, endPoint y: 287, distance: 158.1
click at [98, 287] on div "Back to all projects [STREET_ADDRESS] 4 Beds | 2 Baths | Total: 1833 ft² | Abov…" at bounding box center [492, 299] width 985 height 515
copy link "Rhinos Construction LLC"
drag, startPoint x: 643, startPoint y: 295, endPoint x: 605, endPoint y: 295, distance: 38.2
click at [606, 295] on div "[DATE] - [DATE]" at bounding box center [673, 296] width 135 height 32
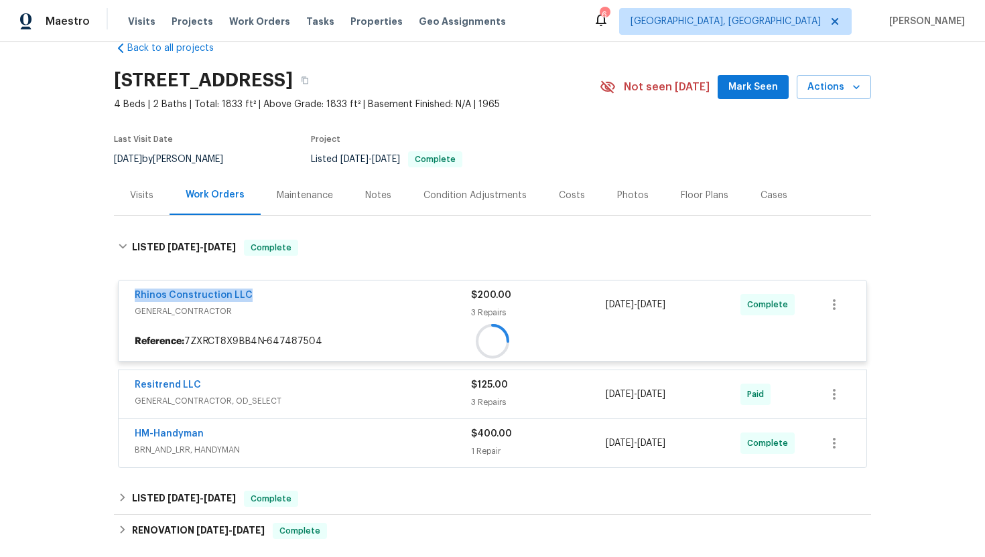
copy div "3 Repairs [DATE] - [DATE]"
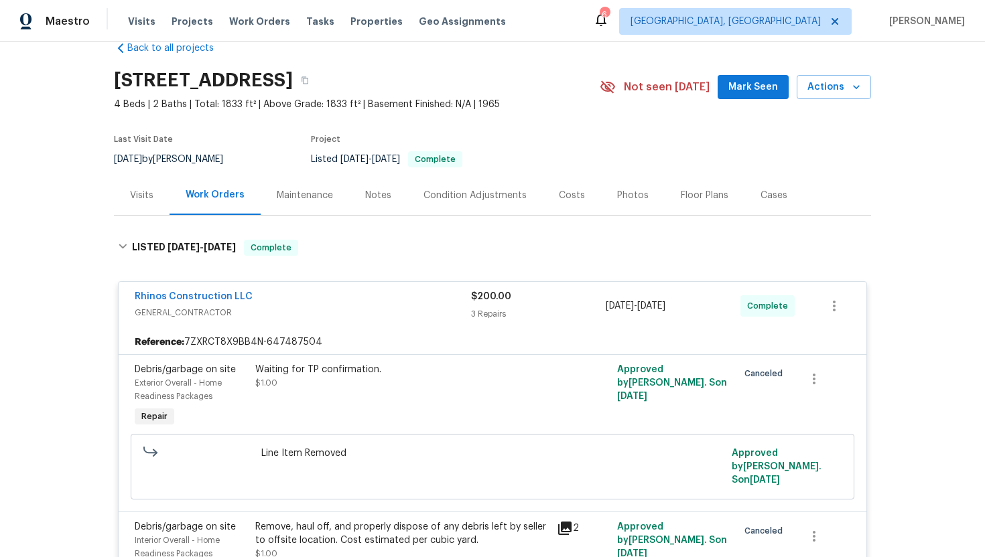
click at [151, 199] on div "Visits" at bounding box center [141, 195] width 23 height 13
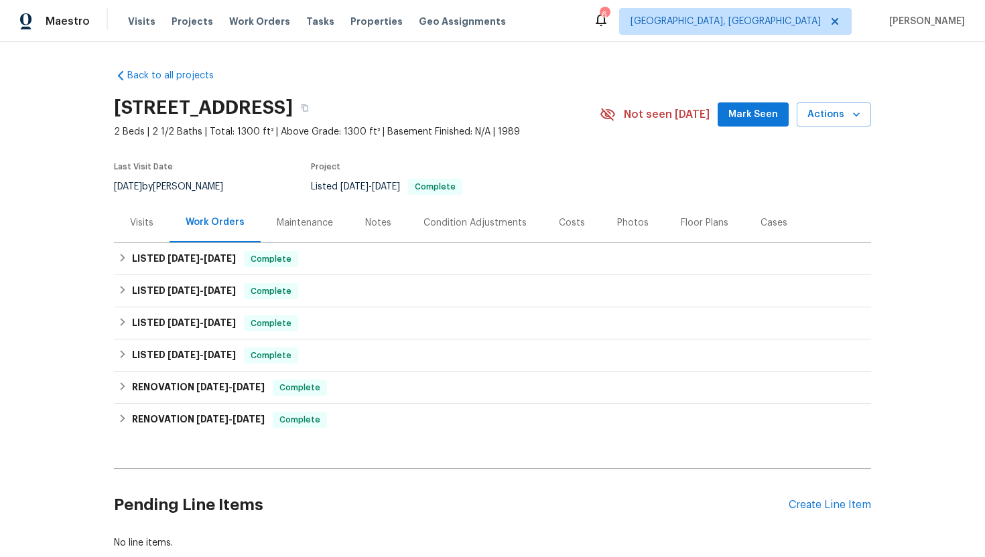
click at [139, 227] on div "Visits" at bounding box center [141, 222] width 23 height 13
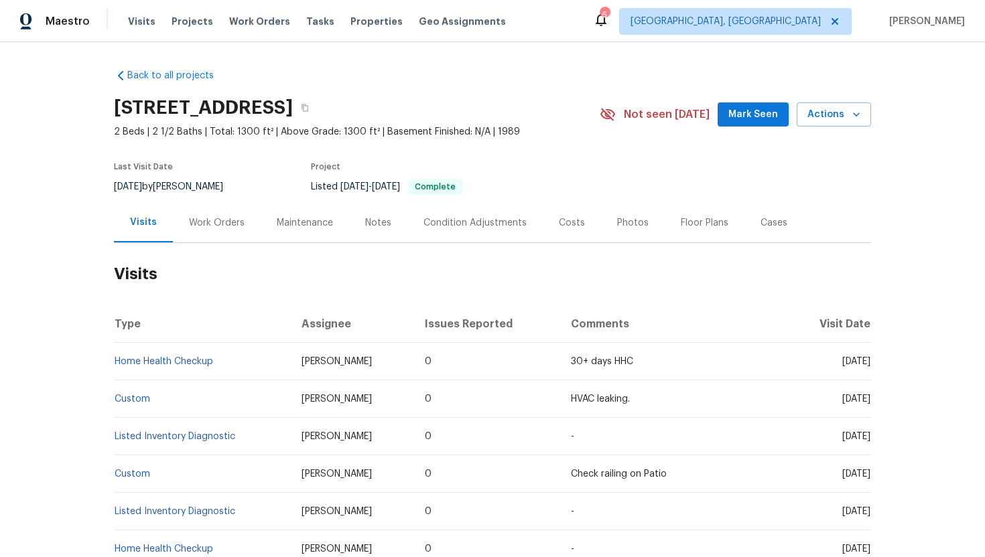
click at [206, 224] on div "Work Orders" at bounding box center [217, 222] width 56 height 13
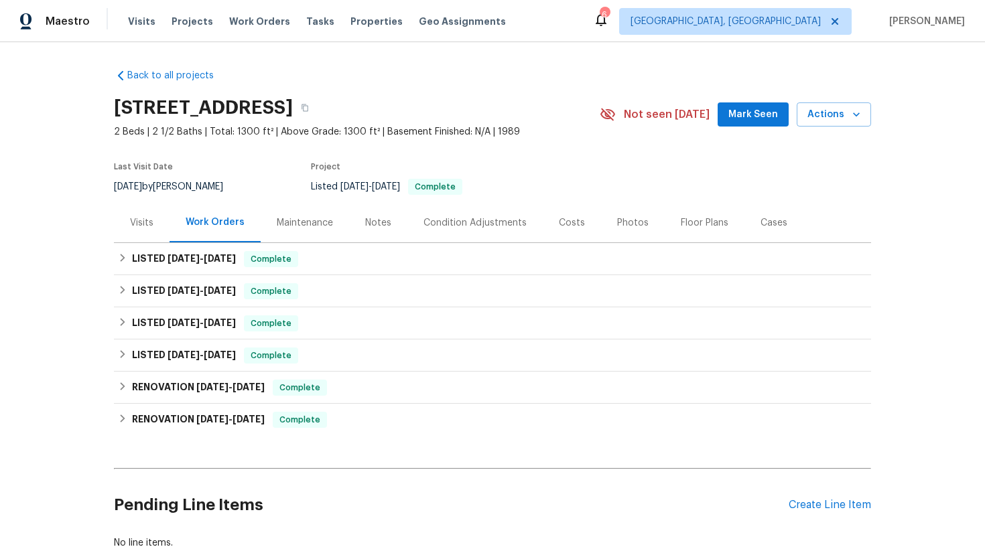
click at [139, 228] on div "Visits" at bounding box center [141, 222] width 23 height 13
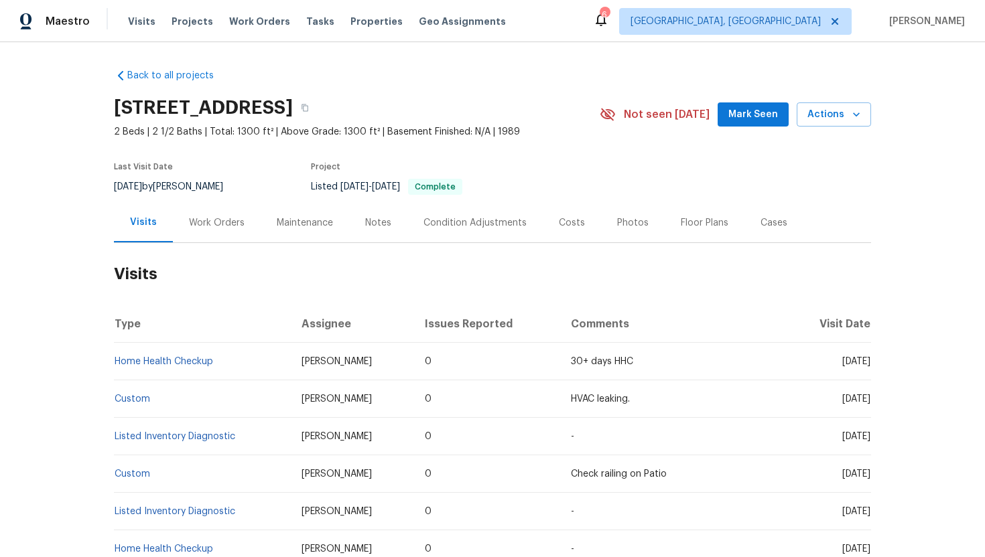
drag, startPoint x: 818, startPoint y: 362, endPoint x: 870, endPoint y: 364, distance: 52.3
click at [870, 364] on td "Wed, Aug 13 2025" at bounding box center [829, 362] width 84 height 38
copy span "Aug 13 2025"
click at [224, 218] on div "Work Orders" at bounding box center [217, 222] width 56 height 13
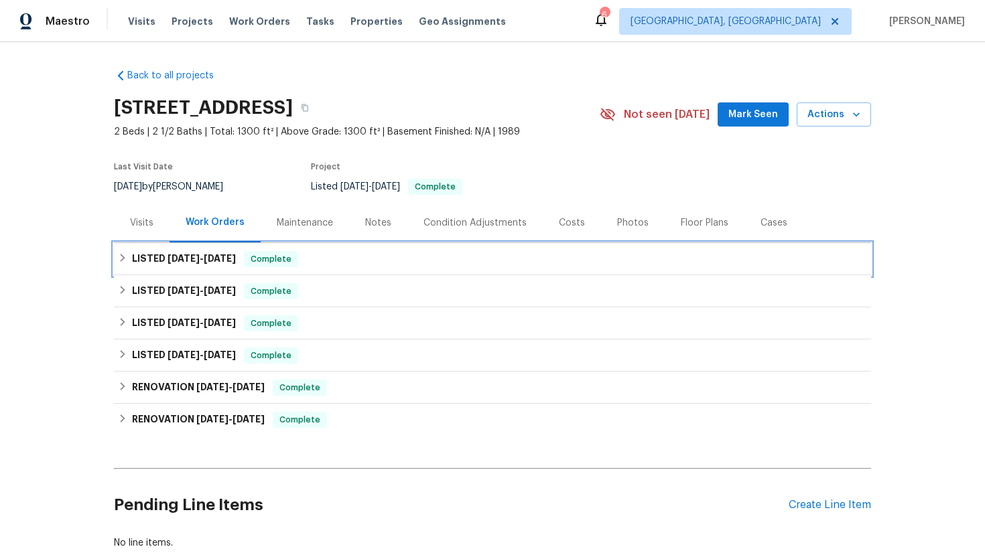
click at [246, 256] on span "Complete" at bounding box center [271, 259] width 52 height 13
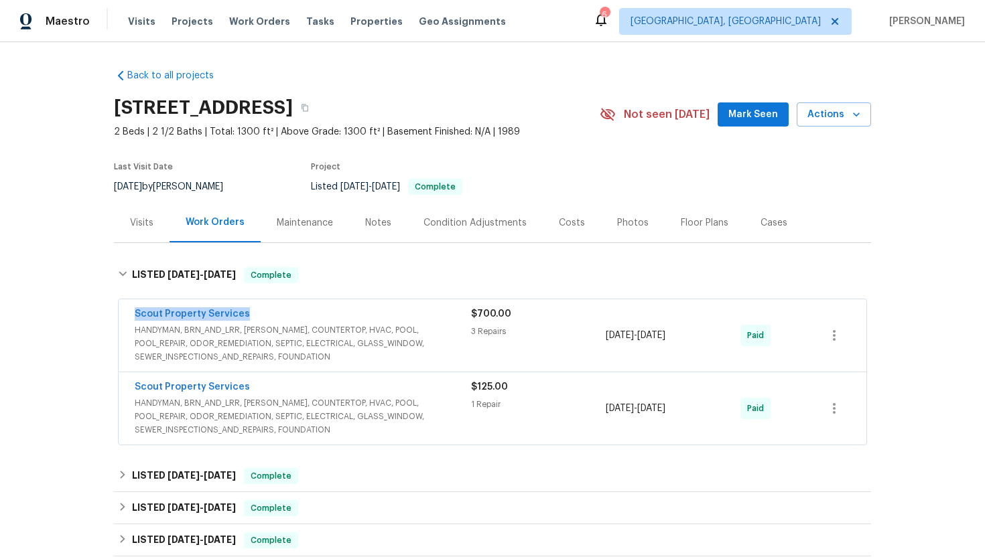
drag, startPoint x: 257, startPoint y: 314, endPoint x: 126, endPoint y: 314, distance: 130.6
click at [126, 314] on div "Scout Property Services HANDYMAN, BRN_AND_LRR, WELLS, COUNTERTOP, HVAC, POOL, P…" at bounding box center [493, 335] width 748 height 72
copy link "Scout Property Services"
drag, startPoint x: 649, startPoint y: 339, endPoint x: 605, endPoint y: 339, distance: 44.2
click at [605, 339] on div "Scout Property Services HANDYMAN, BRN_AND_LRR, WELLS, COUNTERTOP, HVAC, POOL, P…" at bounding box center [476, 336] width 683 height 56
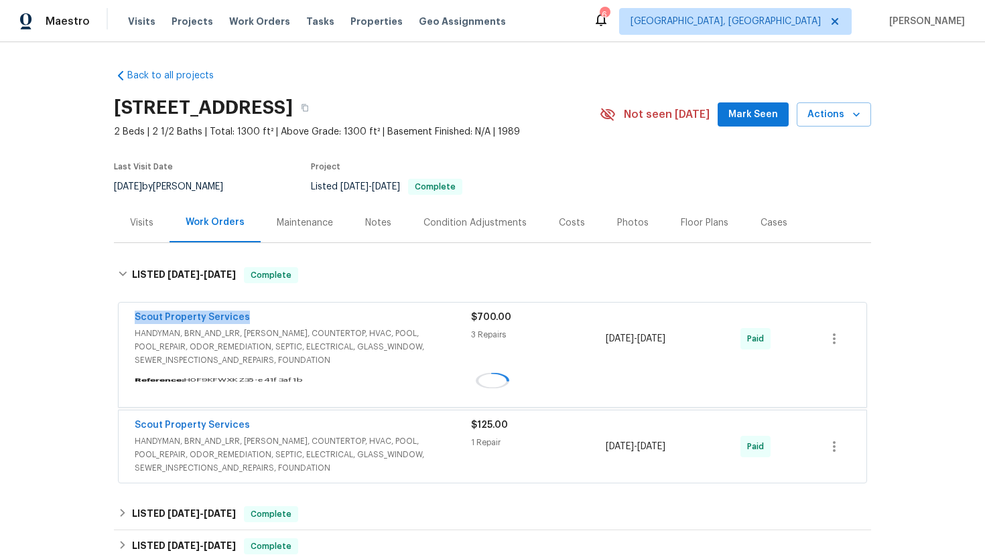
copy div "7/7/2025 - 7/15/2025"
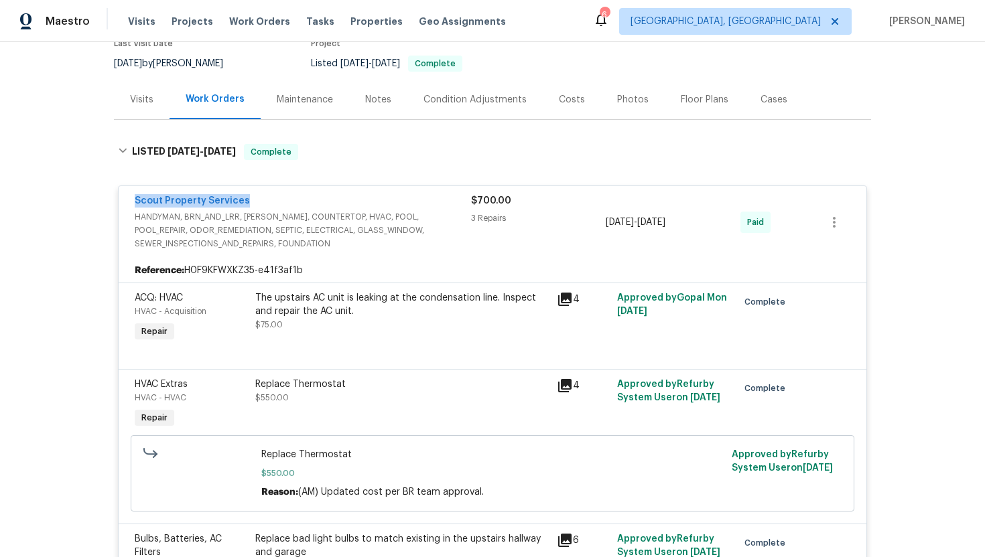
scroll to position [123, 0]
click at [145, 103] on div "Visits" at bounding box center [141, 100] width 23 height 13
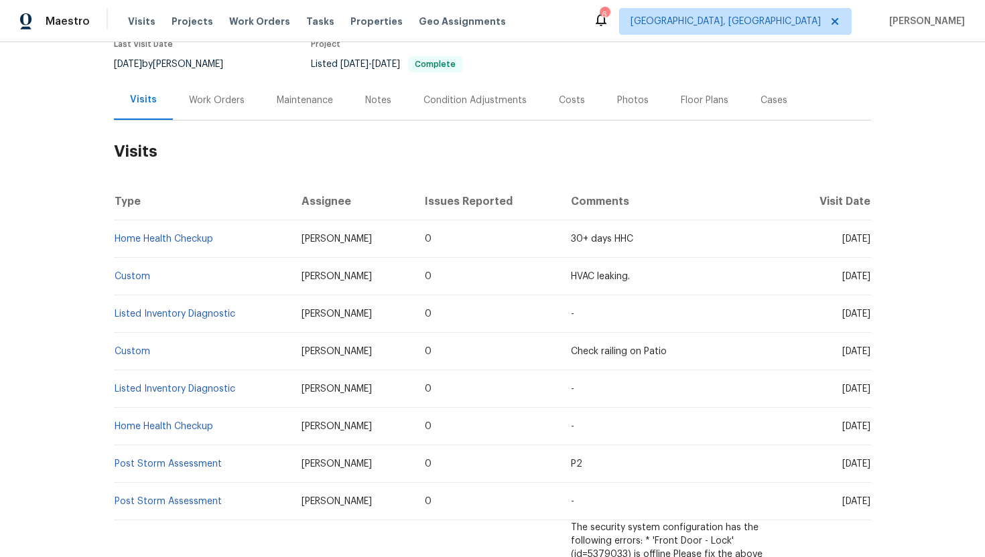
click at [783, 106] on div "Cases" at bounding box center [773, 100] width 59 height 40
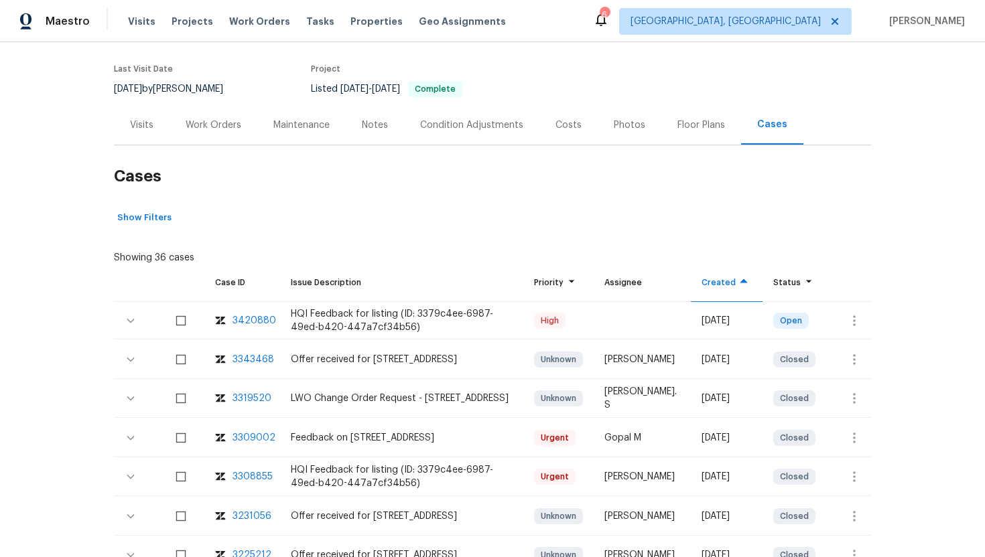
scroll to position [102, 0]
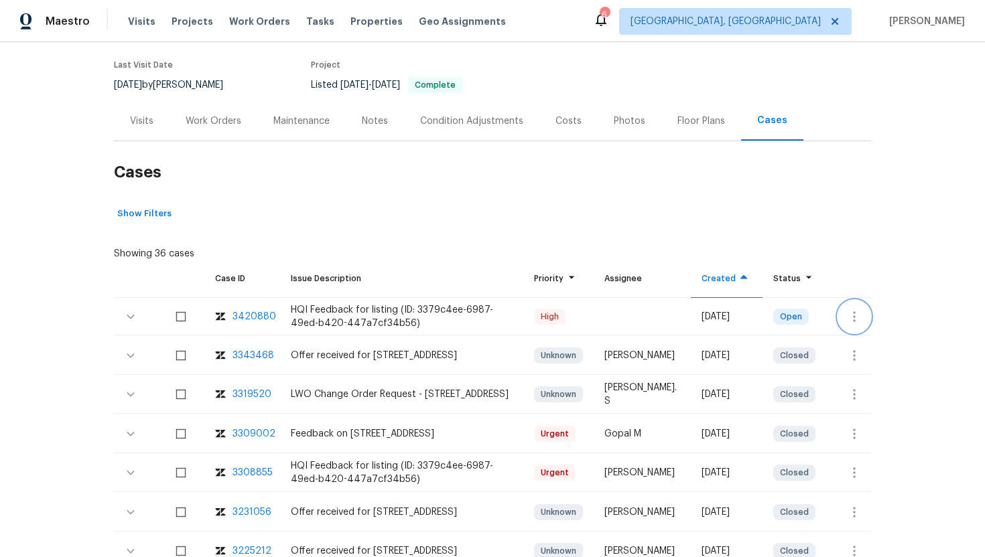
click at [862, 318] on button "button" at bounding box center [854, 317] width 32 height 32
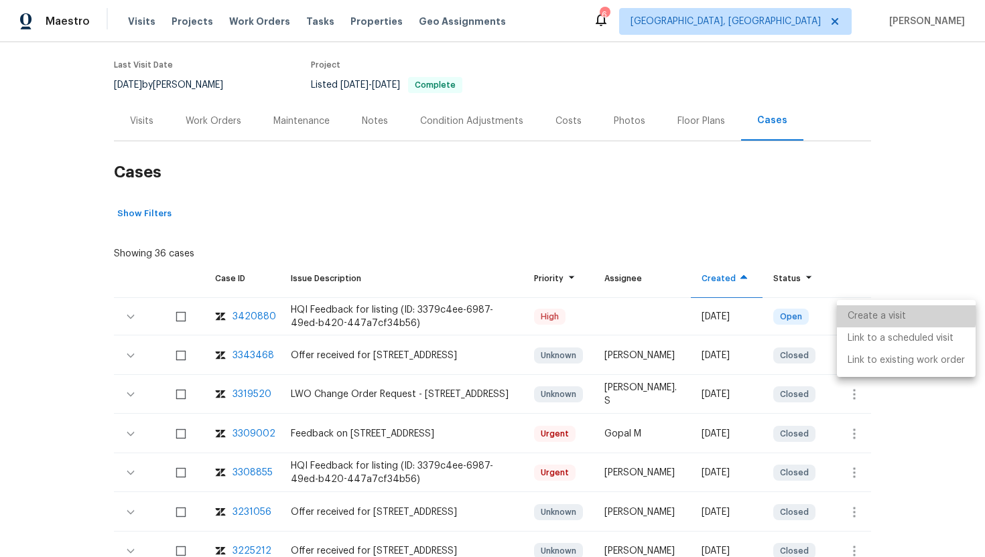
click at [863, 312] on li "Create a visit" at bounding box center [906, 317] width 139 height 22
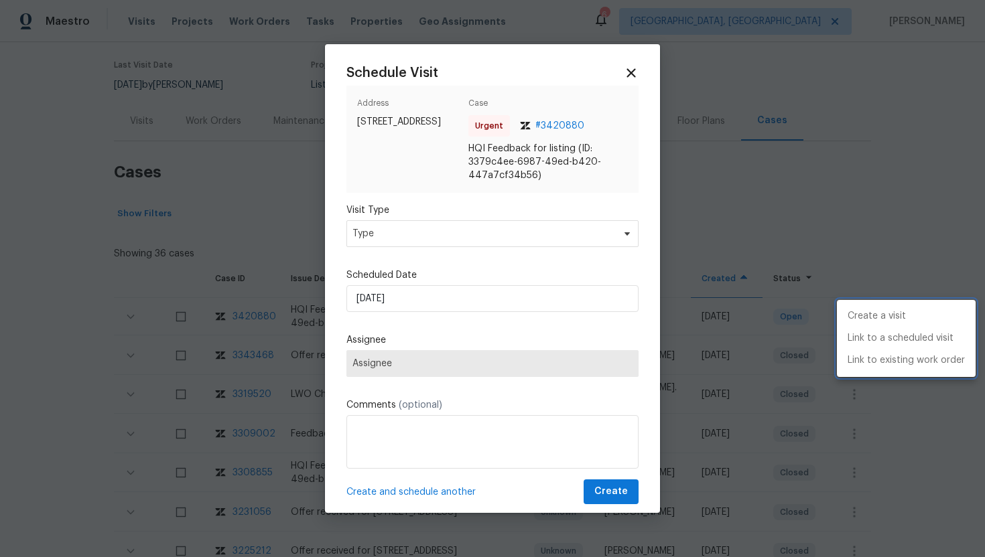
click at [476, 228] on div at bounding box center [492, 278] width 985 height 557
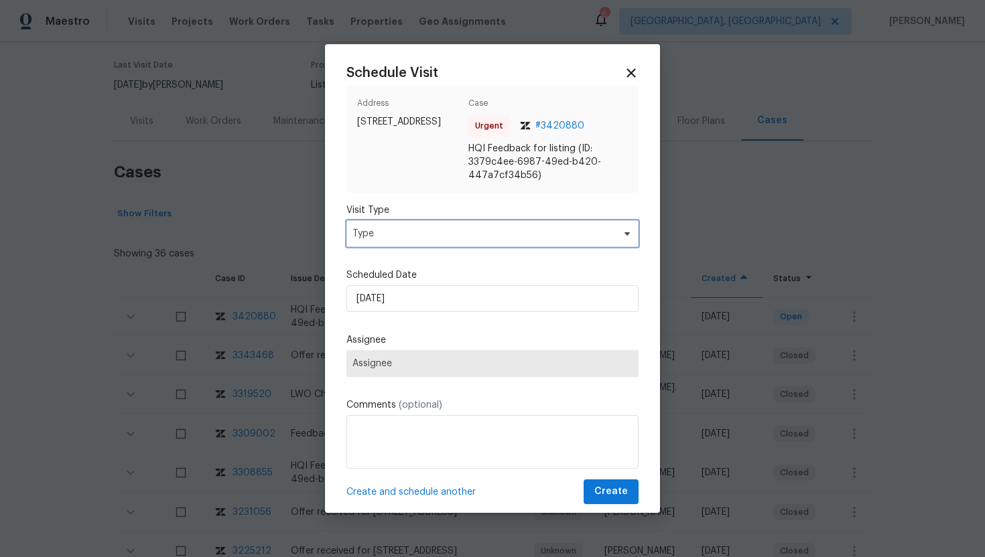
click at [476, 228] on span "Type" at bounding box center [482, 233] width 261 height 13
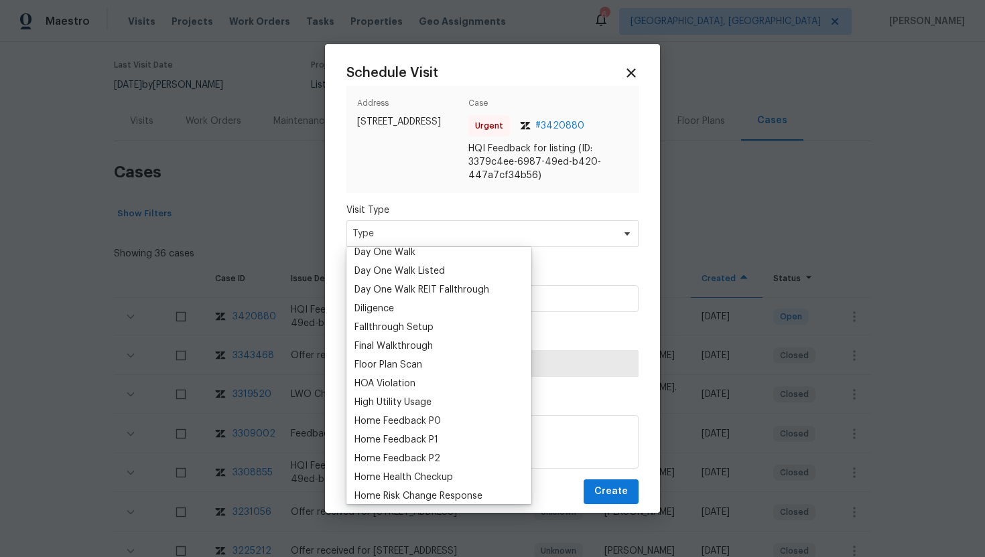
scroll to position [306, 0]
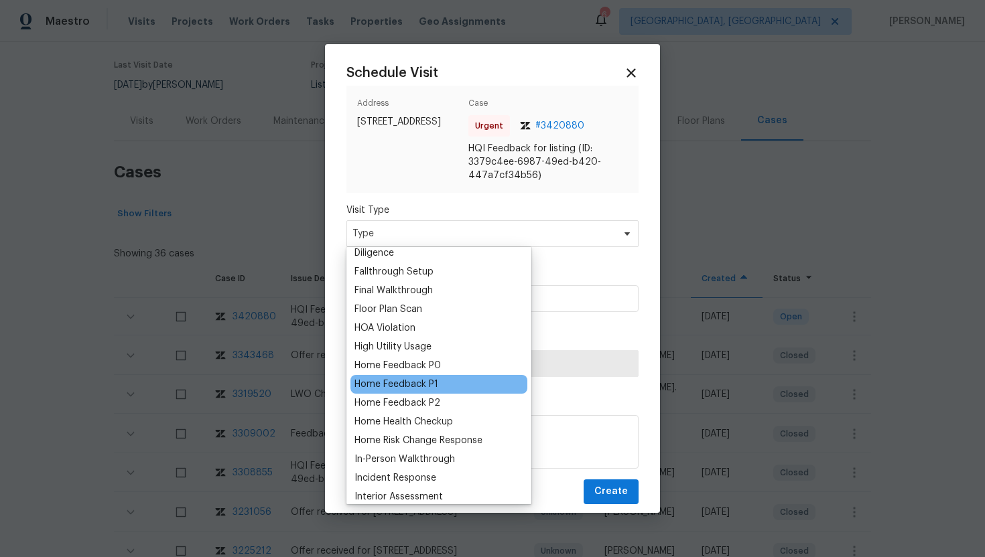
click at [434, 384] on div "Home Feedback P1" at bounding box center [396, 384] width 84 height 13
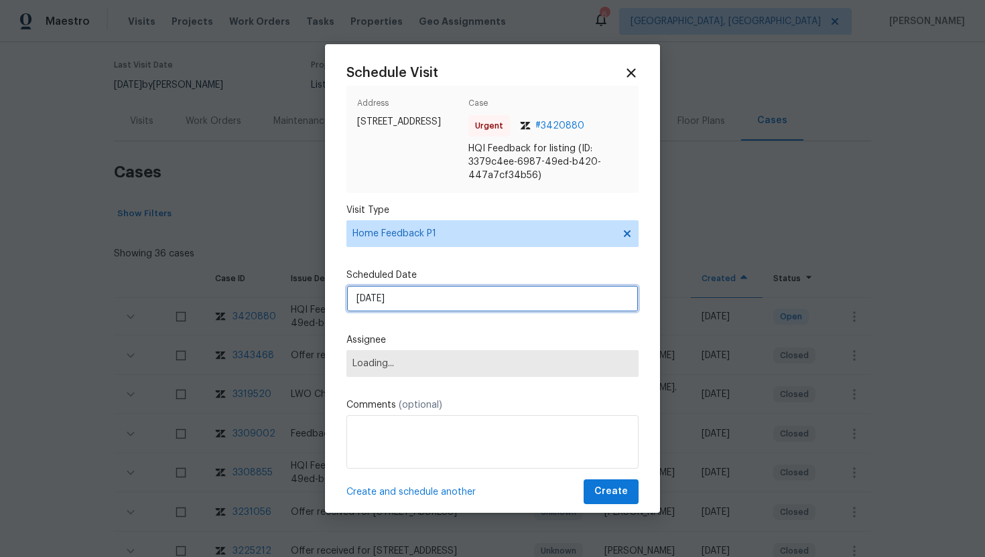
click at [438, 304] on input "[DATE]" at bounding box center [492, 298] width 292 height 27
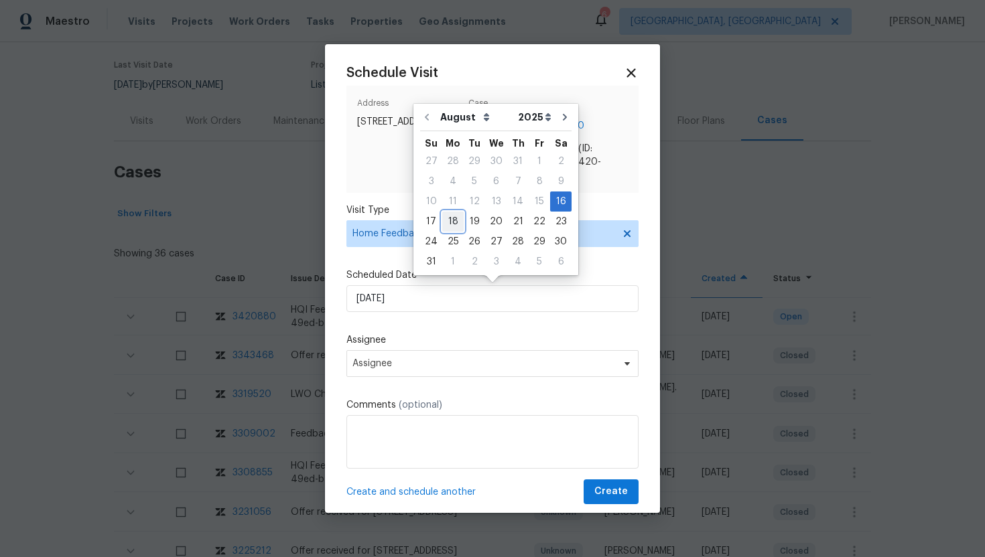
click at [454, 215] on div "18" at bounding box center [452, 221] width 21 height 19
type input "[DATE]"
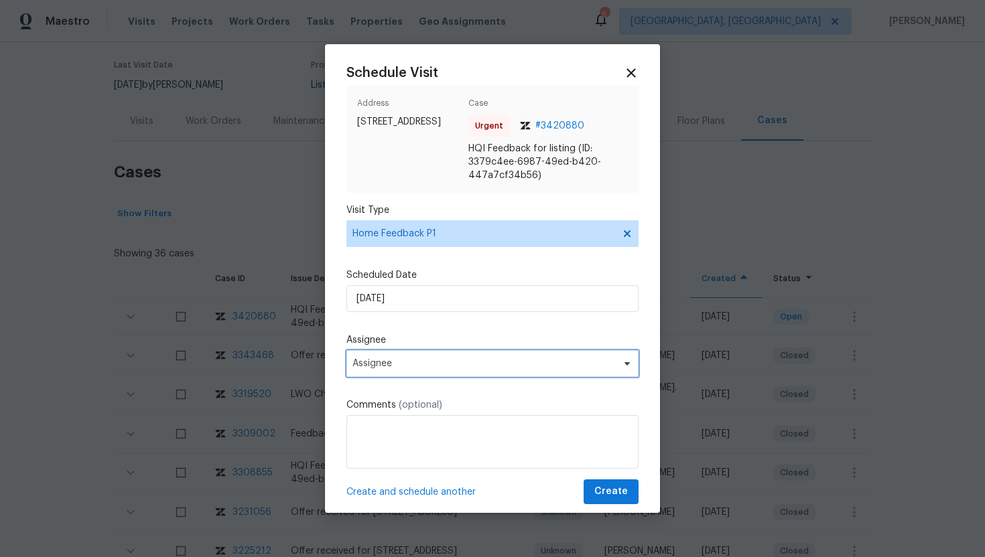
click at [433, 369] on span "Assignee" at bounding box center [492, 363] width 292 height 27
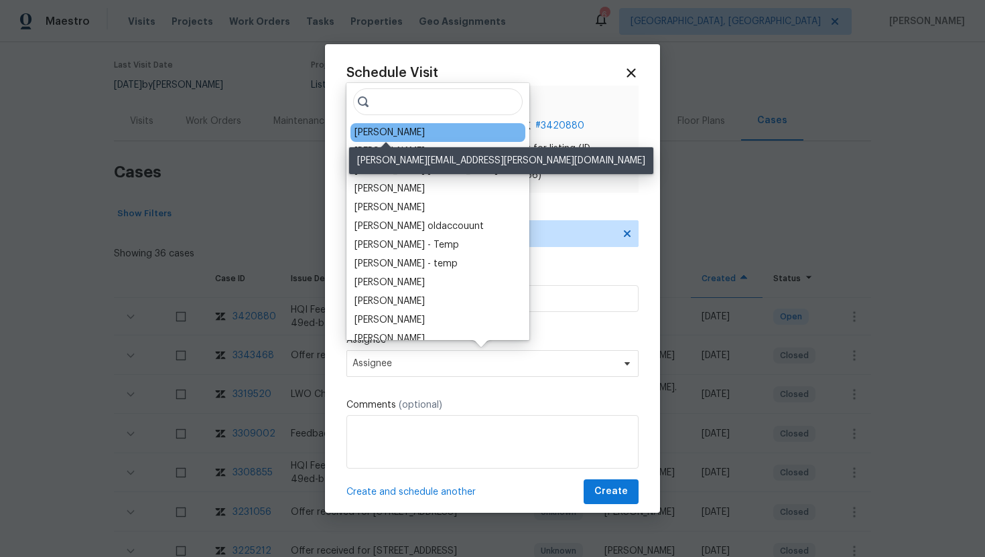
click at [408, 137] on div "[PERSON_NAME]" at bounding box center [389, 132] width 70 height 13
